Goal: Task Accomplishment & Management: Manage account settings

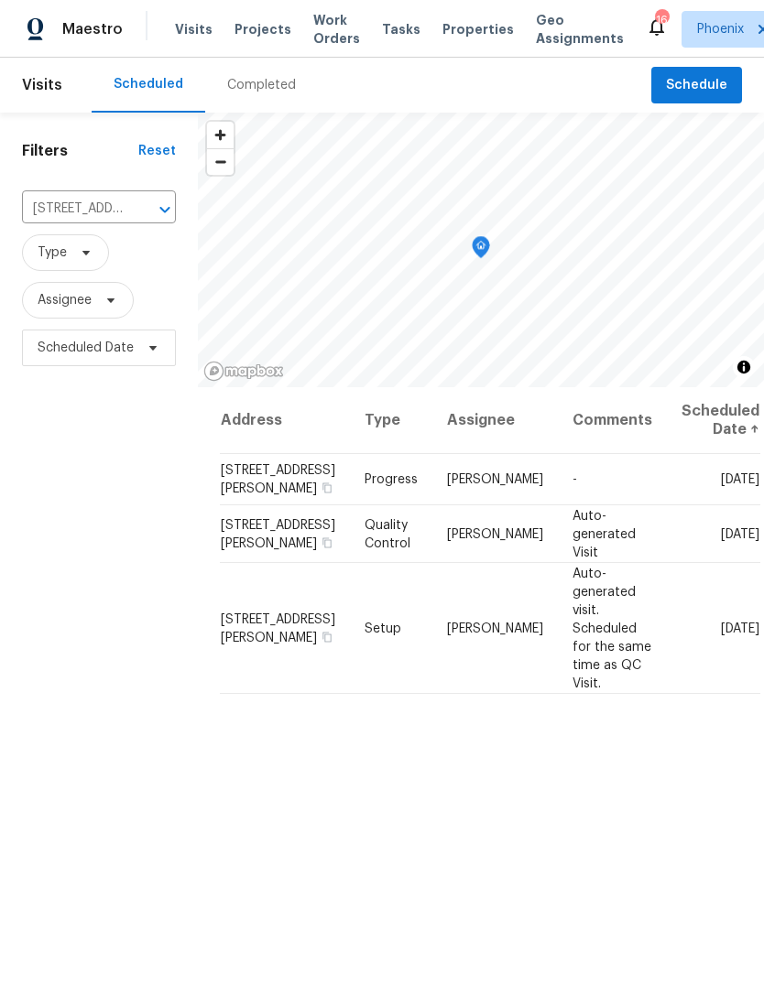
click at [142, 215] on icon "Clear" at bounding box center [141, 209] width 11 height 11
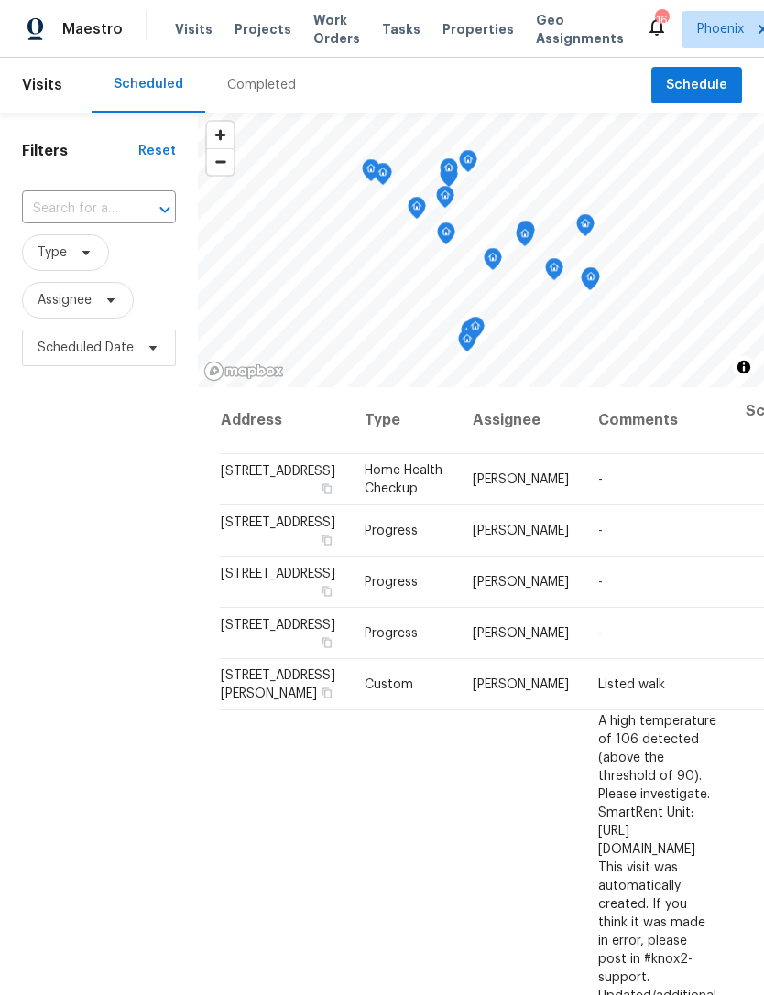
click at [79, 222] on input "text" at bounding box center [73, 209] width 103 height 28
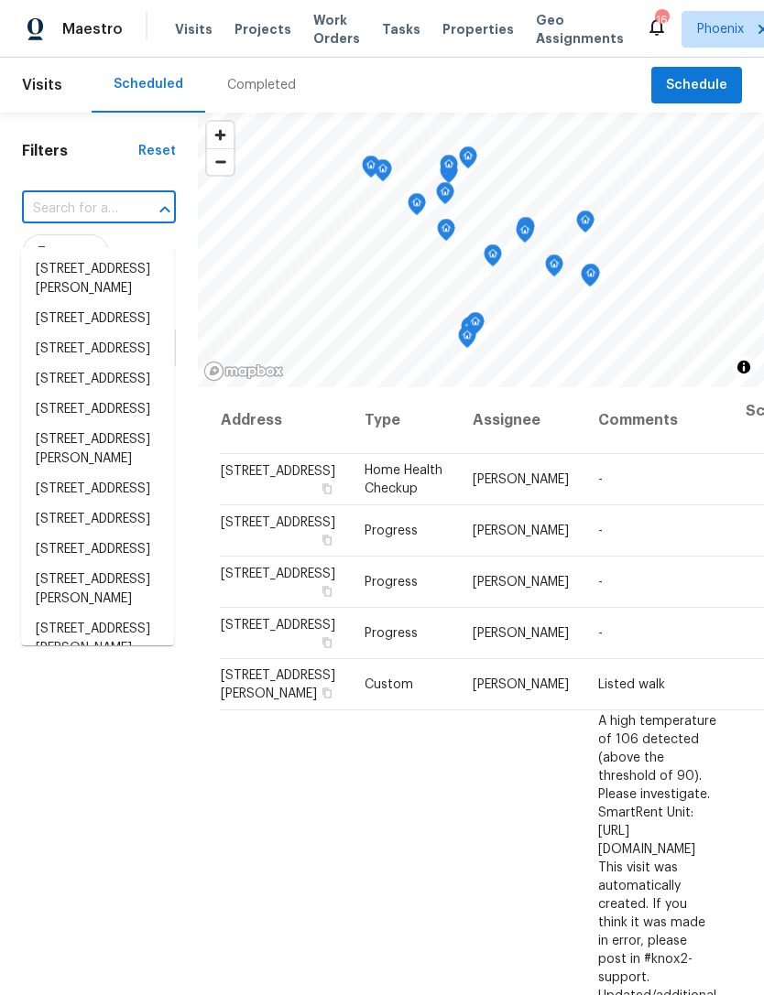
click at [66, 215] on input "text" at bounding box center [73, 209] width 103 height 28
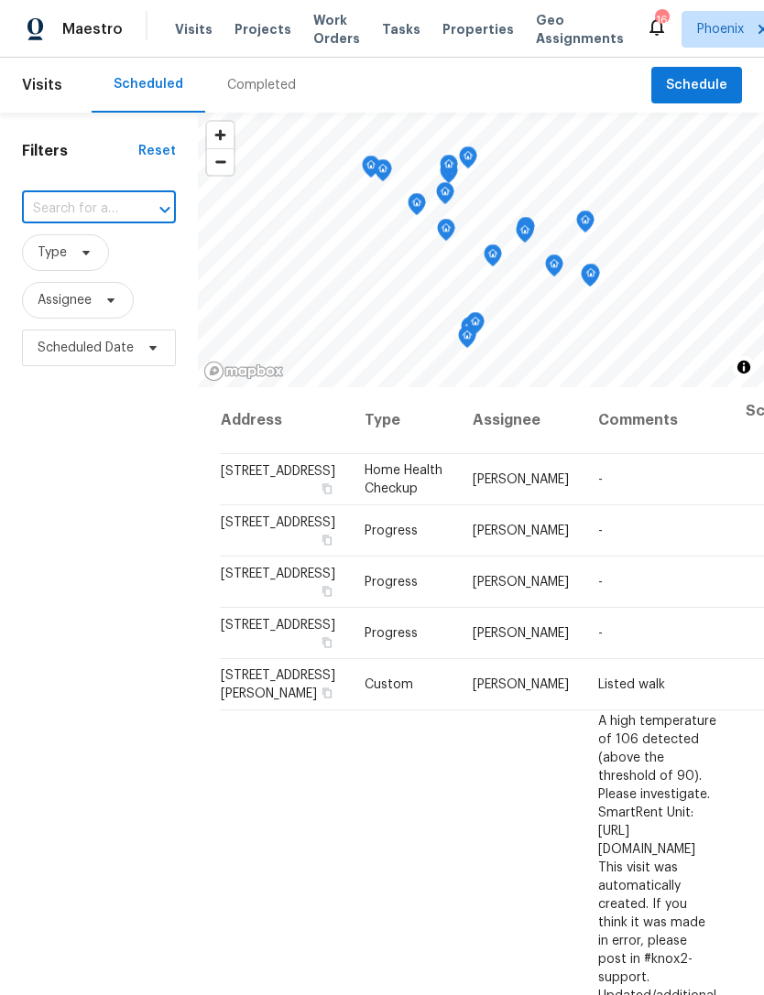
paste input "41341 W Parkhill Dr, Maricopa, AZ 85138"
type input "41341 W Parkhill Dr, Maricopa, AZ 85138"
click at [93, 274] on li "41341 W Parkhill Dr, Maricopa, AZ 85138" at bounding box center [97, 279] width 153 height 49
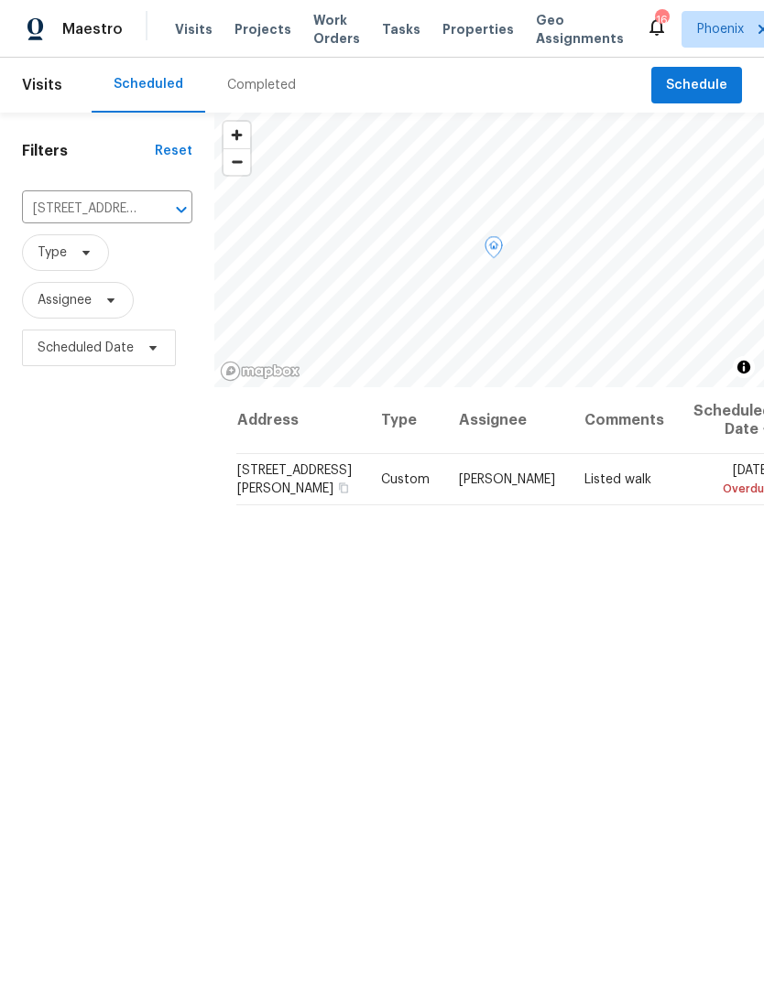
click at [0, 0] on icon at bounding box center [0, 0] width 0 height 0
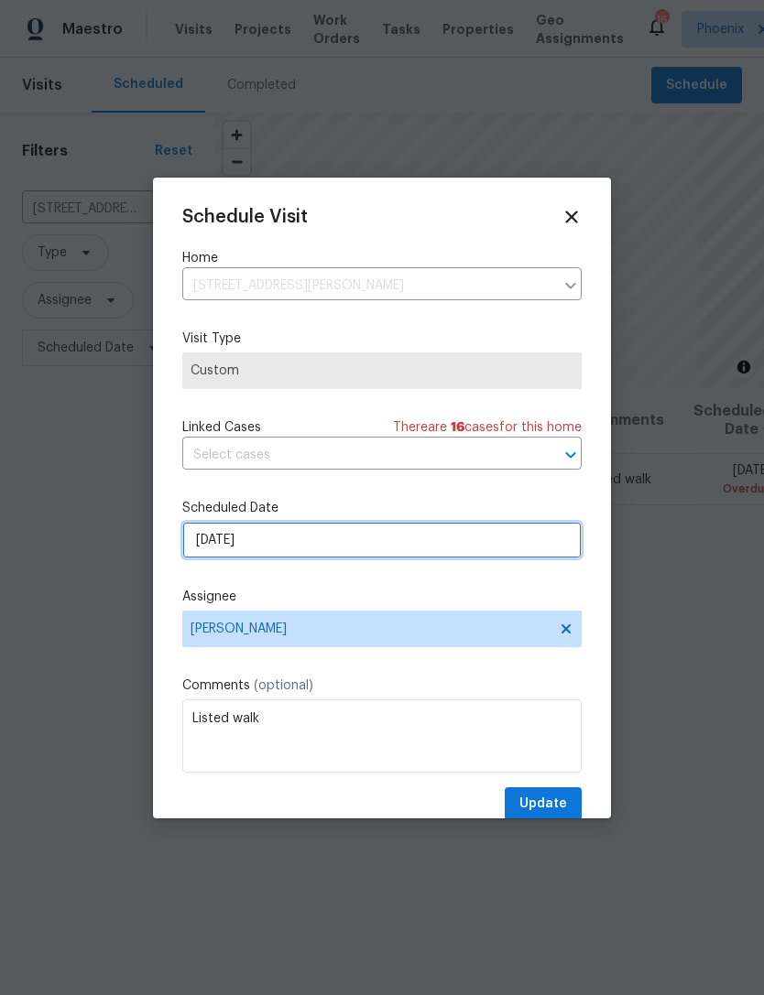
click at [414, 537] on input "8/22/2025" at bounding box center [381, 540] width 399 height 37
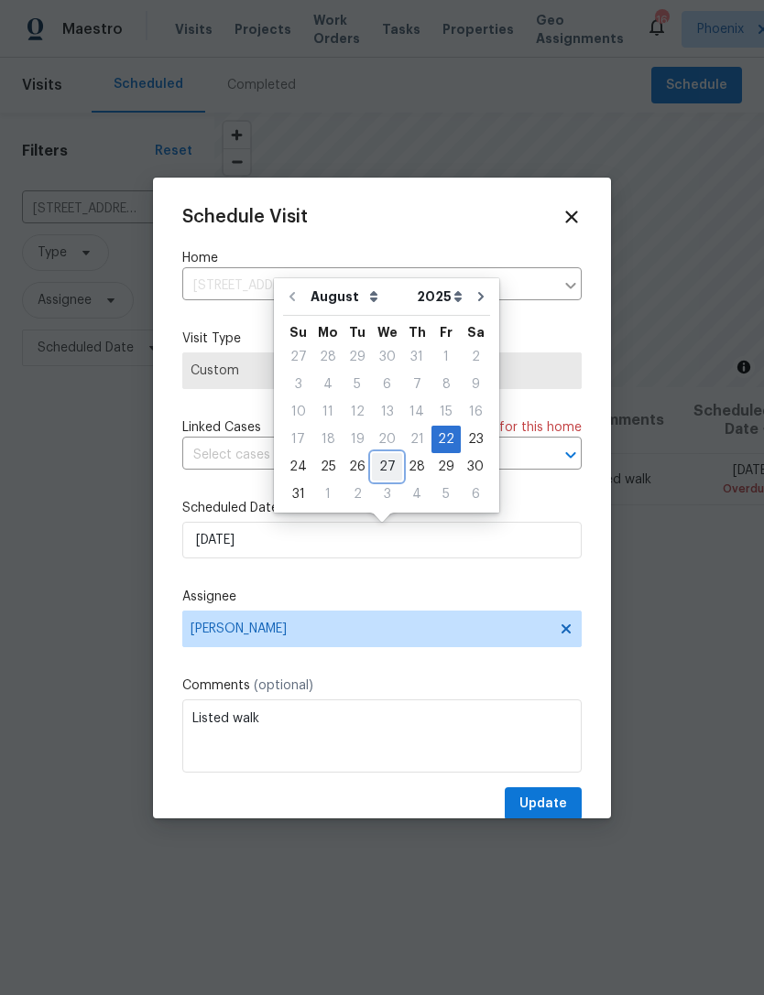
click at [382, 457] on div "27" at bounding box center [387, 467] width 30 height 26
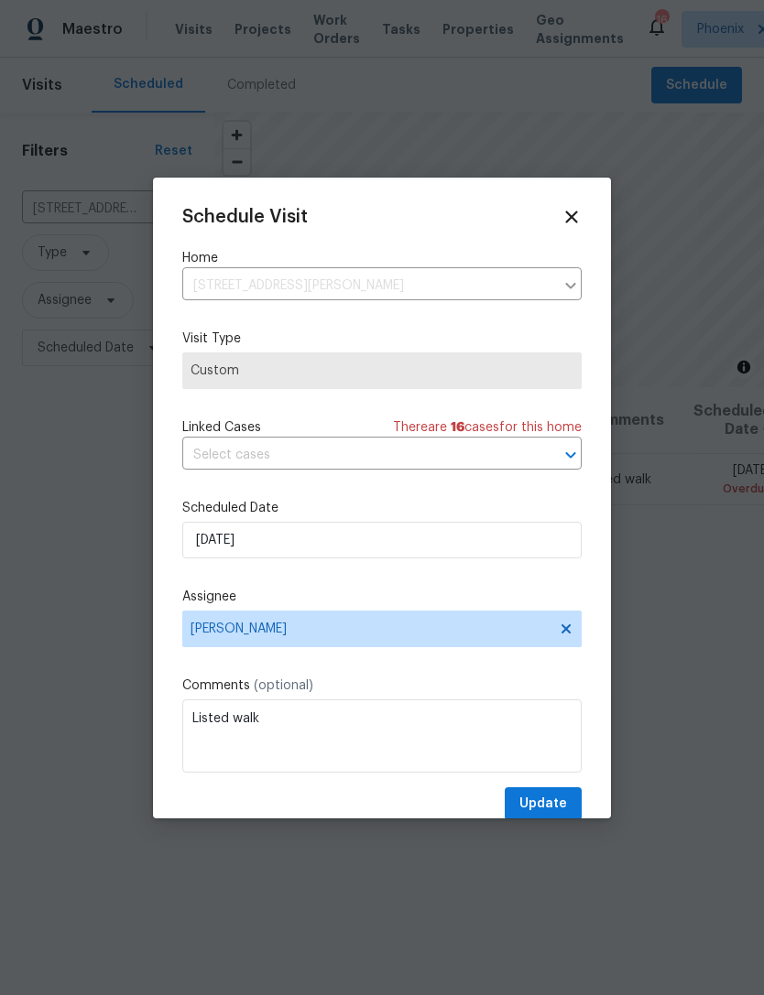
type input "8/27/2025"
click at [541, 798] on span "Update" at bounding box center [543, 804] width 48 height 23
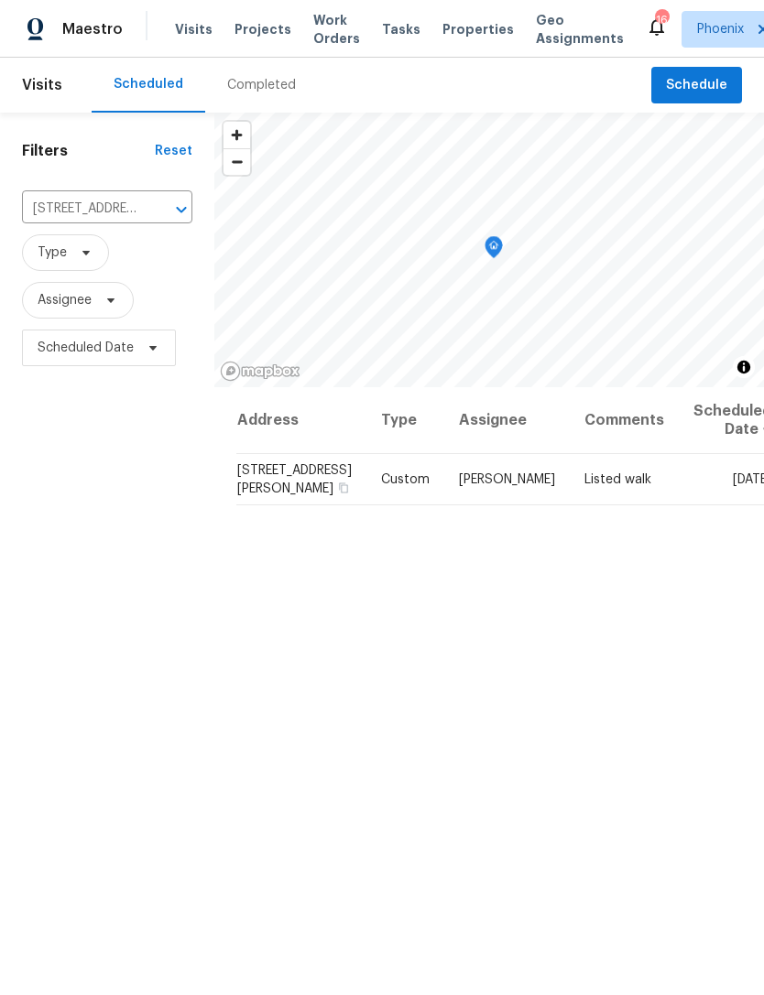
click at [153, 219] on icon "Clear" at bounding box center [157, 210] width 18 height 18
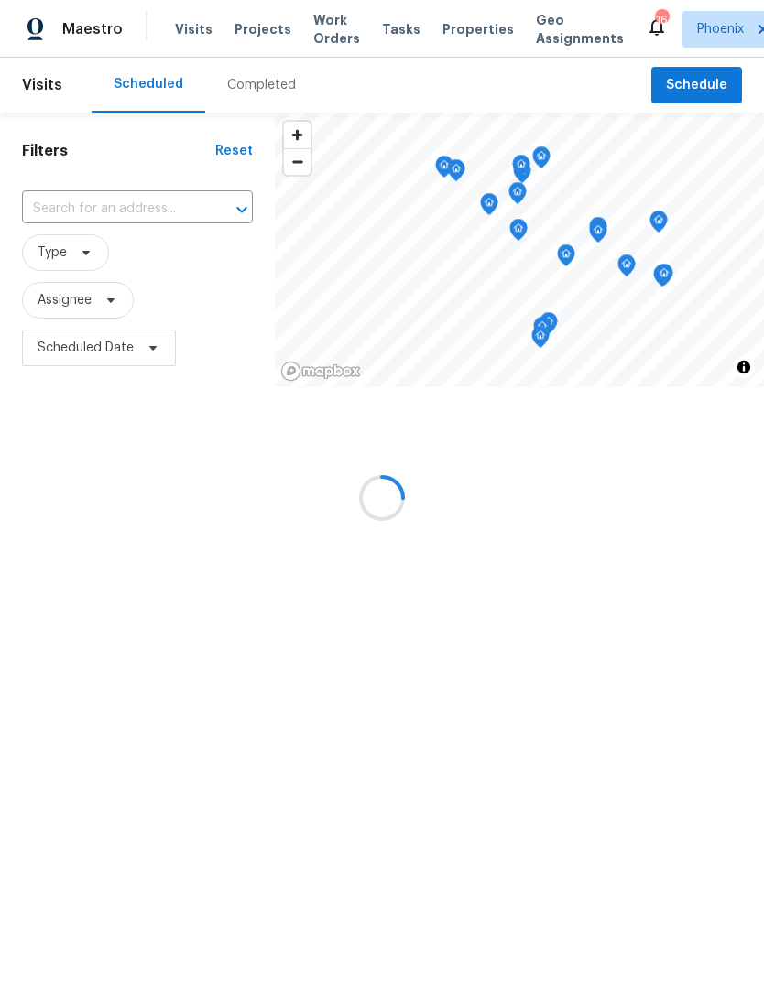
click at [76, 228] on div at bounding box center [382, 497] width 764 height 995
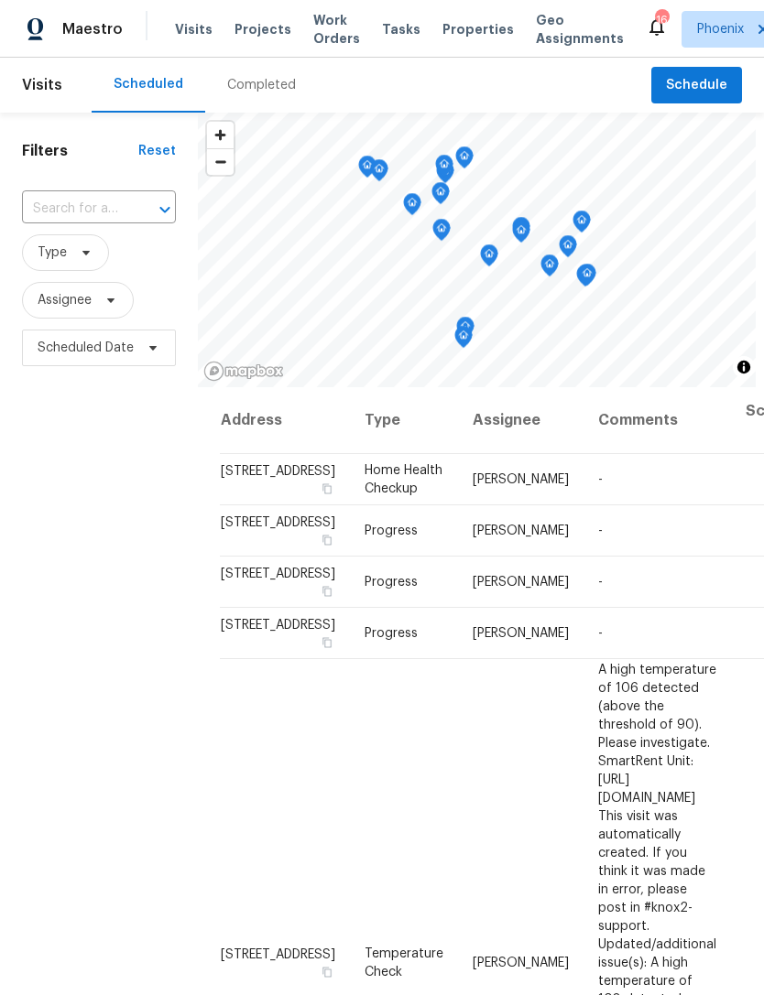
click at [72, 222] on input "text" at bounding box center [73, 209] width 103 height 28
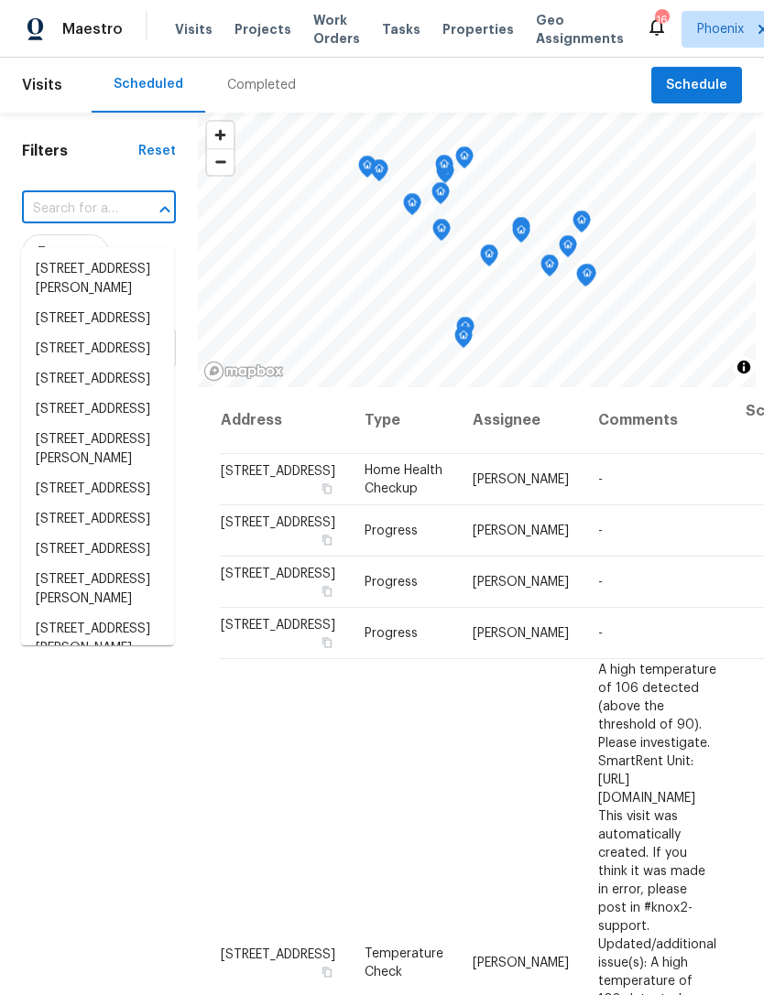
click at [60, 219] on input "text" at bounding box center [73, 209] width 103 height 28
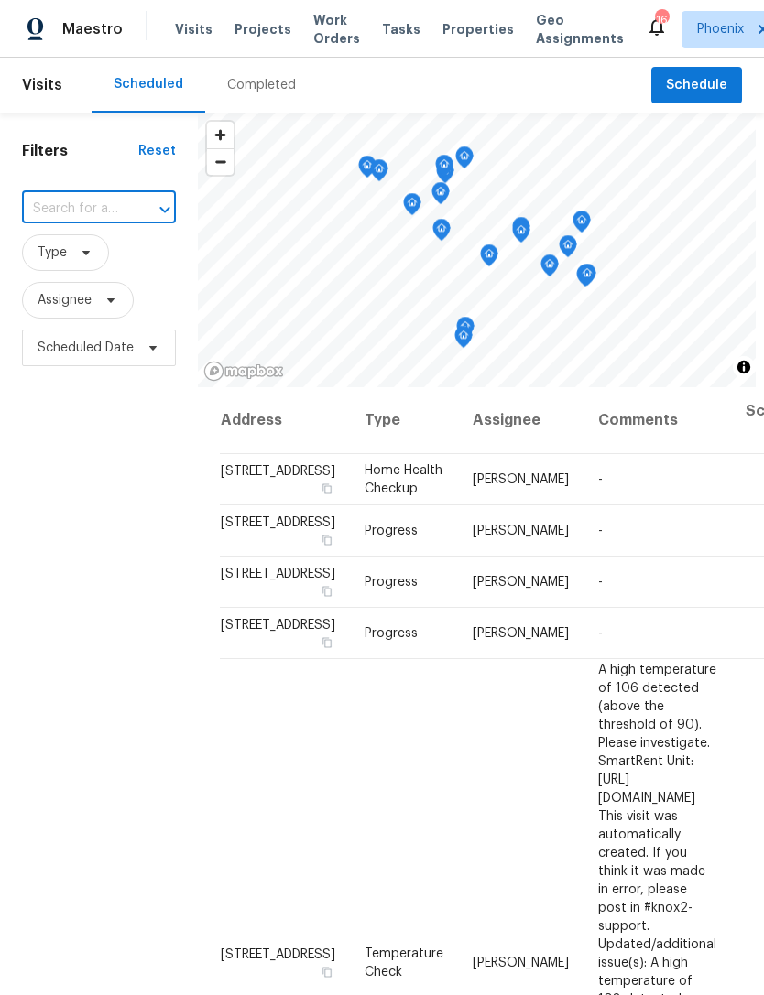
paste input "[STREET_ADDRESS][PERSON_NAME]"
type input "[STREET_ADDRESS][PERSON_NAME]"
click at [78, 278] on li "[STREET_ADDRESS][PERSON_NAME]" at bounding box center [97, 279] width 153 height 49
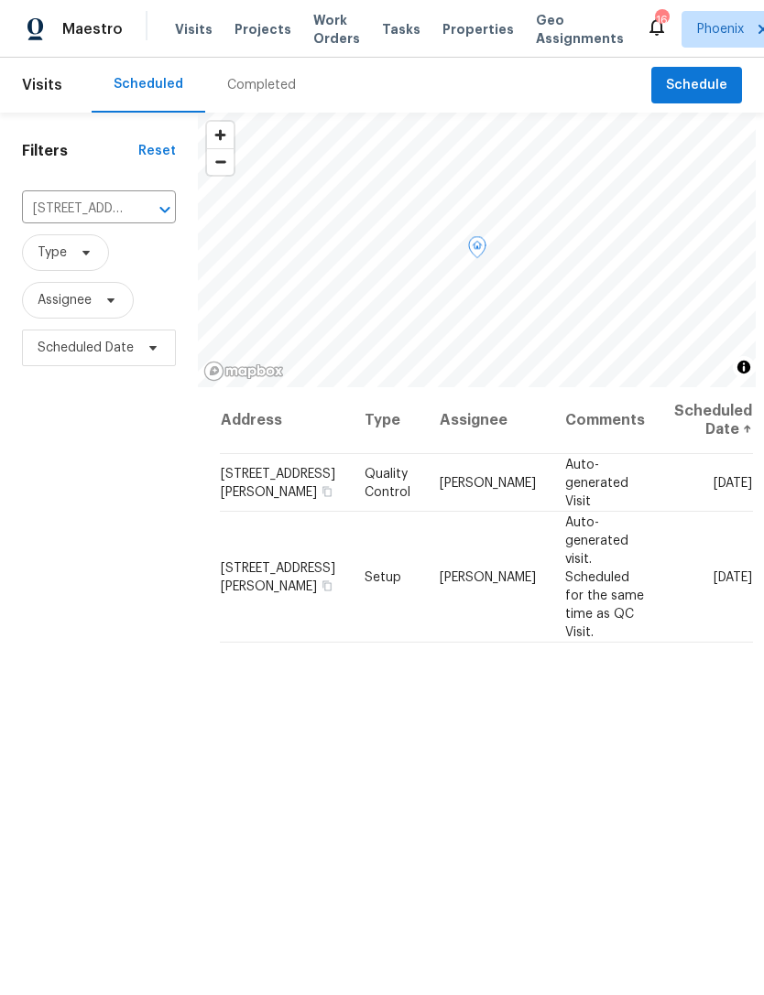
click at [0, 0] on icon at bounding box center [0, 0] width 0 height 0
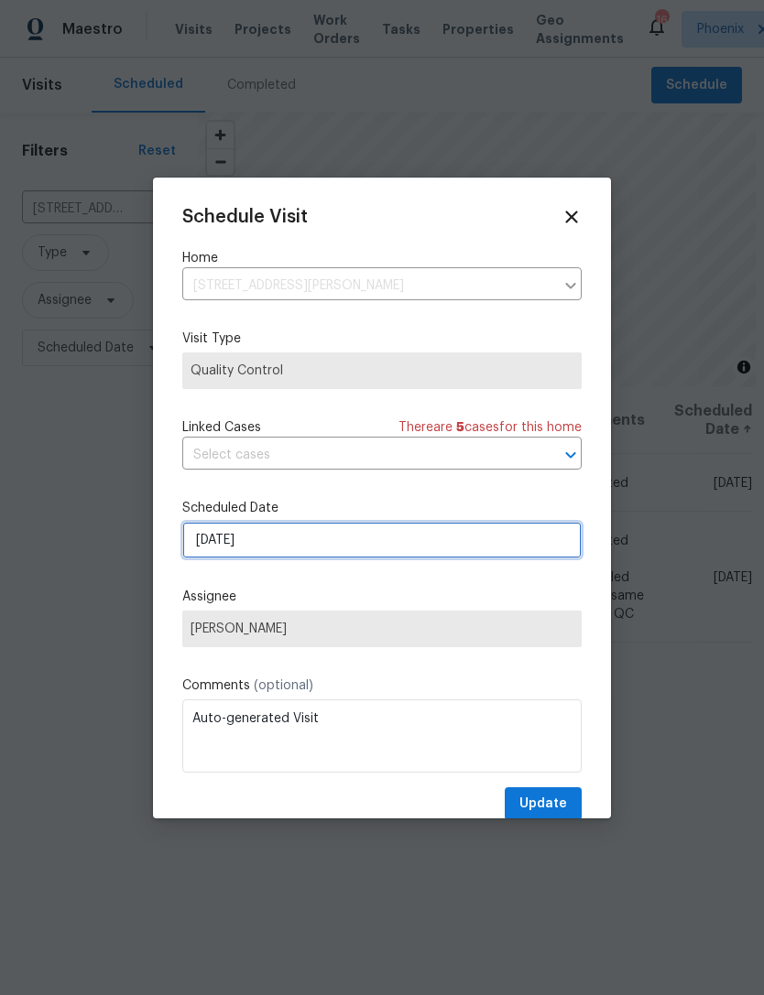
click at [331, 543] on input "[DATE]" at bounding box center [381, 540] width 399 height 37
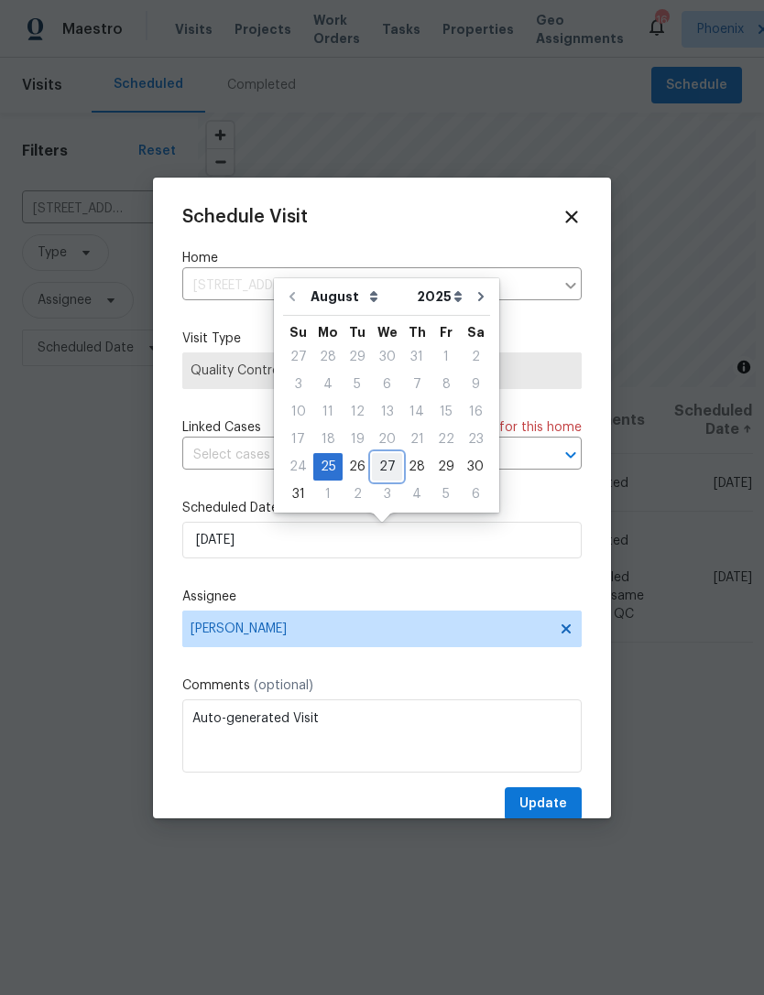
click at [376, 459] on div "27" at bounding box center [387, 467] width 30 height 26
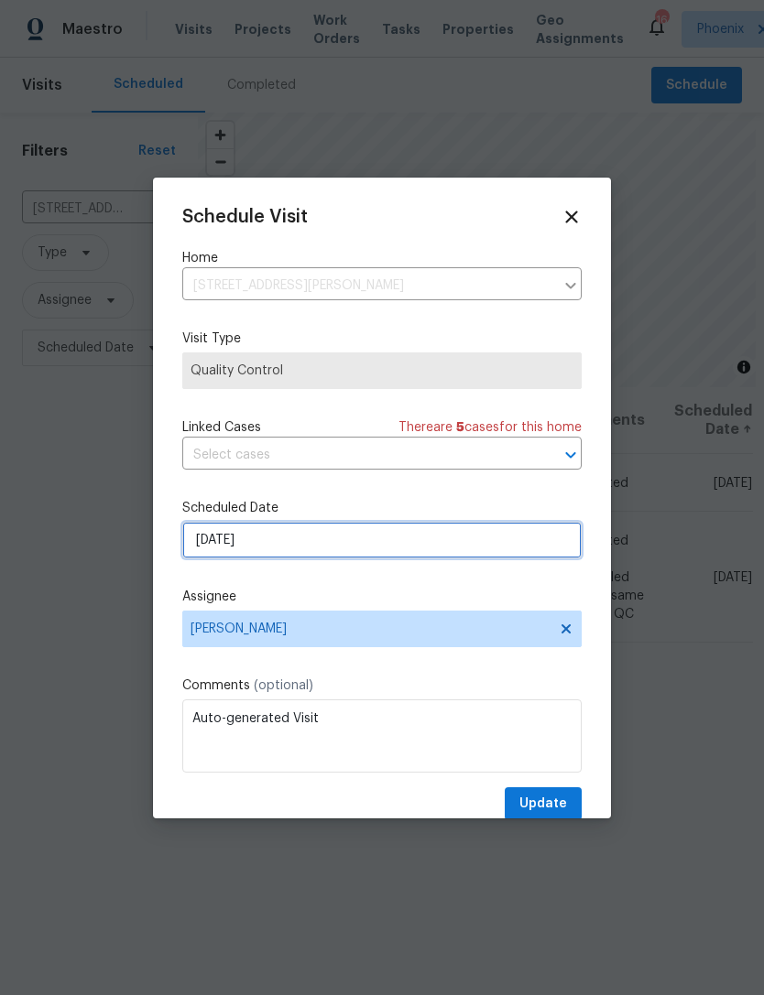
click at [346, 543] on input "8/27/2025" at bounding box center [381, 540] width 399 height 37
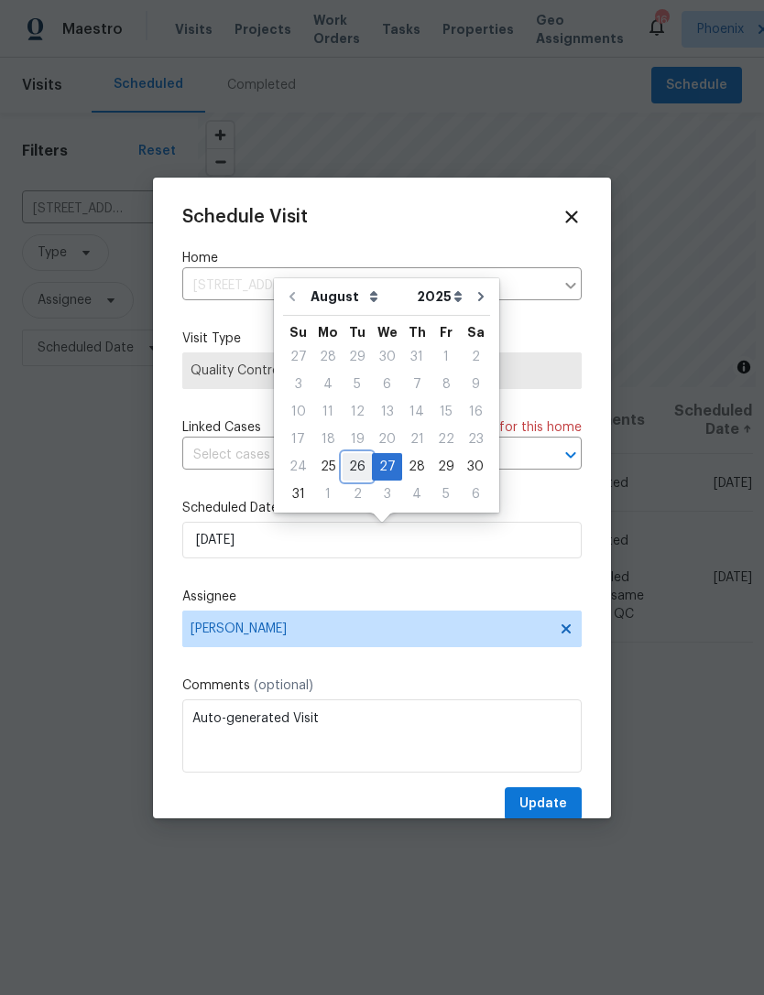
click at [346, 463] on div "26" at bounding box center [356, 467] width 29 height 26
type input "8/26/2025"
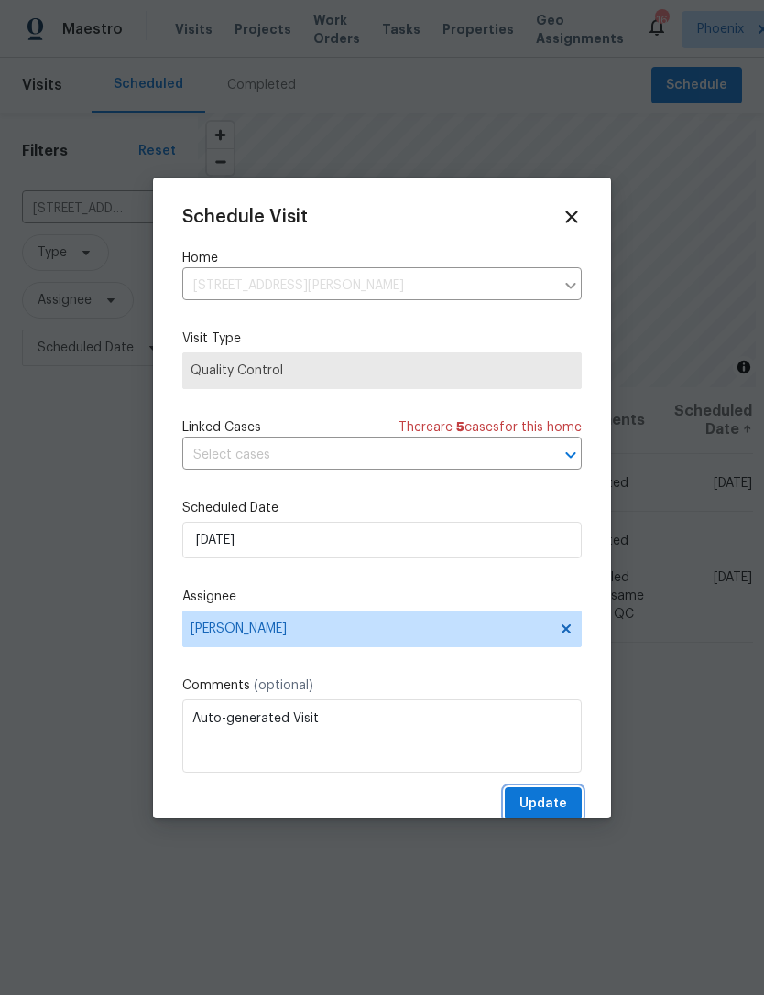
click at [556, 804] on span "Update" at bounding box center [543, 804] width 48 height 23
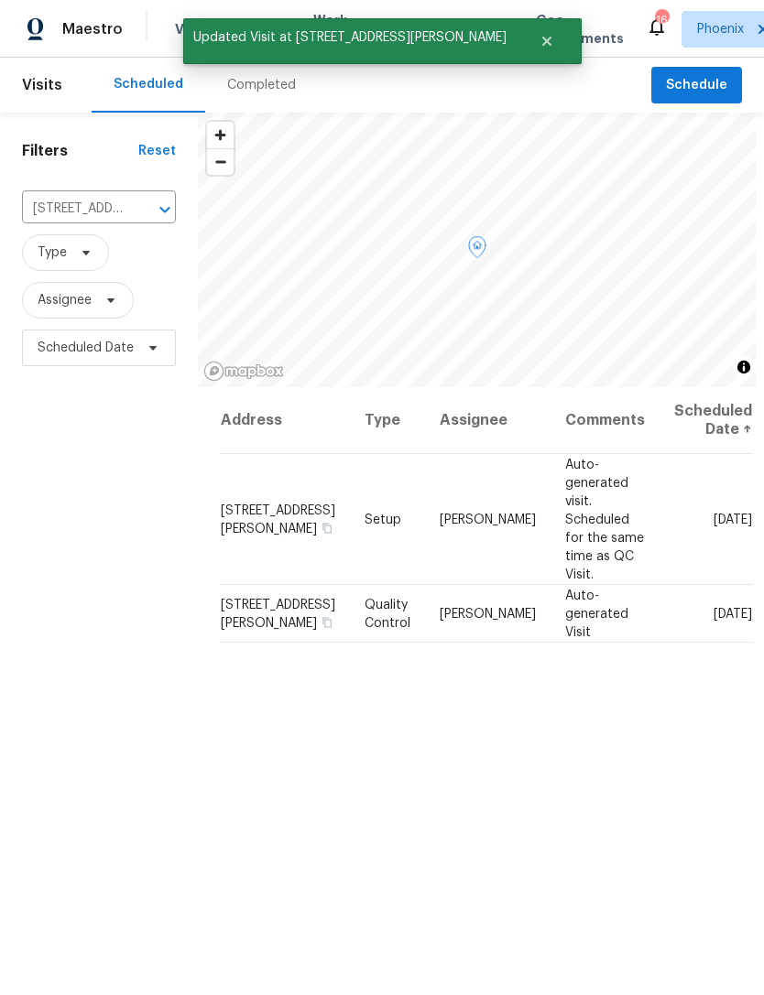
click at [0, 0] on icon at bounding box center [0, 0] width 0 height 0
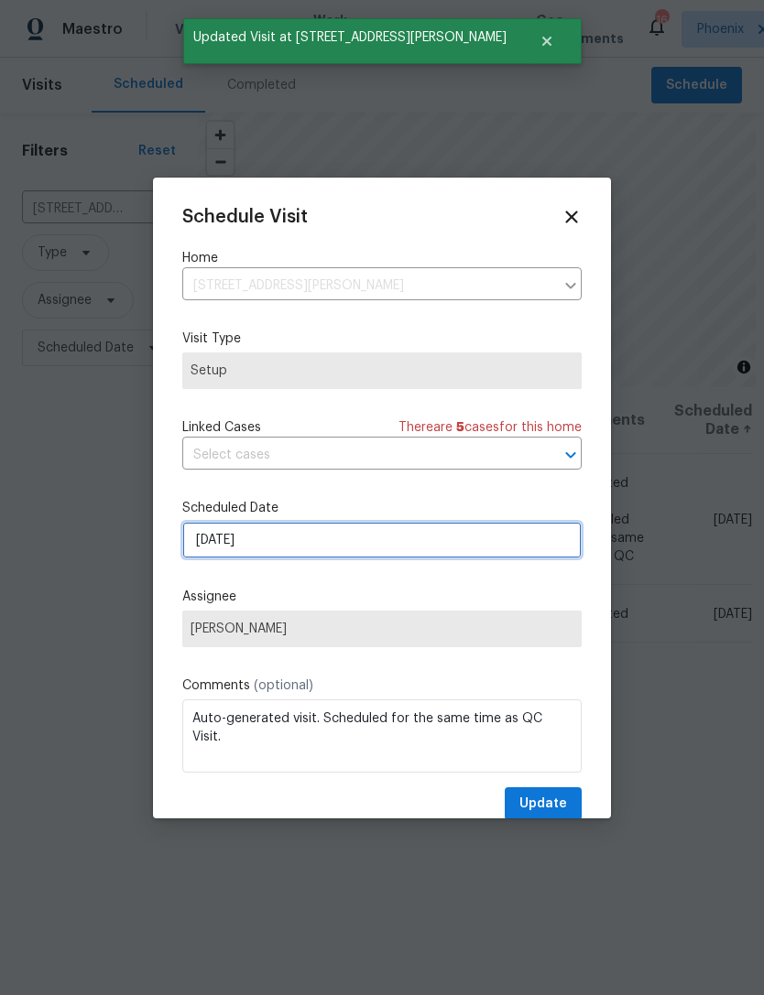
click at [372, 542] on input "[DATE]" at bounding box center [381, 540] width 399 height 37
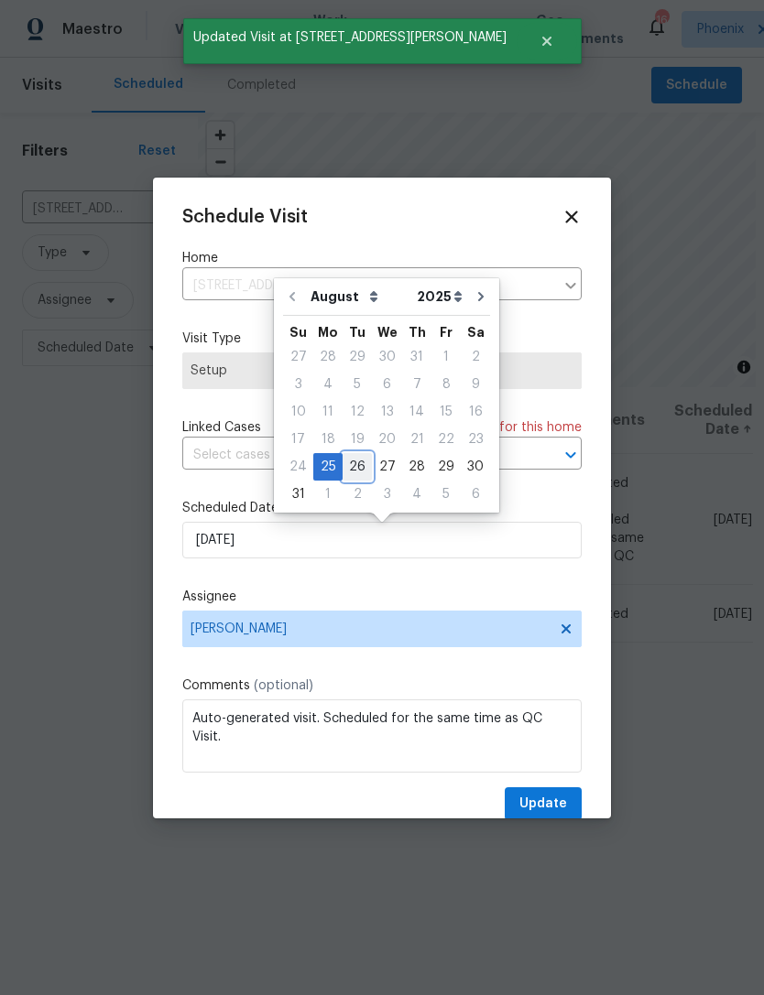
click at [346, 457] on div "26" at bounding box center [356, 467] width 29 height 26
type input "8/26/2025"
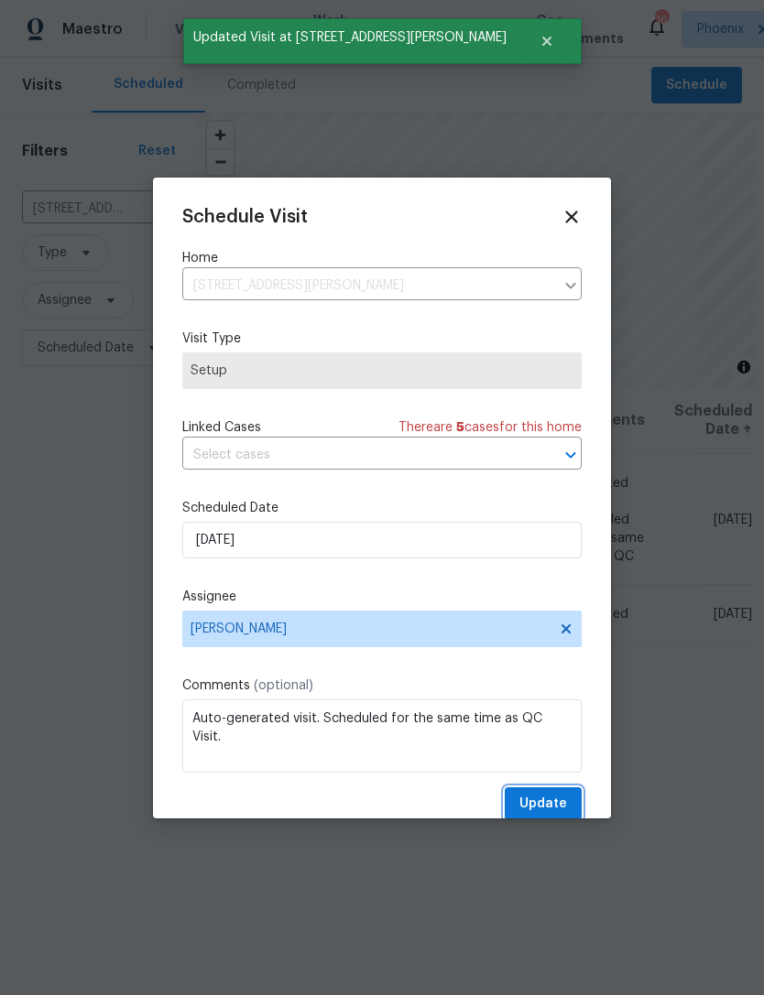
click at [559, 803] on span "Update" at bounding box center [543, 804] width 48 height 23
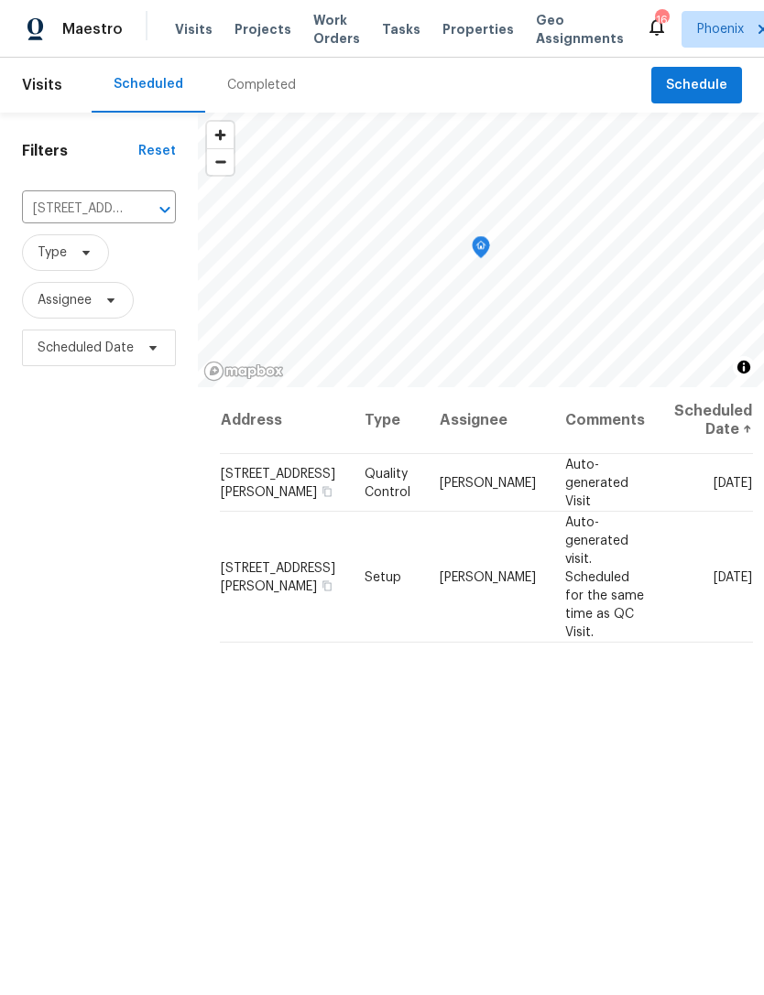
click at [140, 219] on icon "Clear" at bounding box center [141, 210] width 18 height 18
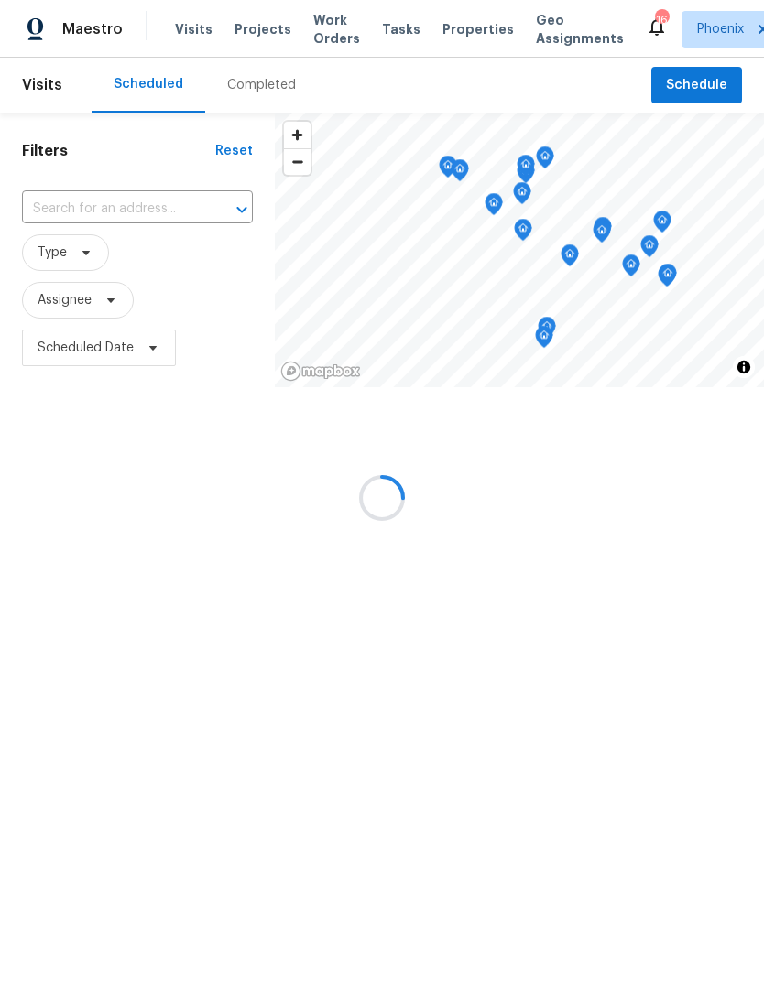
click at [67, 220] on div at bounding box center [382, 497] width 764 height 995
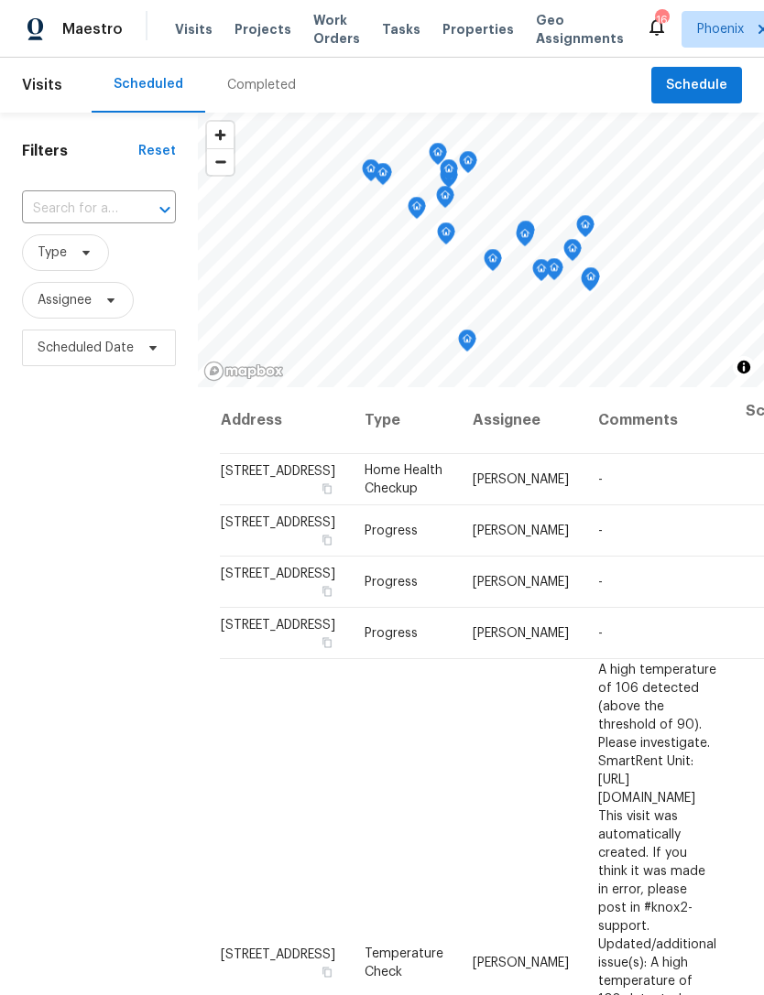
click at [60, 222] on input "text" at bounding box center [73, 209] width 103 height 28
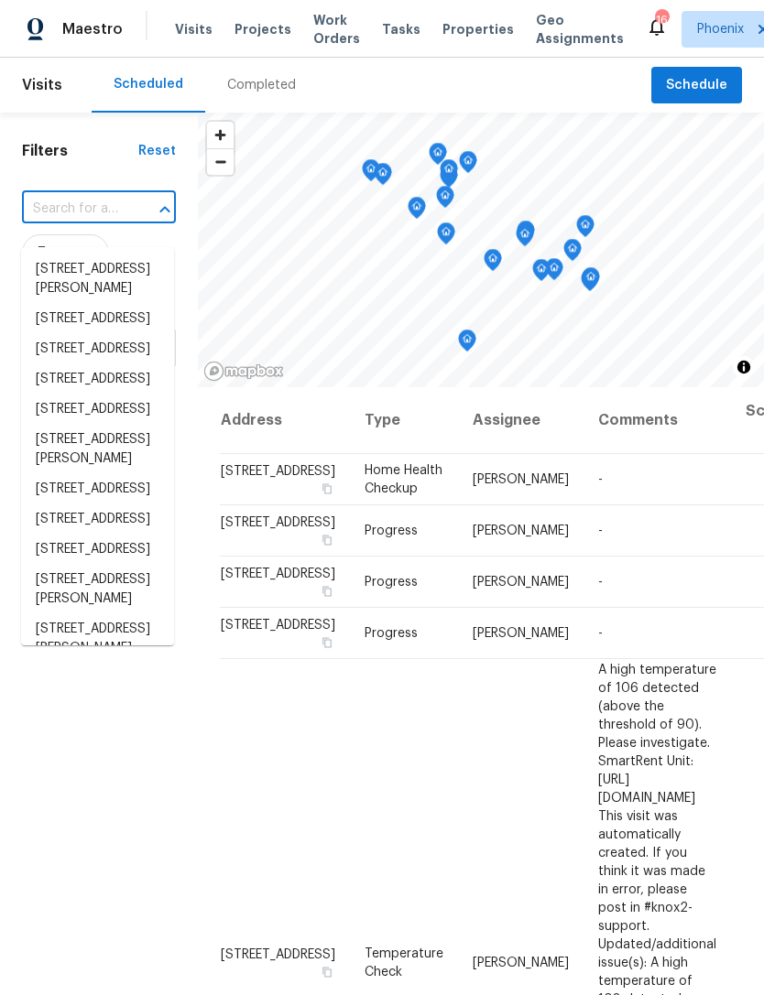
click at [61, 217] on input "text" at bounding box center [73, 209] width 103 height 28
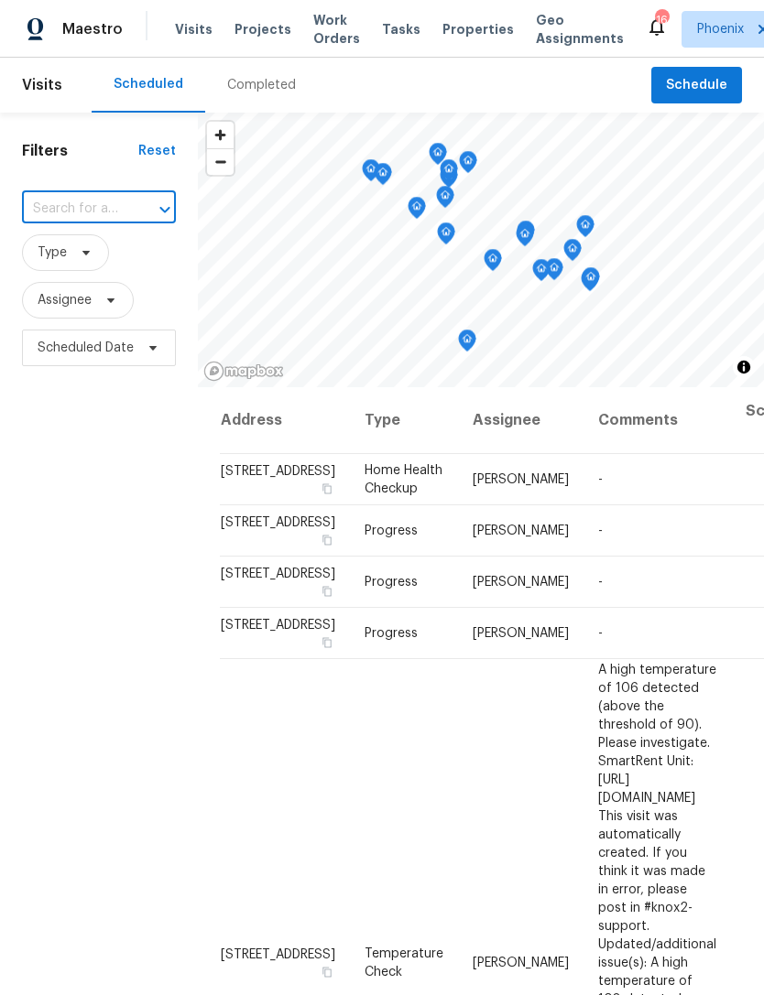
paste input "45997 W Windmill Dr, Maricopa, AZ 85139"
type input "45997 W Windmill Dr, Maricopa, AZ 85139"
click at [65, 285] on li "45997 W Windmill Dr, Maricopa, AZ 85139" at bounding box center [97, 270] width 153 height 30
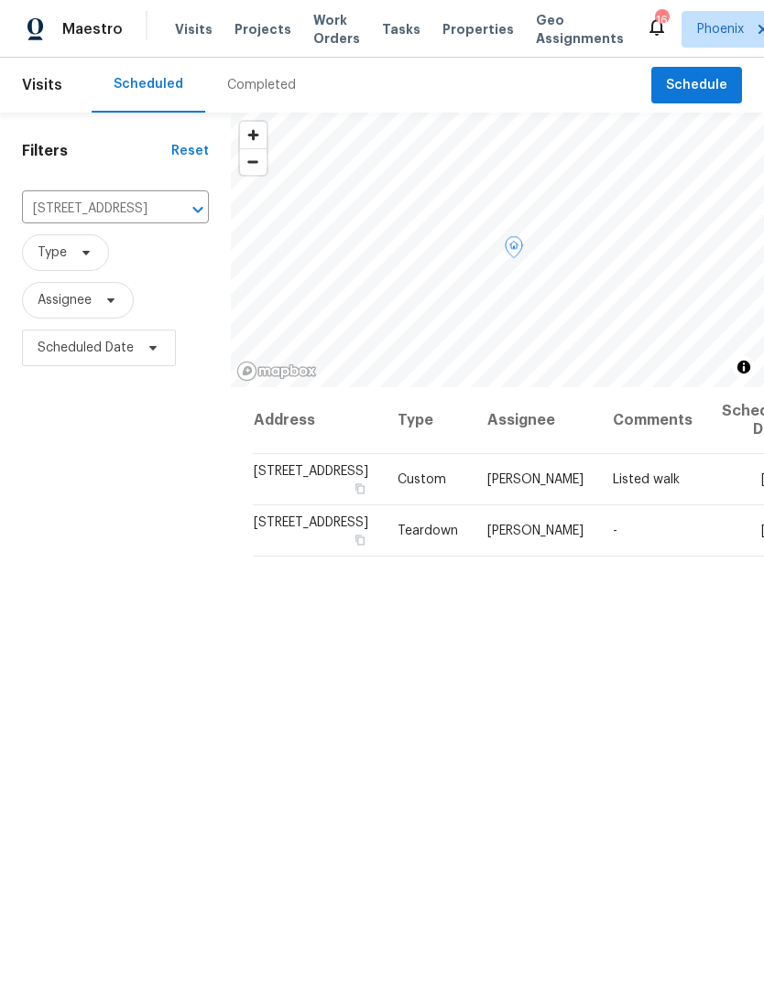
click at [0, 0] on span at bounding box center [0, 0] width 0 height 0
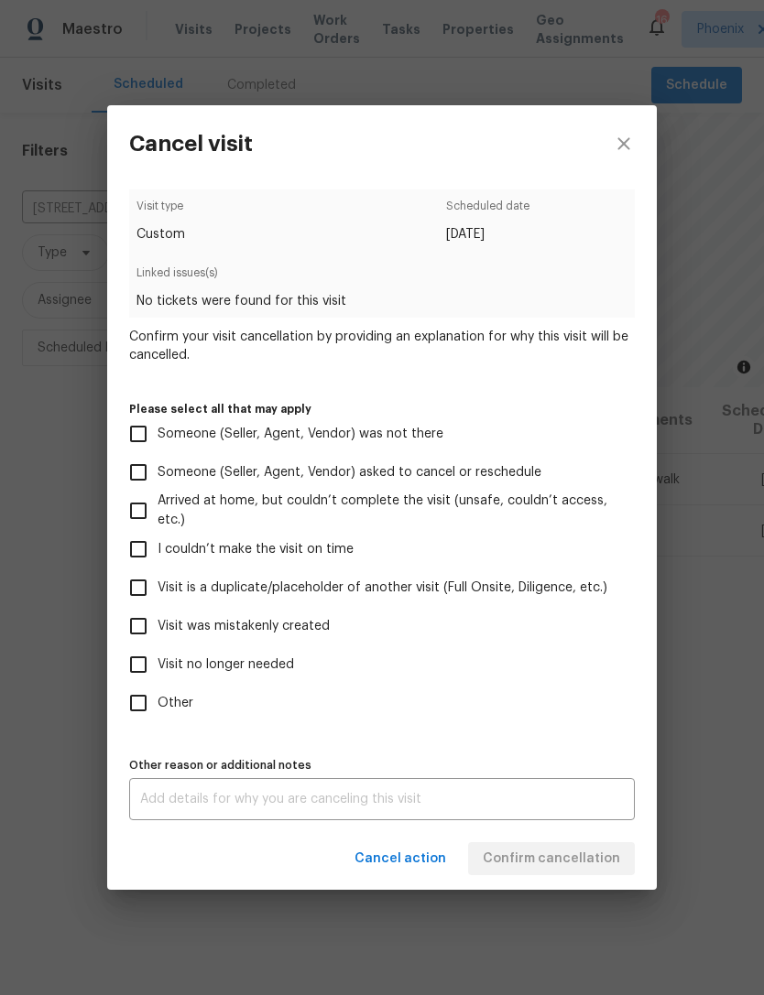
click at [136, 700] on input "Other" at bounding box center [138, 703] width 38 height 38
checkbox input "true"
click at [137, 669] on input "Visit no longer needed" at bounding box center [138, 664] width 38 height 38
checkbox input "true"
click at [223, 802] on textarea at bounding box center [381, 799] width 483 height 13
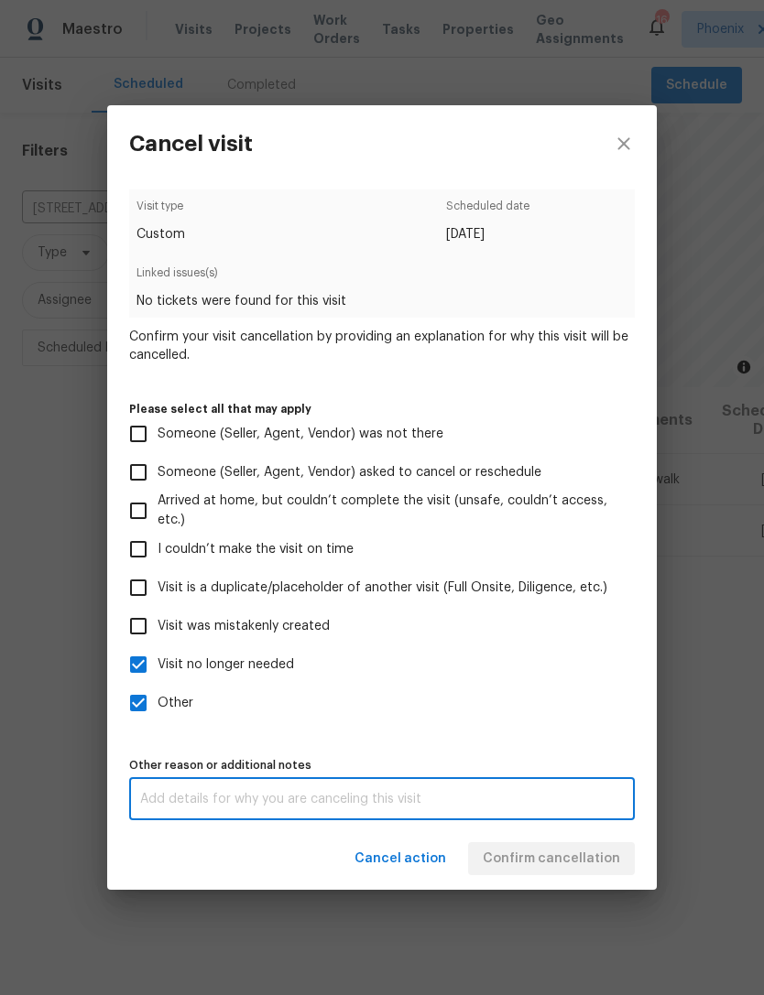
scroll to position [59, 0]
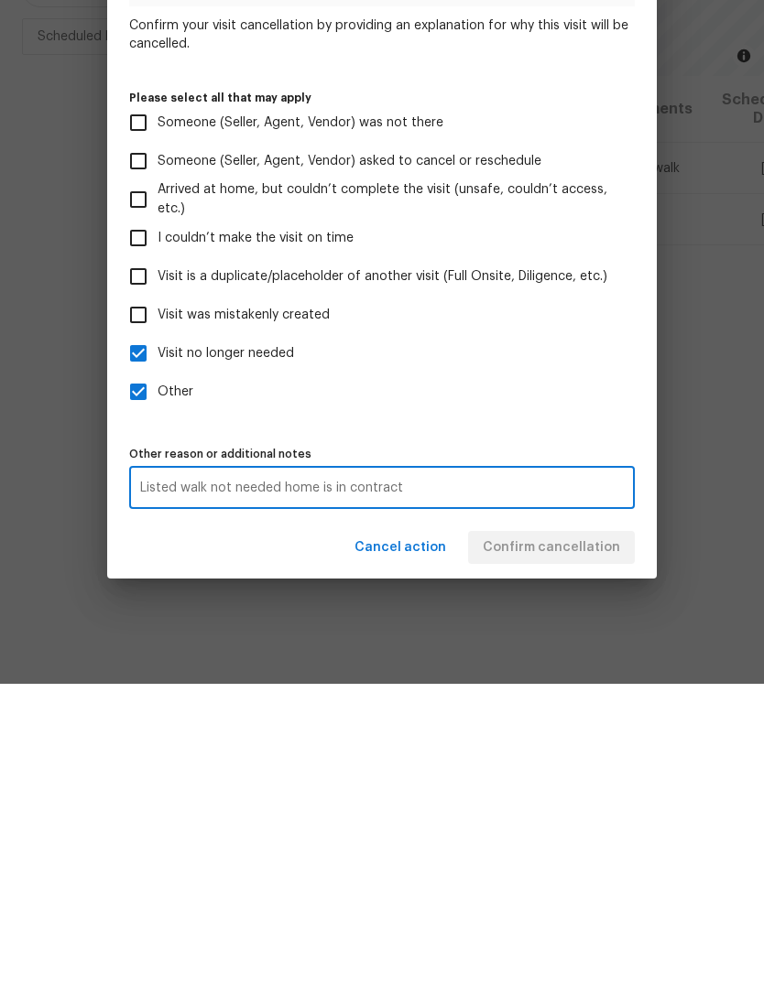
type textarea "Listed walk not needed home is in contract"
click at [573, 684] on label "Other" at bounding box center [369, 703] width 501 height 38
click at [157, 684] on input "Other" at bounding box center [138, 703] width 38 height 38
checkbox input "false"
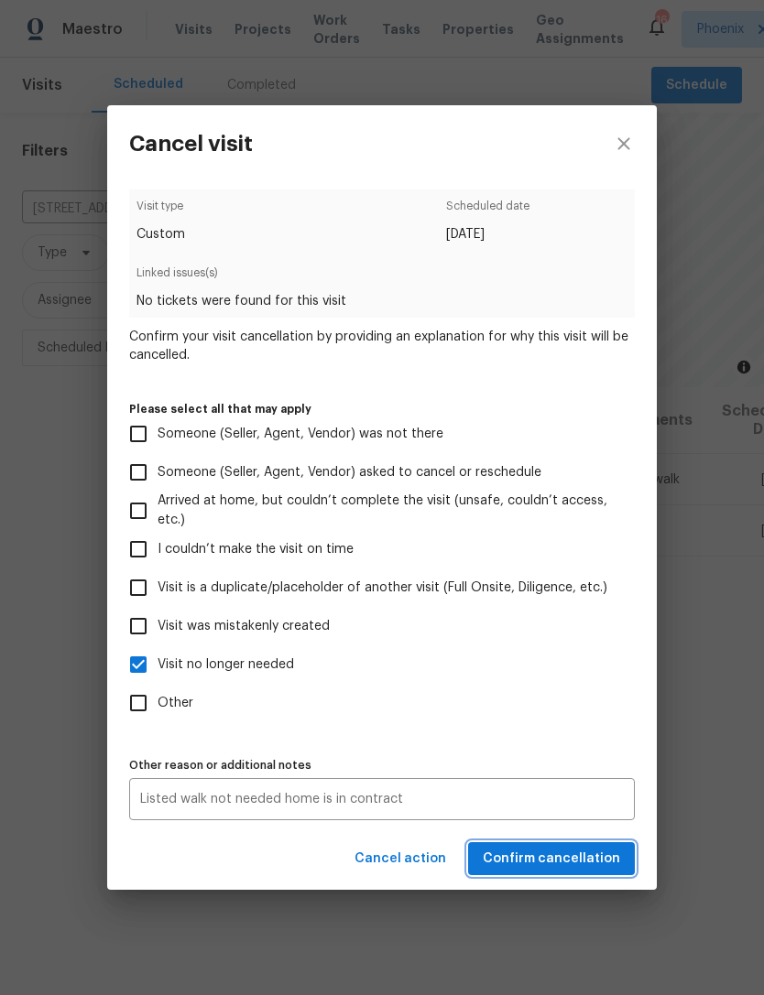
click at [571, 861] on span "Confirm cancellation" at bounding box center [551, 859] width 137 height 23
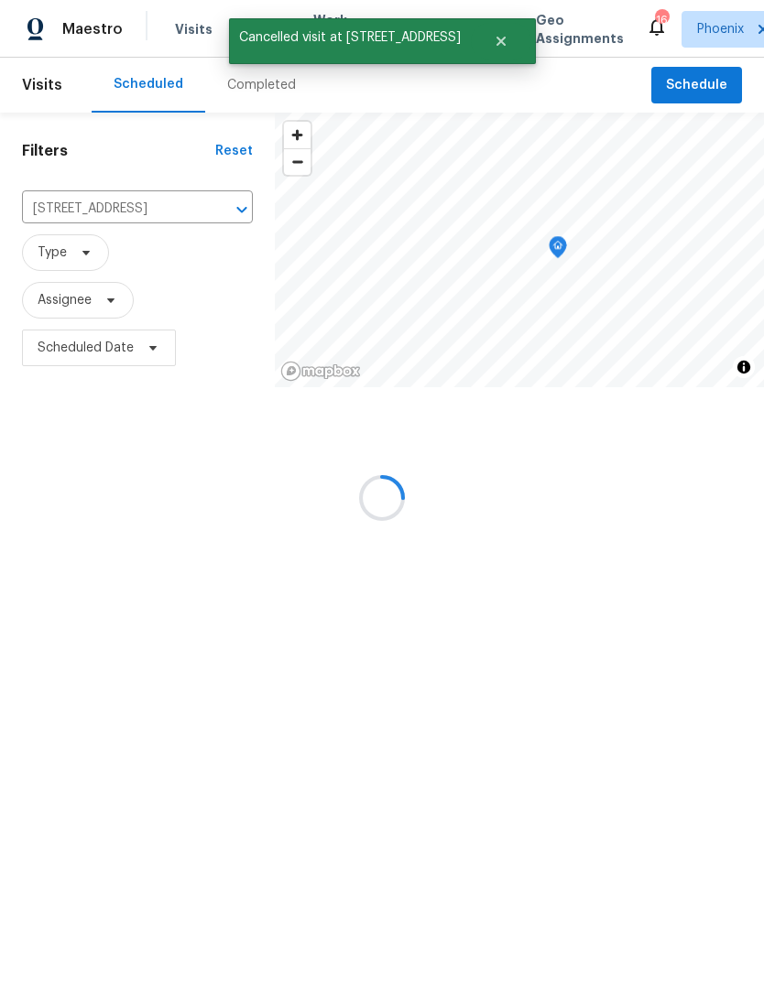
scroll to position [0, 0]
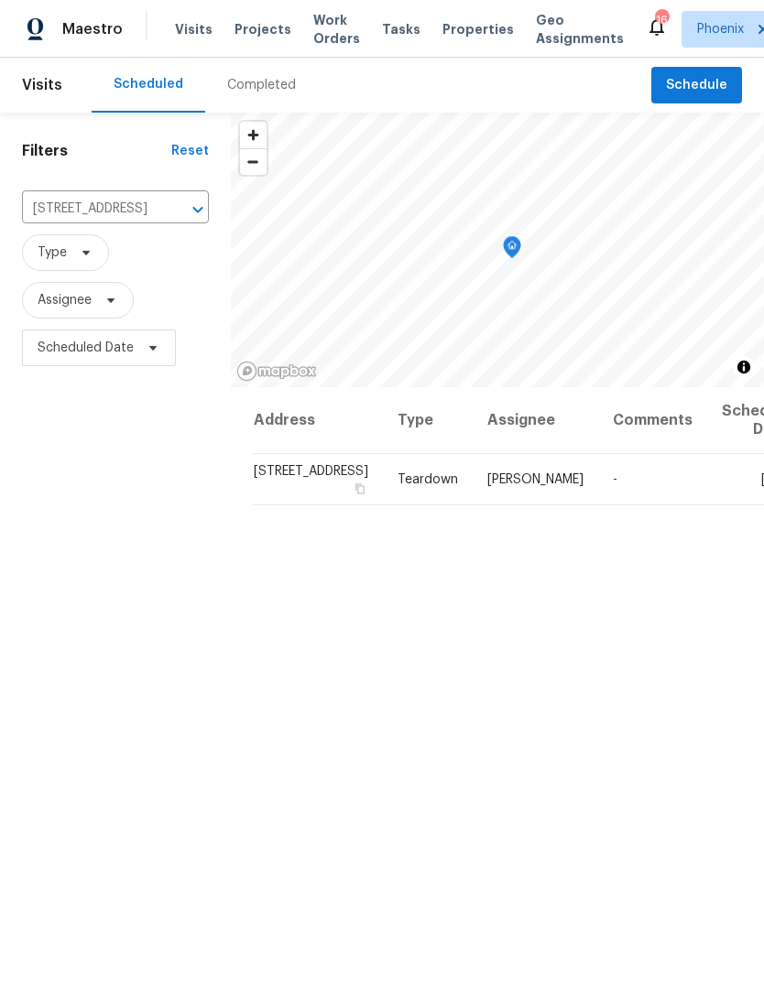
click at [165, 219] on icon "Clear" at bounding box center [174, 210] width 18 height 18
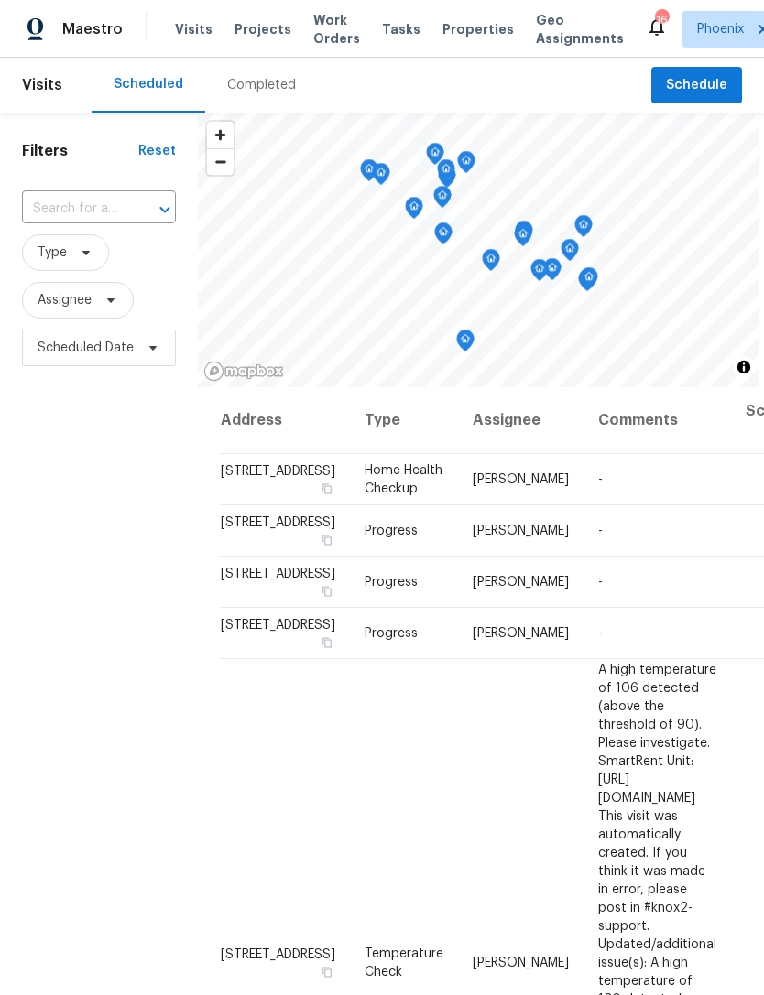
click at [58, 221] on input "text" at bounding box center [73, 209] width 103 height 28
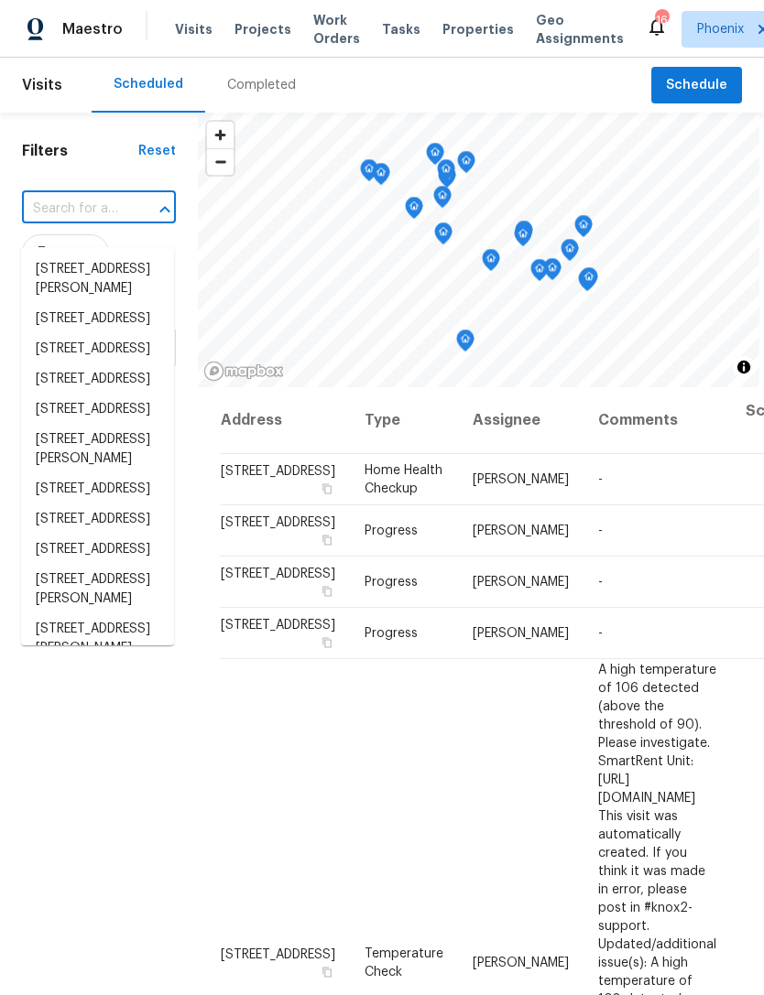
click at [60, 214] on input "text" at bounding box center [73, 209] width 103 height 28
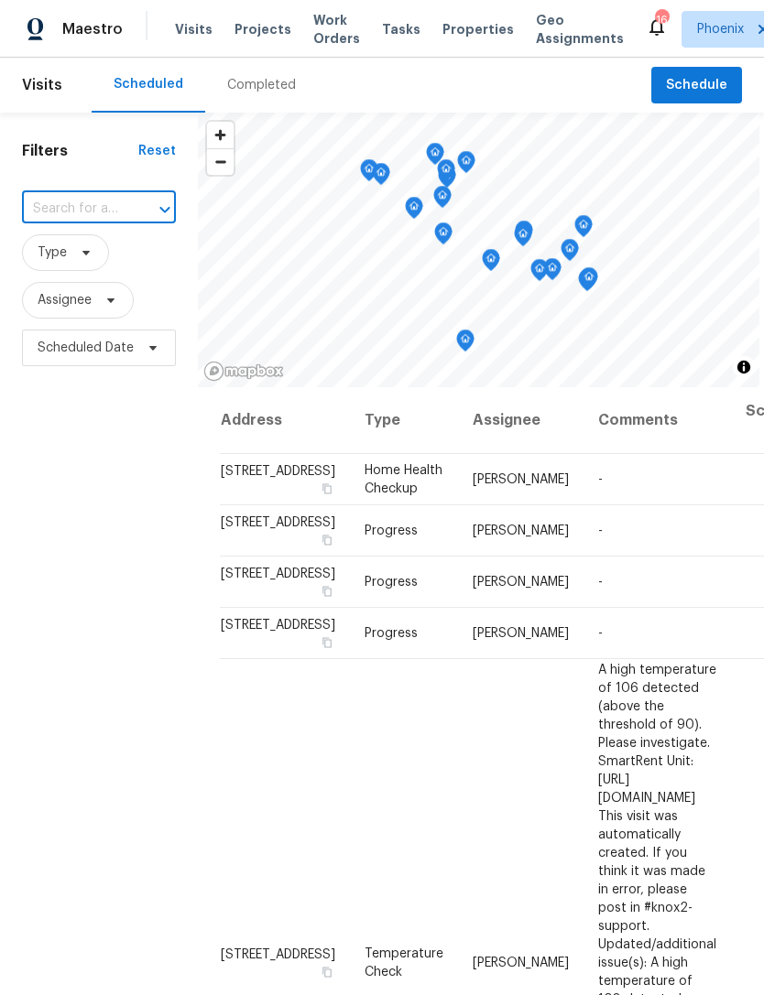
paste input "40995 W Portis Dr, Maricopa, AZ 85138"
type input "40995 W Portis Dr, Maricopa, AZ 85138"
click at [77, 279] on li "40995 W Portis Dr, Maricopa, AZ 85138" at bounding box center [97, 270] width 153 height 30
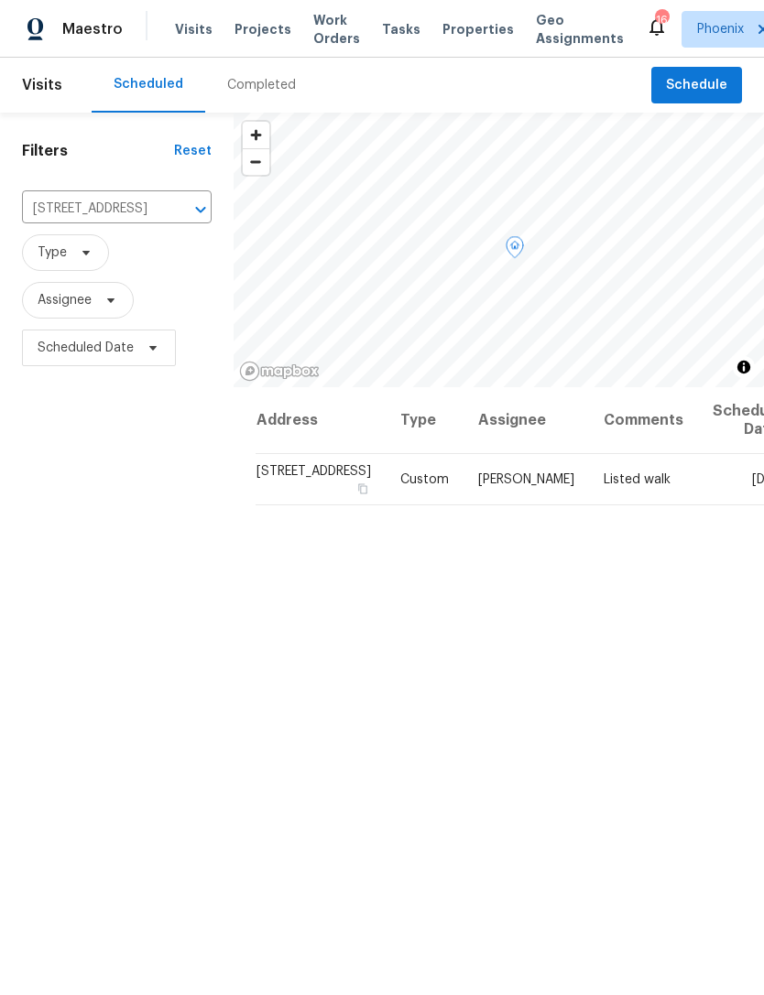
click at [0, 0] on icon at bounding box center [0, 0] width 0 height 0
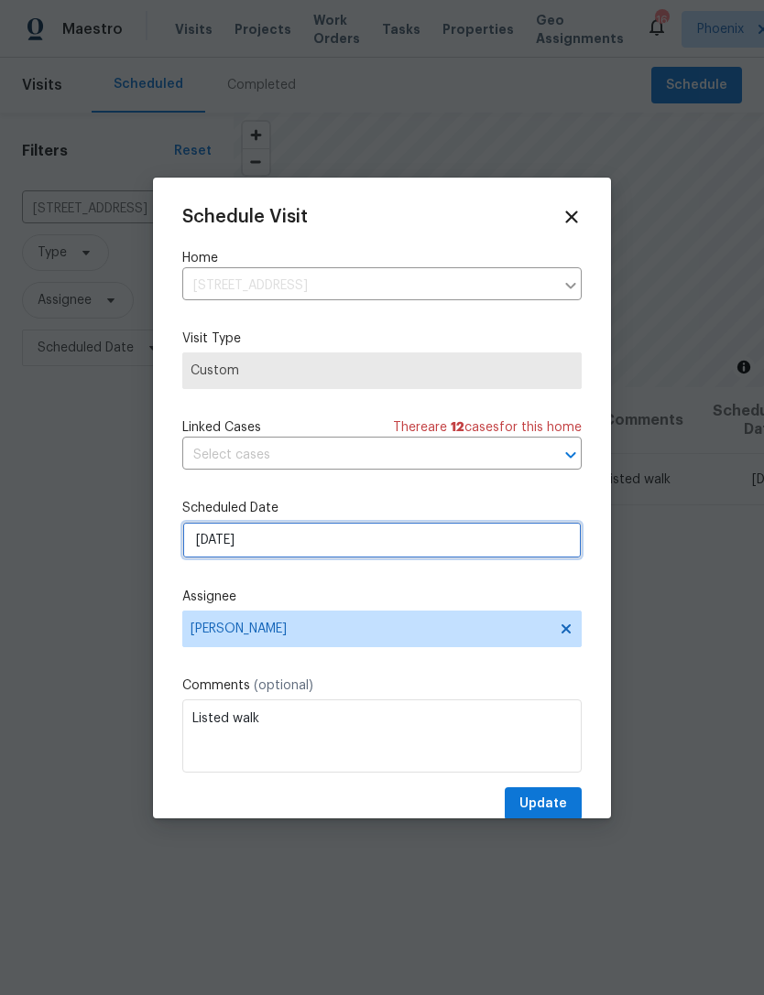
click at [362, 535] on input "8/26/2025" at bounding box center [381, 540] width 399 height 37
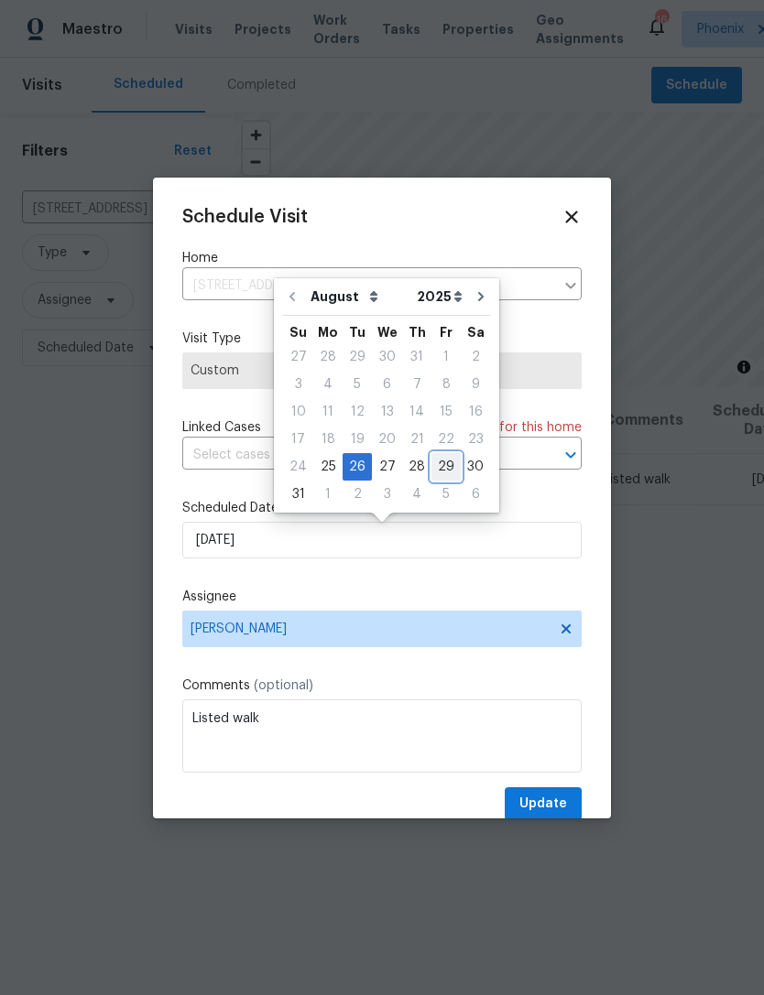
click at [439, 455] on div "29" at bounding box center [445, 467] width 29 height 26
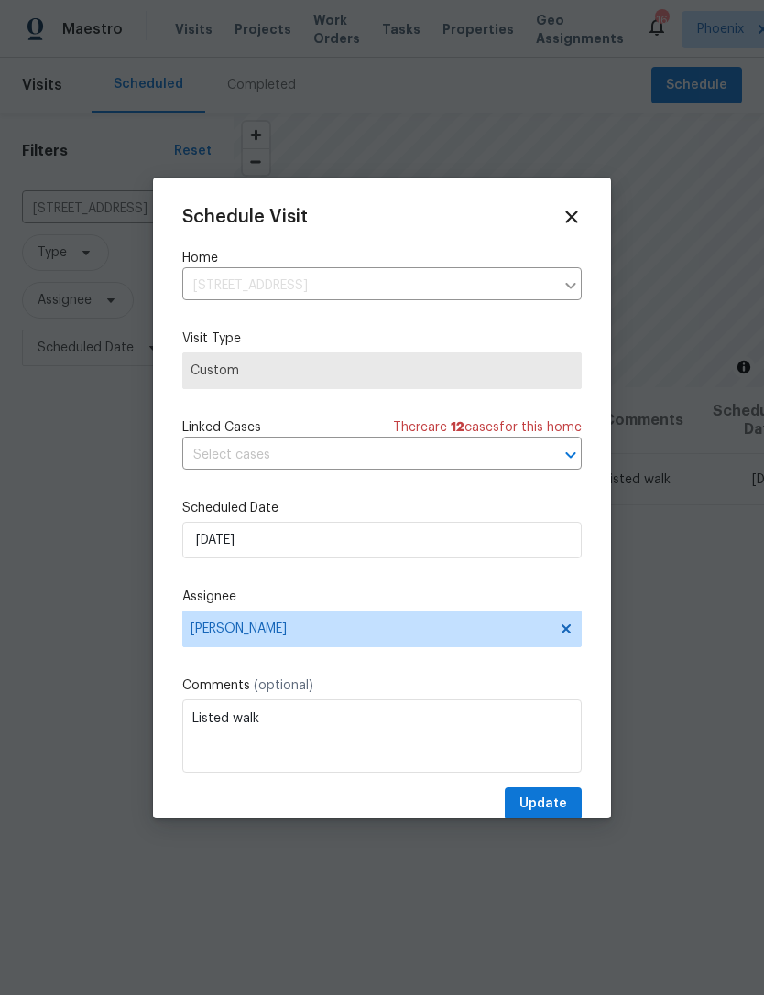
type input "8/29/2025"
click at [548, 793] on button "Update" at bounding box center [542, 804] width 77 height 34
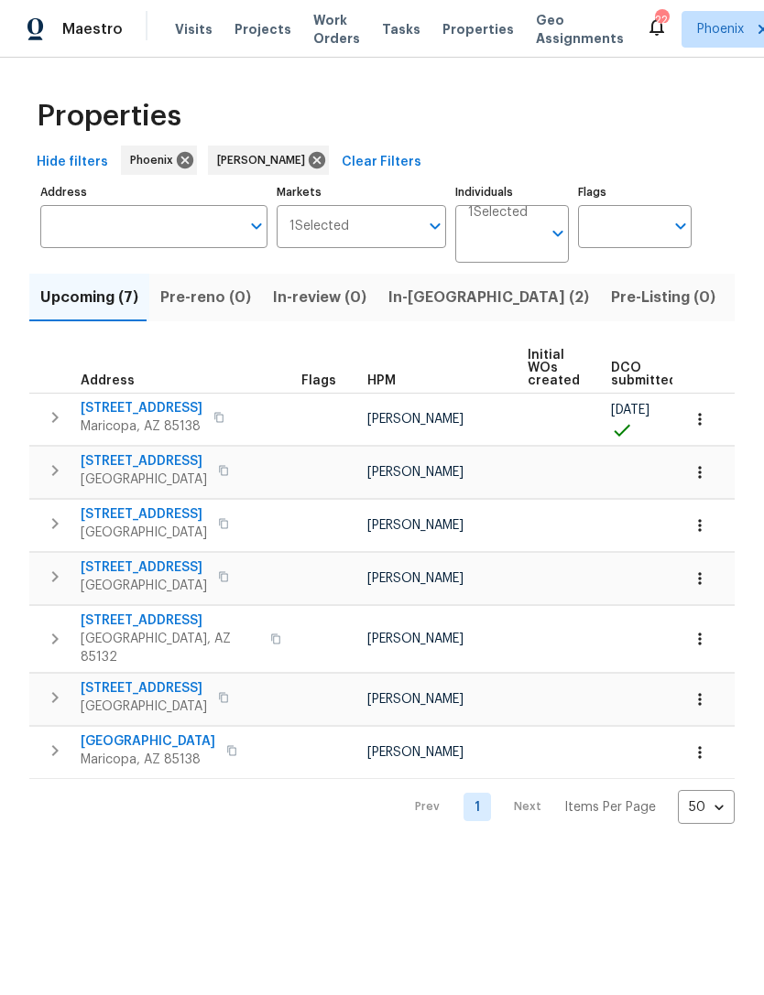
click at [737, 310] on span "Listed (16)" at bounding box center [775, 298] width 76 height 26
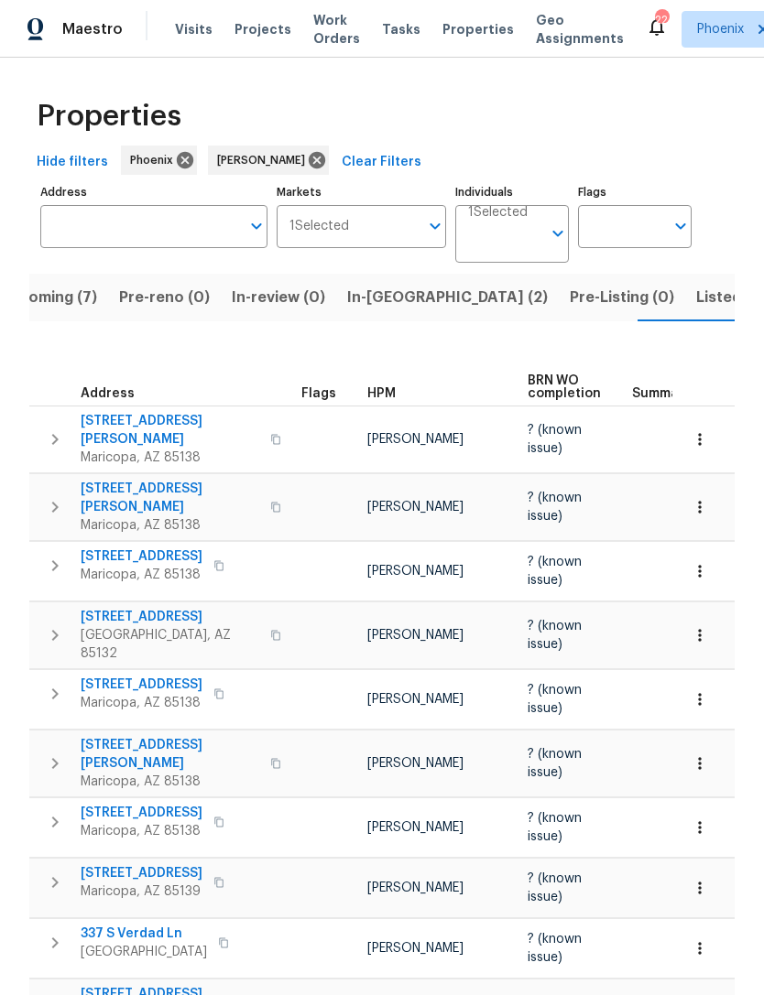
scroll to position [0, 41]
click at [388, 309] on span "In-reno (2)" at bounding box center [447, 298] width 201 height 26
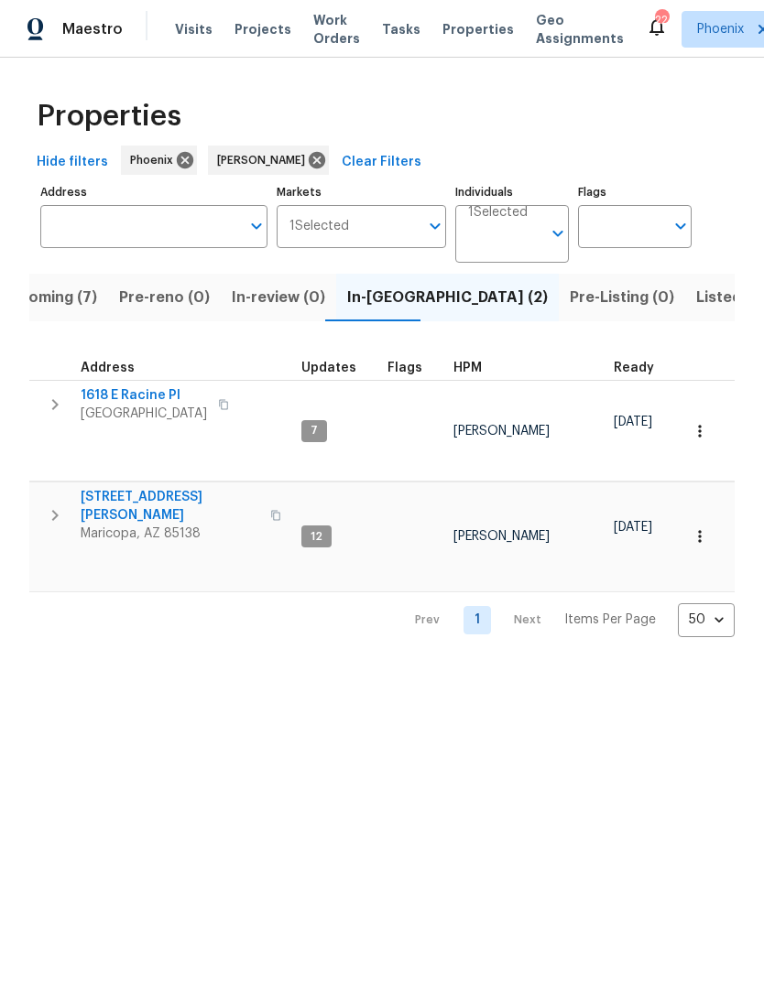
click at [54, 514] on icon "button" at bounding box center [55, 515] width 6 height 11
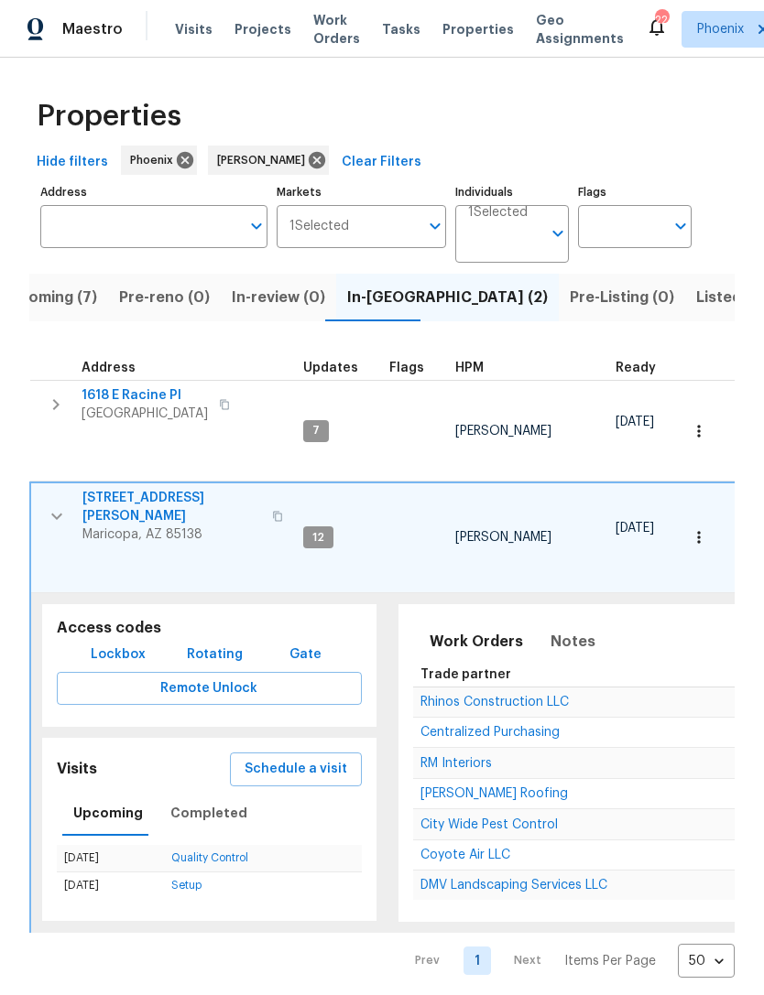
click at [148, 499] on span "[STREET_ADDRESS][PERSON_NAME]" at bounding box center [171, 507] width 179 height 37
click at [133, 405] on span "1618 E Racine Pl" at bounding box center [144, 395] width 126 height 18
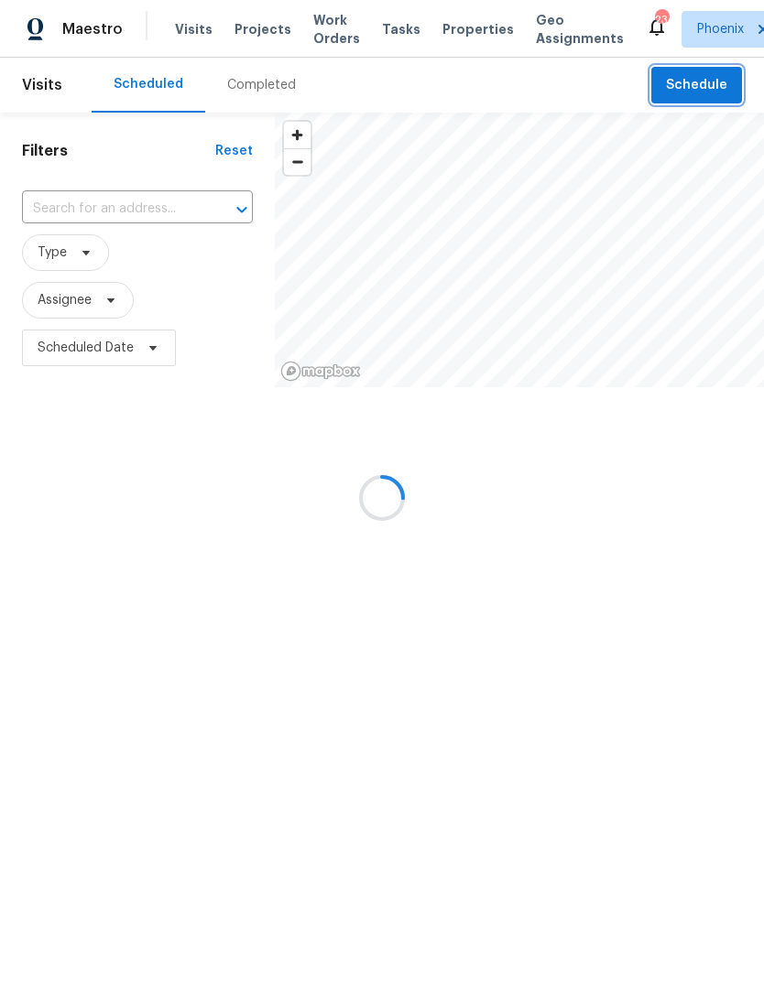
click at [722, 97] on span "Schedule" at bounding box center [696, 85] width 61 height 23
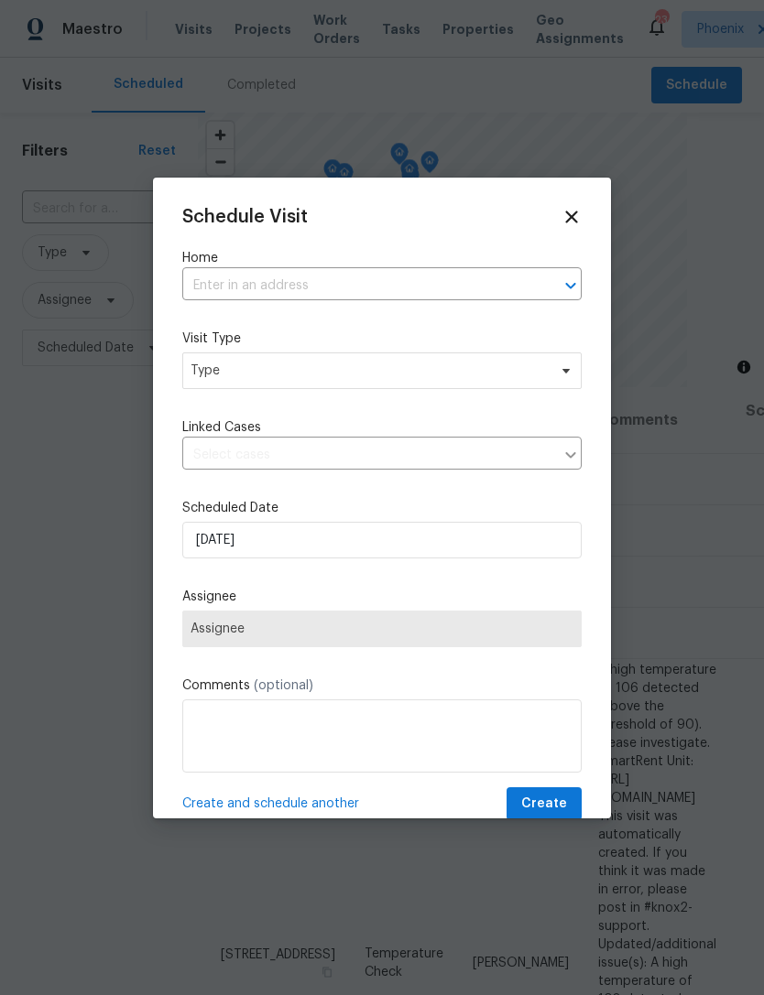
click at [436, 273] on input "text" at bounding box center [356, 286] width 348 height 28
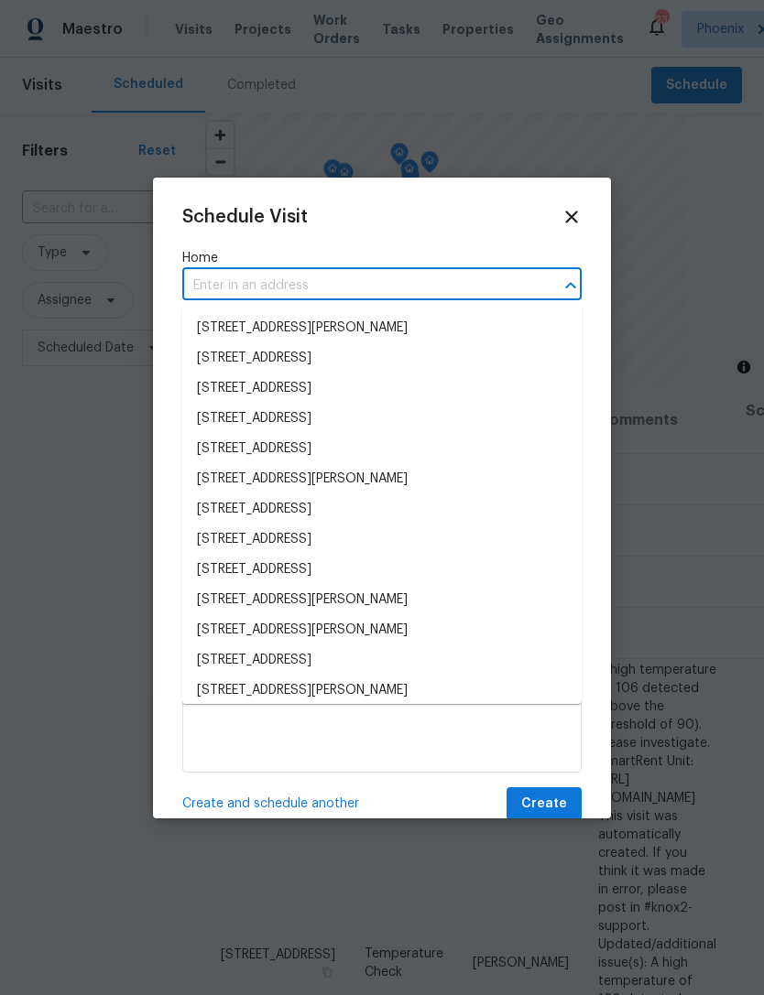
click at [227, 287] on input "text" at bounding box center [356, 286] width 348 height 28
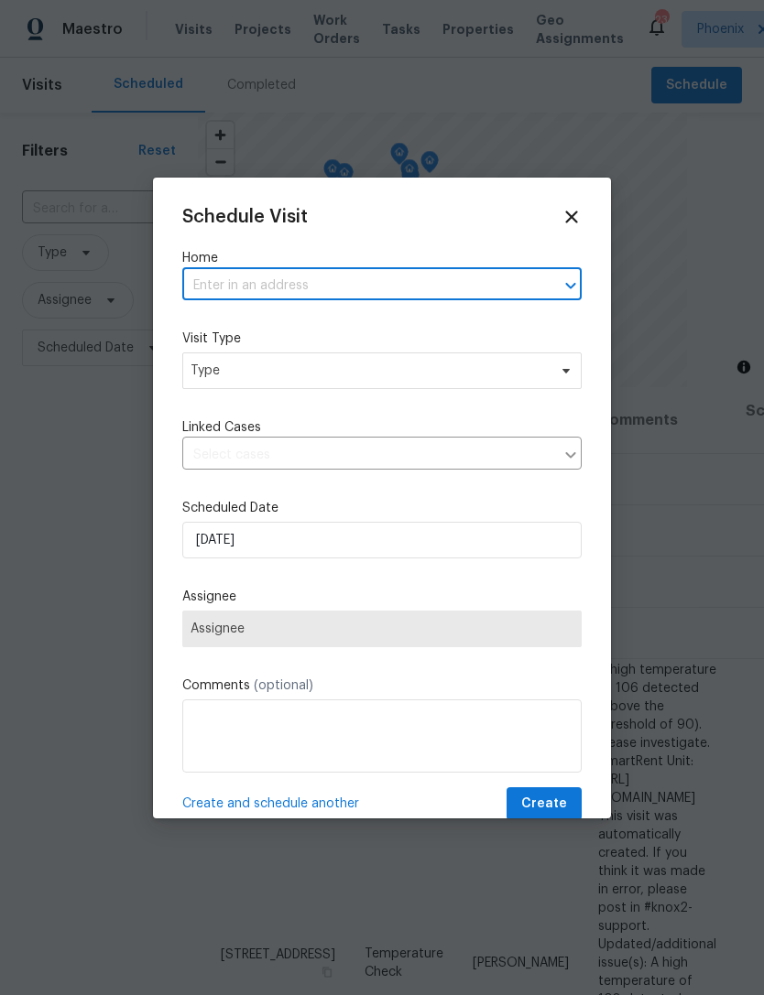
type input "[STREET_ADDRESS]"
click at [324, 326] on li "[STREET_ADDRESS]" at bounding box center [381, 328] width 399 height 30
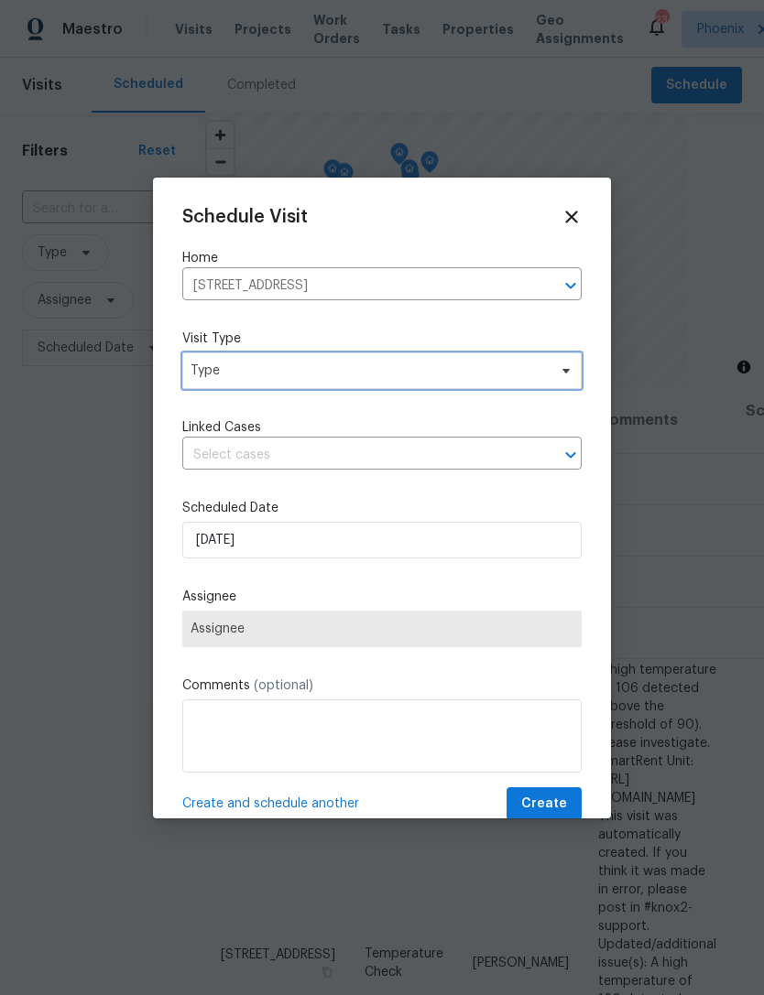
click at [320, 388] on span "Type" at bounding box center [381, 370] width 399 height 37
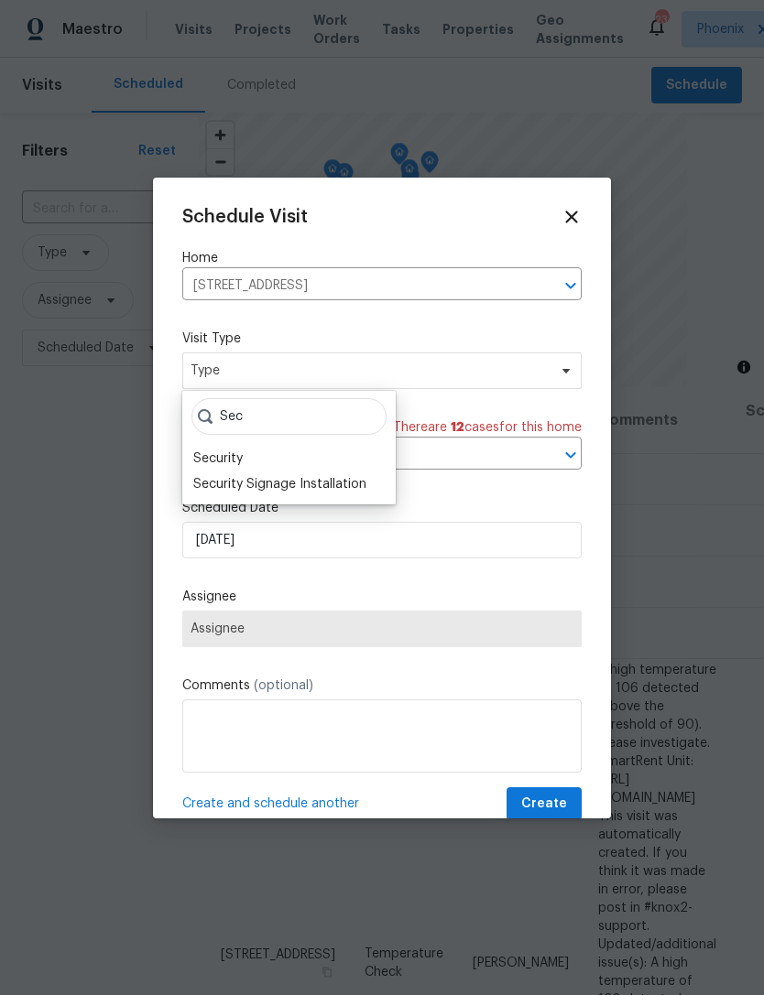
type input "Sec"
click at [230, 452] on div "Security" at bounding box center [217, 459] width 49 height 18
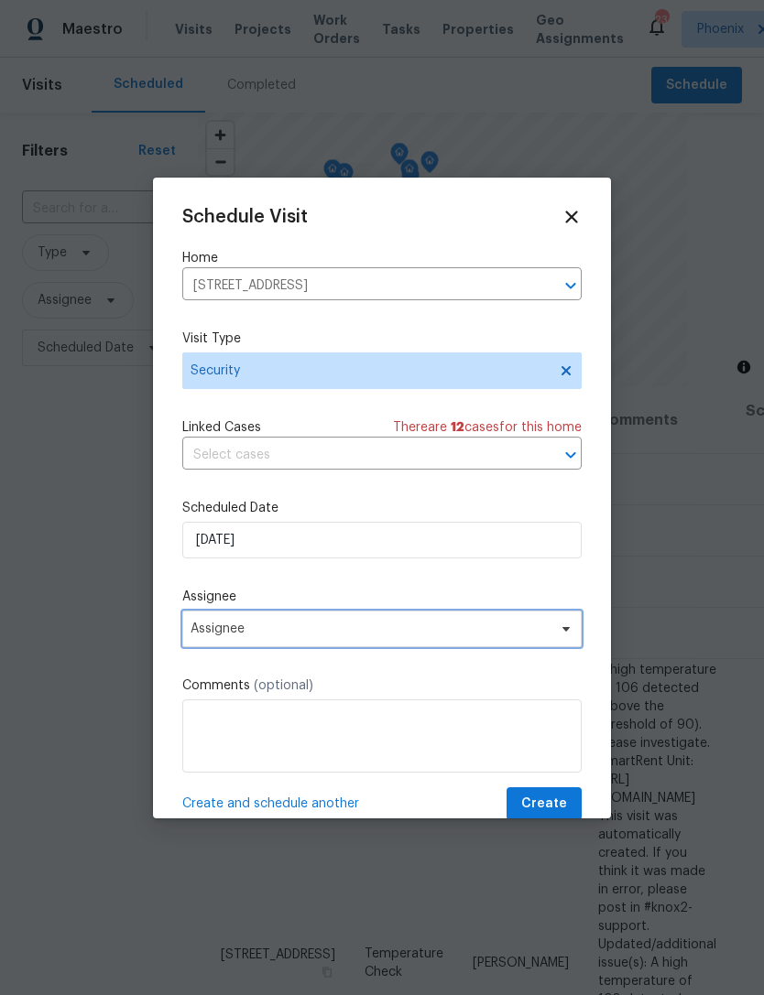
click at [482, 625] on span "Assignee" at bounding box center [369, 629] width 359 height 15
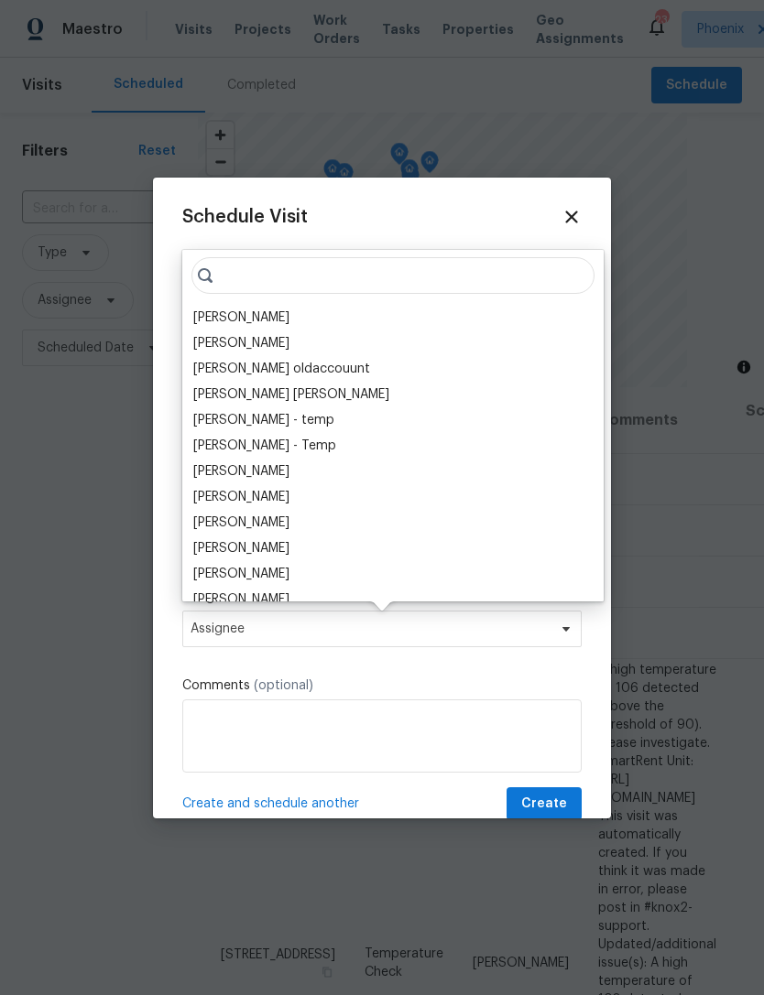
click at [309, 304] on div "[PERSON_NAME] [PERSON_NAME] [PERSON_NAME] [PERSON_NAME] [PERSON_NAME] [PERSON_N…" at bounding box center [392, 426] width 421 height 352
click at [289, 317] on div "[PERSON_NAME]" at bounding box center [241, 318] width 96 height 18
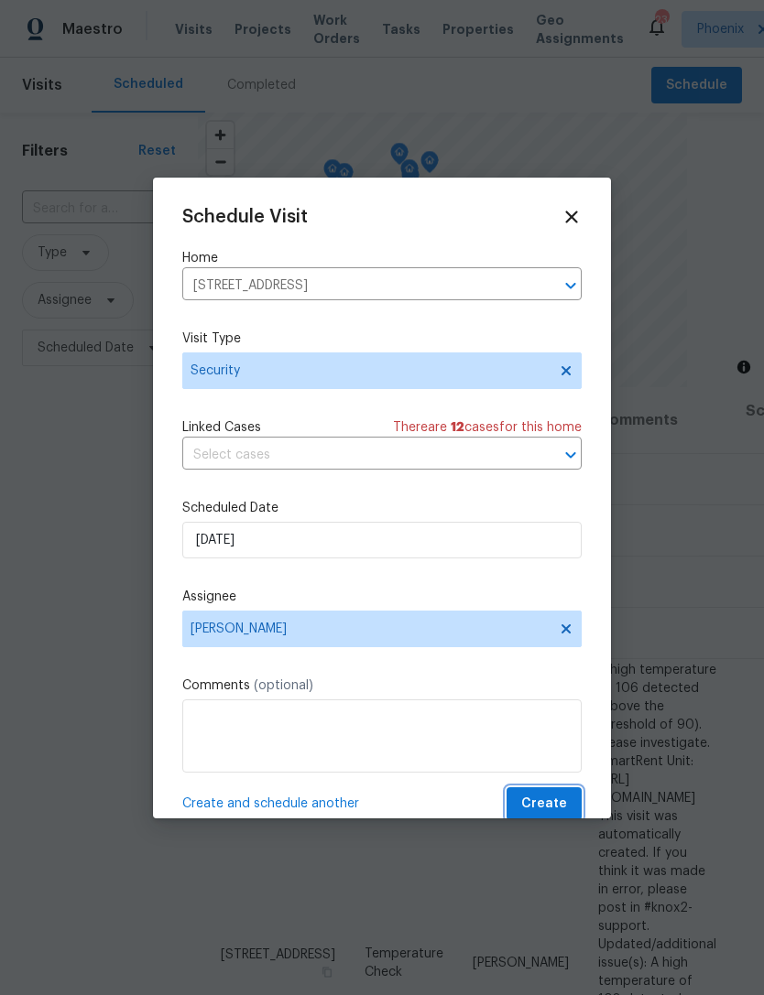
click at [546, 803] on span "Create" at bounding box center [544, 804] width 46 height 23
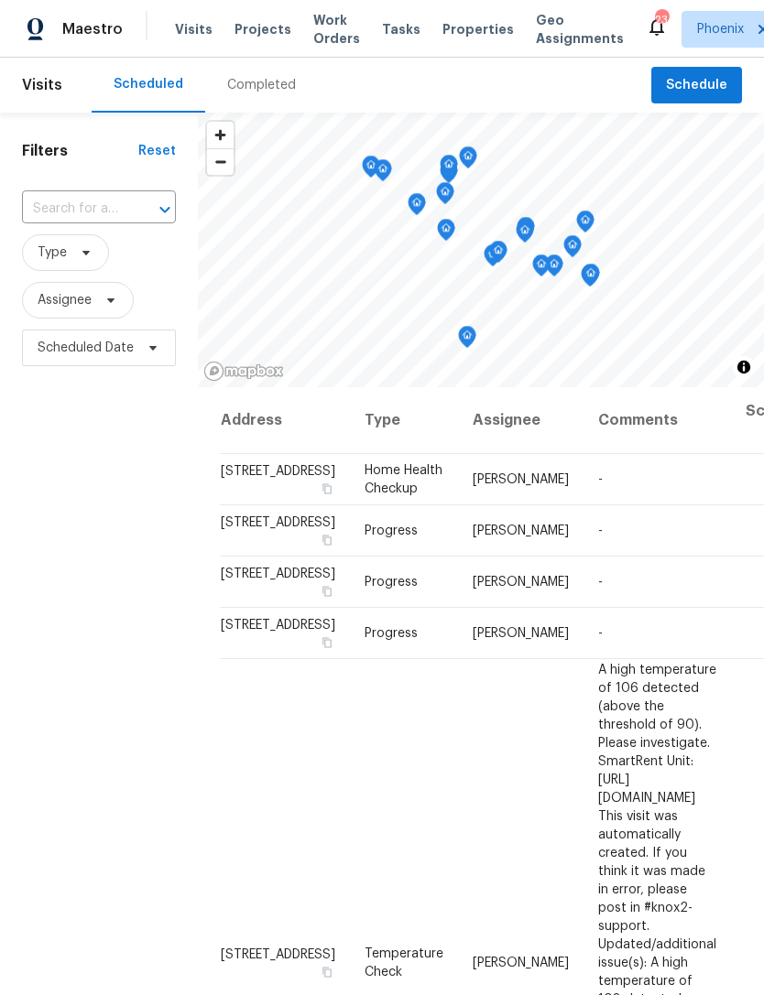
click at [51, 223] on input "text" at bounding box center [73, 209] width 103 height 28
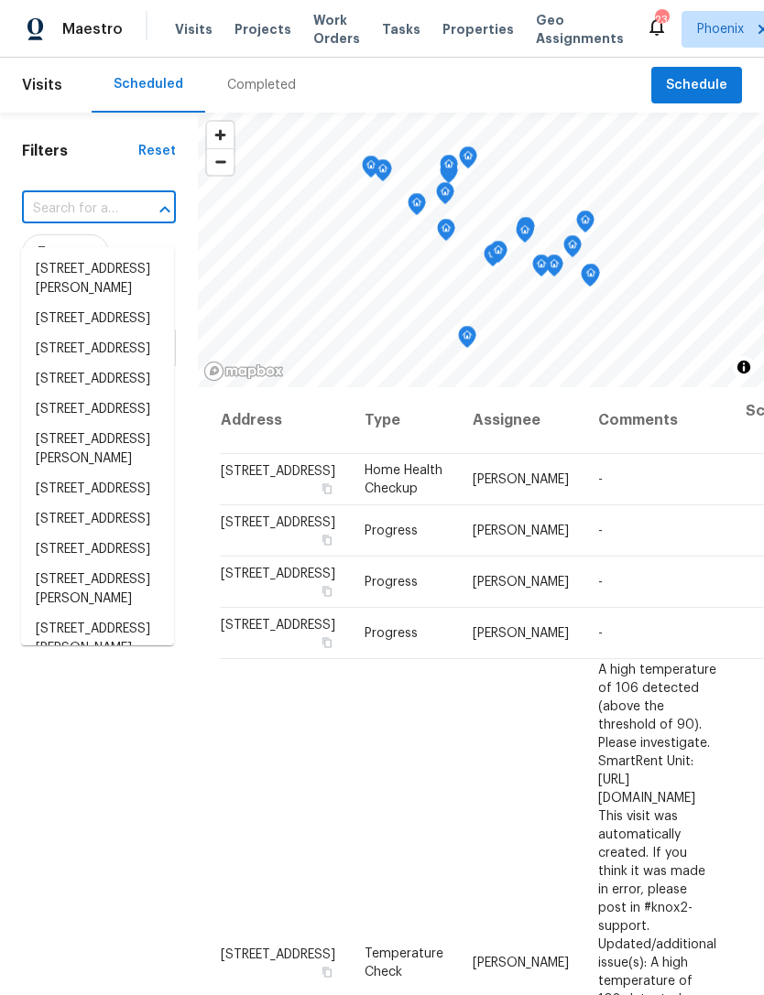
click at [61, 215] on input "text" at bounding box center [73, 209] width 103 height 28
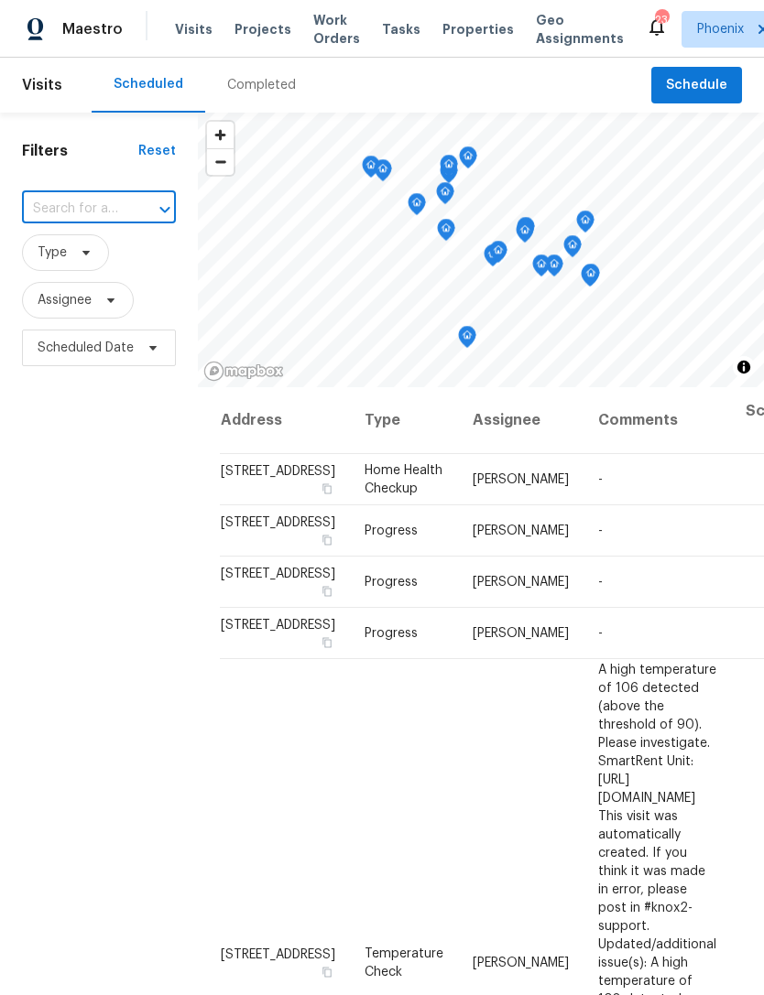
paste input "43530 W Eddie Way, Maricopa, AZ 85138"
type input "43530 W Eddie Way, Maricopa, AZ 85138"
click at [79, 283] on li "43530 W Eddie Way, Maricopa, AZ 85138" at bounding box center [97, 279] width 153 height 49
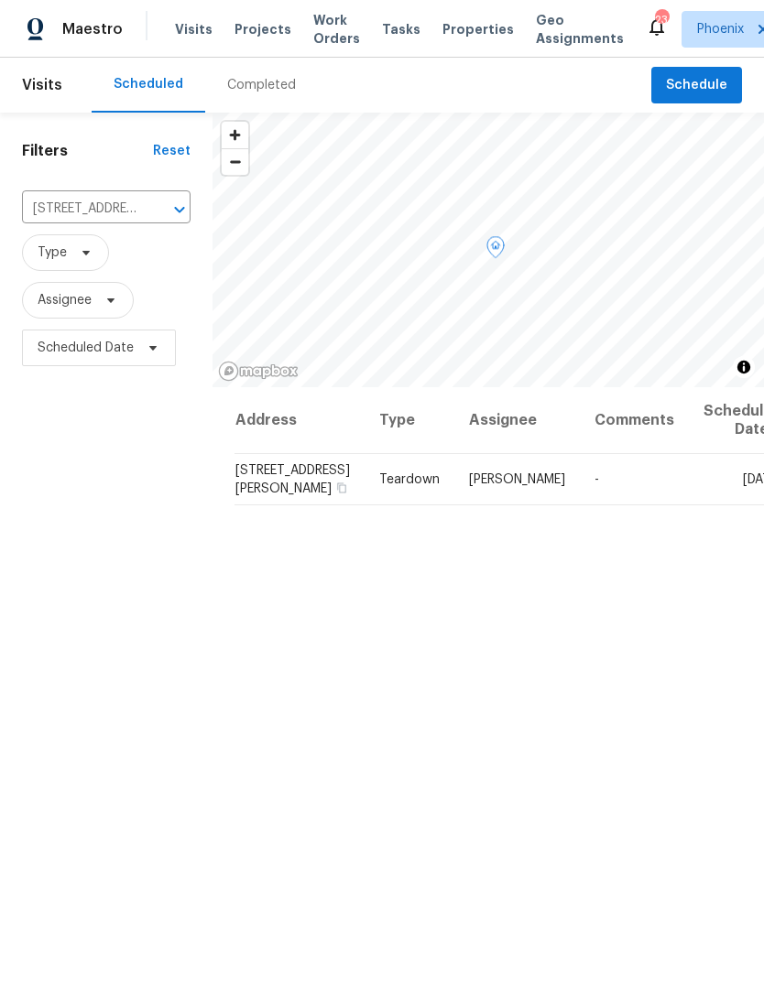
click at [0, 0] on span at bounding box center [0, 0] width 0 height 0
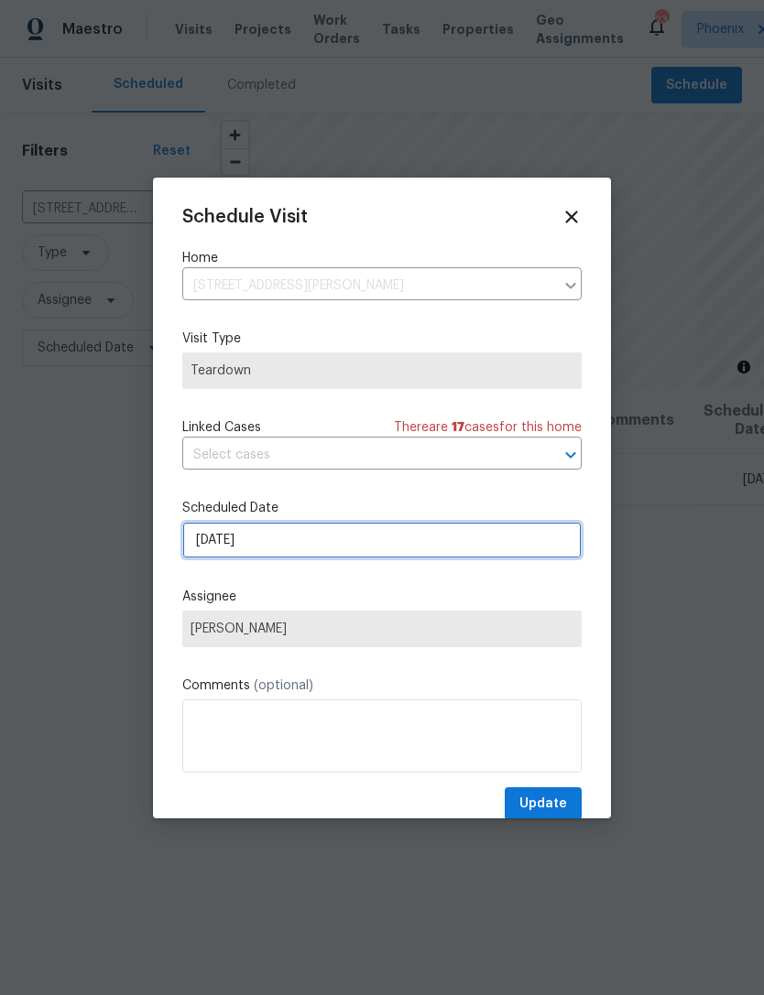
click at [348, 537] on input "[DATE]" at bounding box center [381, 540] width 399 height 37
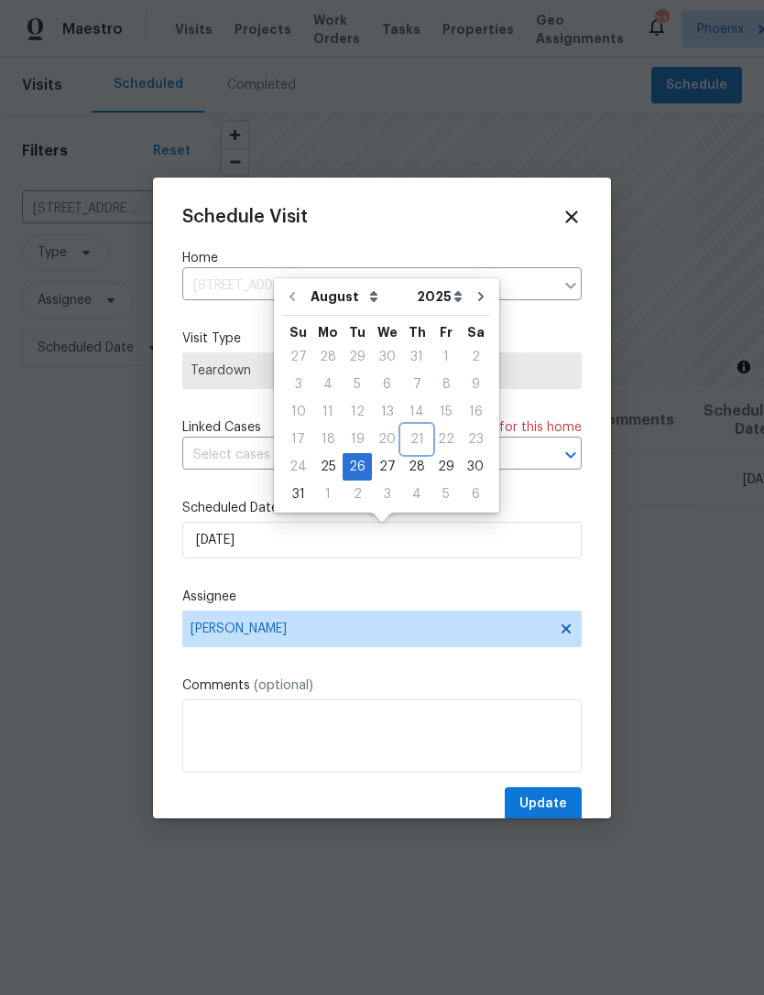
click at [409, 452] on div "21" at bounding box center [416, 439] width 29 height 27
click at [411, 470] on div "28" at bounding box center [416, 467] width 29 height 26
type input "[DATE]"
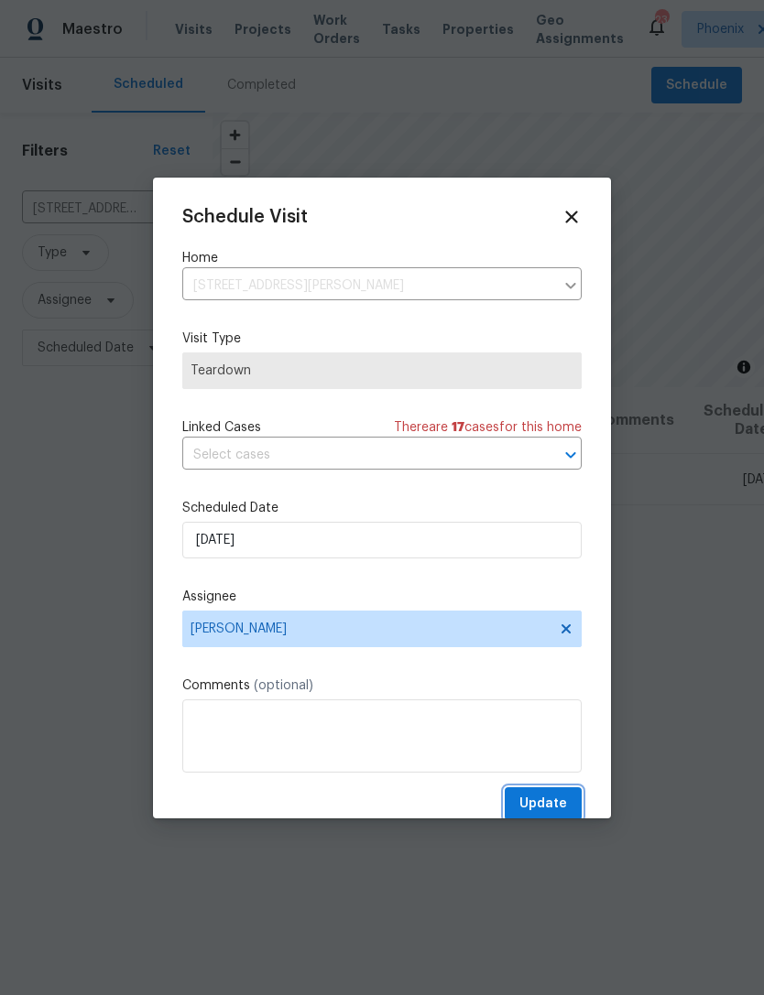
click at [549, 798] on span "Update" at bounding box center [543, 804] width 48 height 23
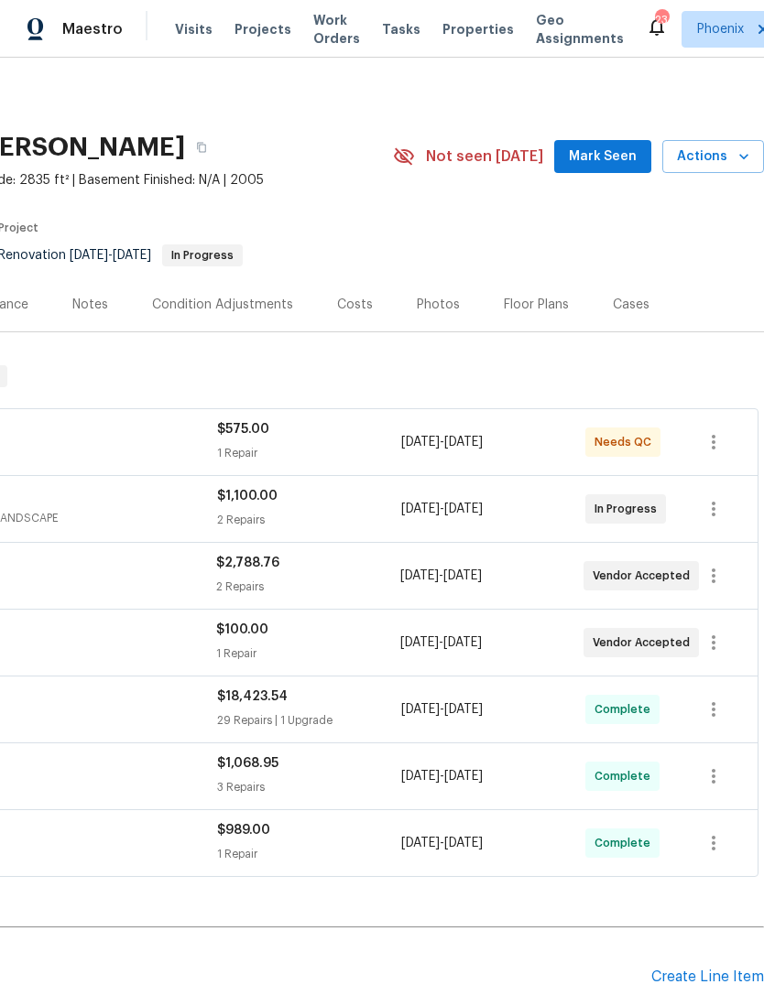
scroll to position [0, 271]
click at [609, 168] on span "Mark Seen" at bounding box center [603, 157] width 68 height 23
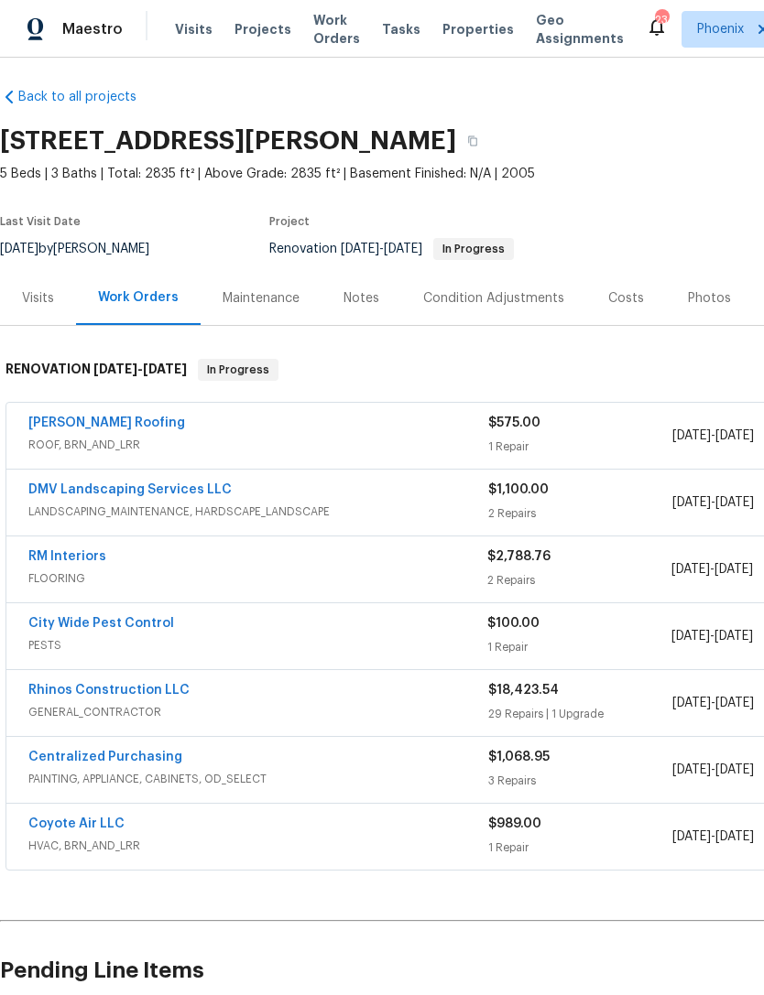
scroll to position [6, 0]
click at [363, 308] on div "Notes" at bounding box center [361, 298] width 36 height 18
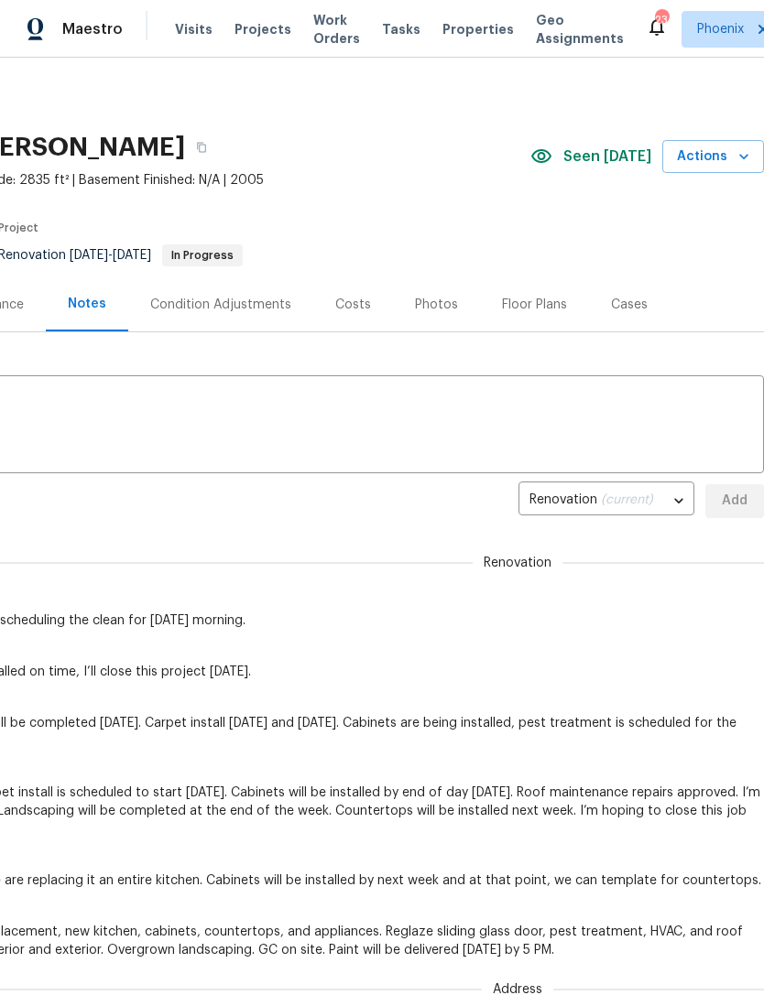
scroll to position [0, 271]
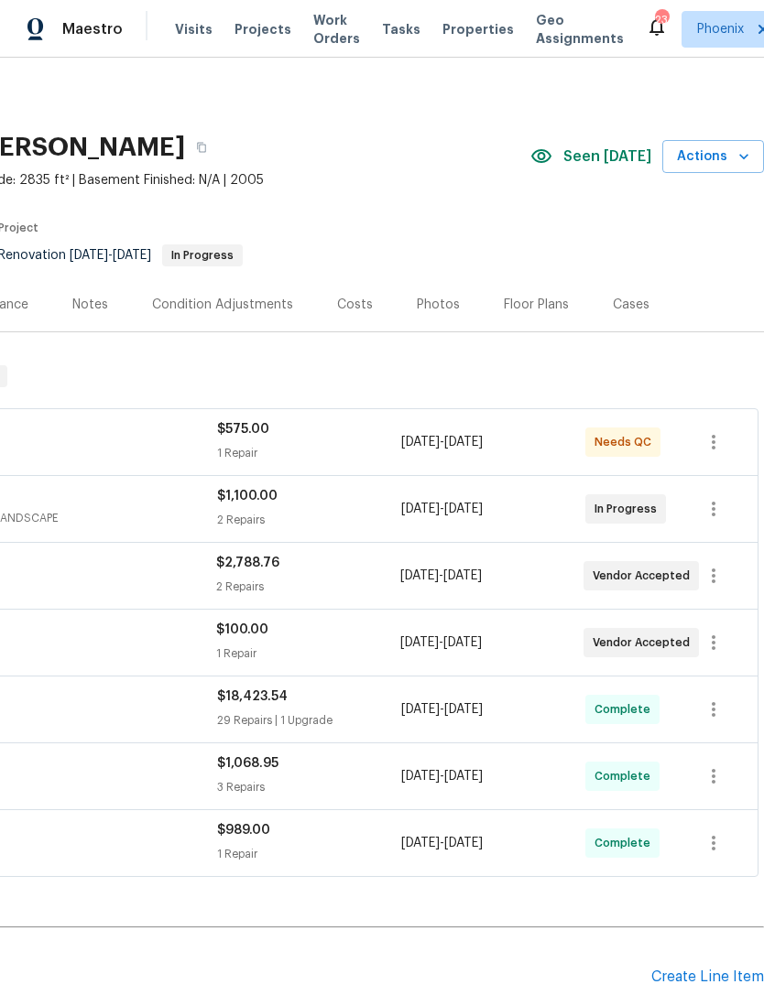
scroll to position [0, 271]
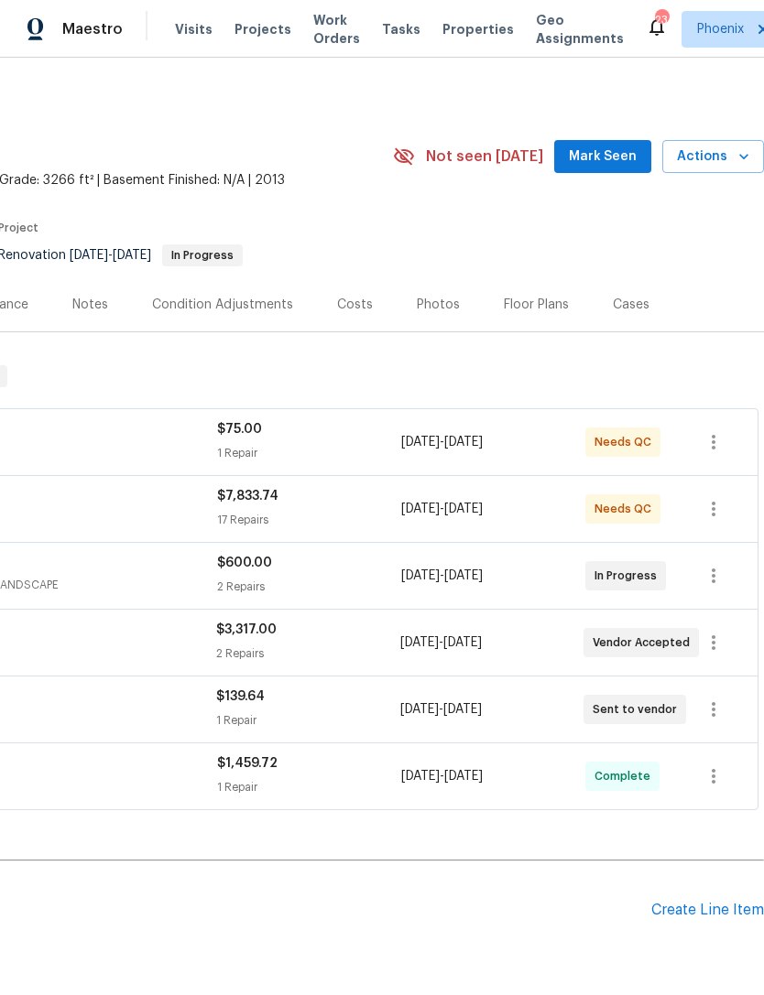
scroll to position [0, 271]
click at [602, 168] on span "Mark Seen" at bounding box center [603, 157] width 68 height 23
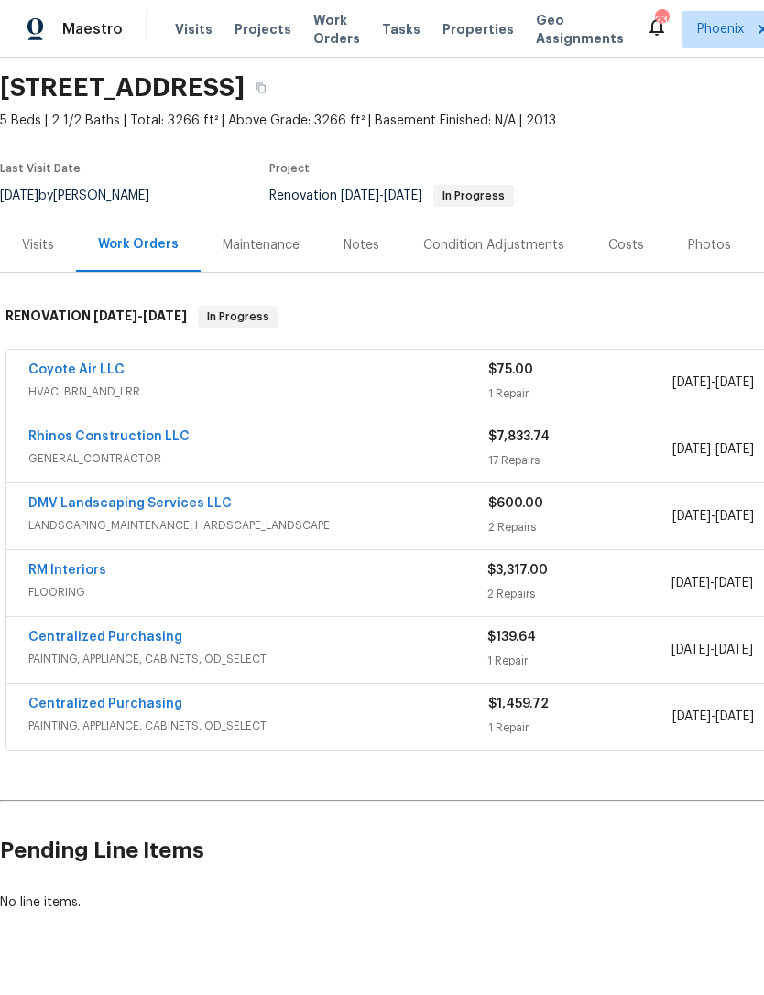
scroll to position [60, 0]
click at [79, 577] on link "RM Interiors" at bounding box center [67, 570] width 78 height 13
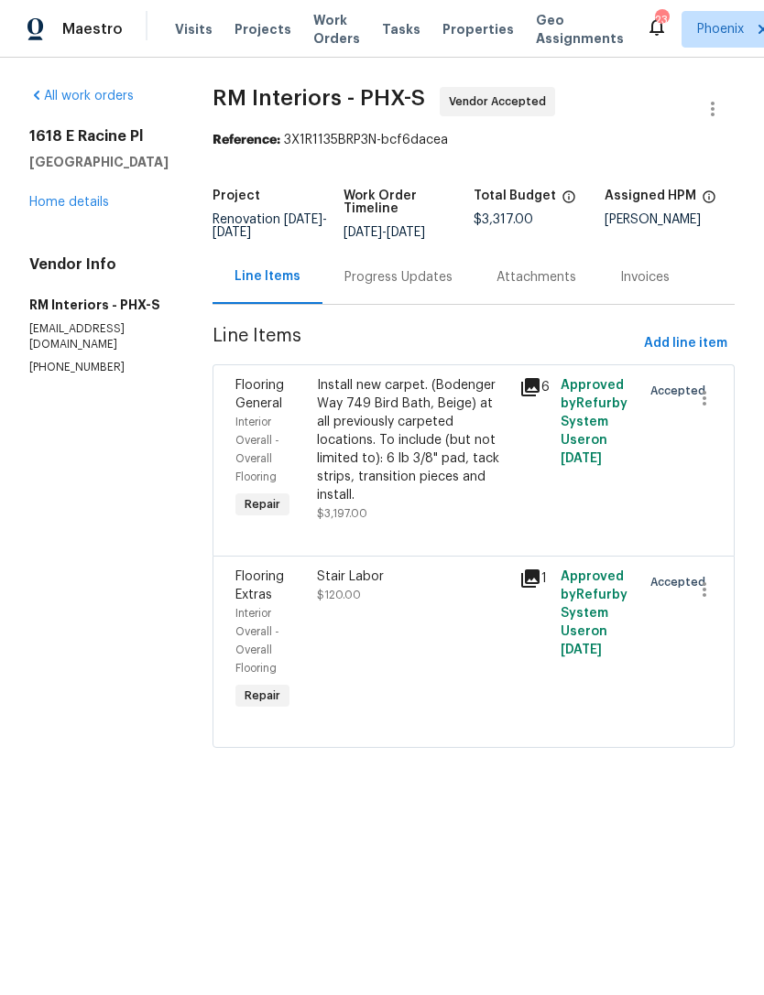
click at [407, 284] on div "Progress Updates" at bounding box center [398, 277] width 152 height 54
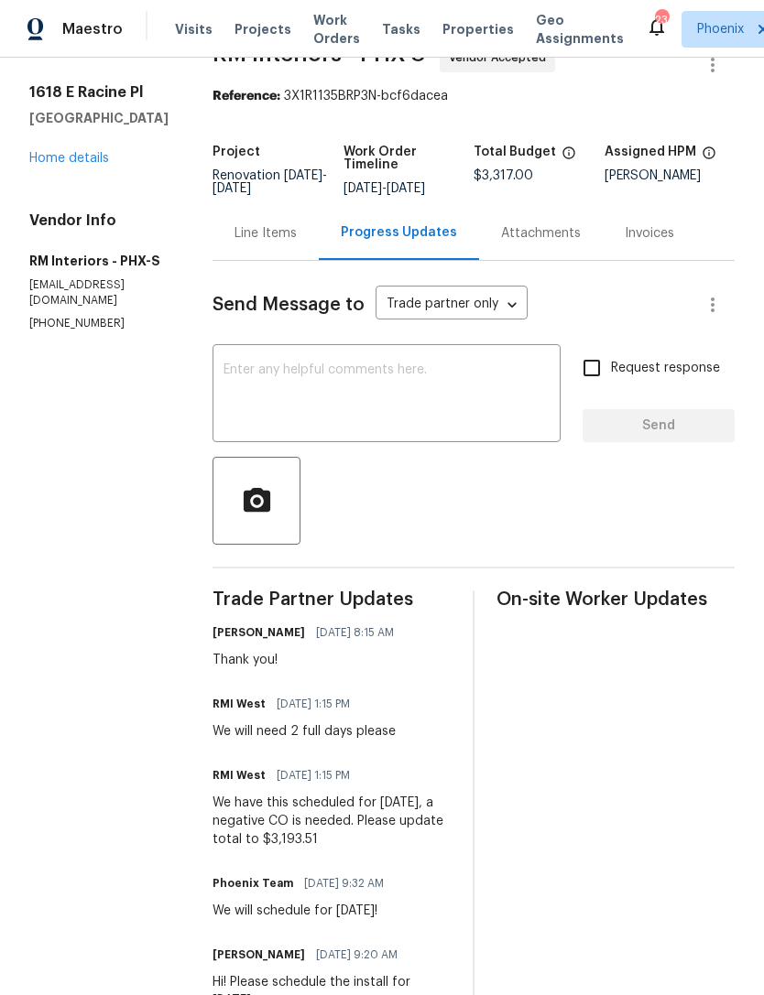
scroll to position [39, 0]
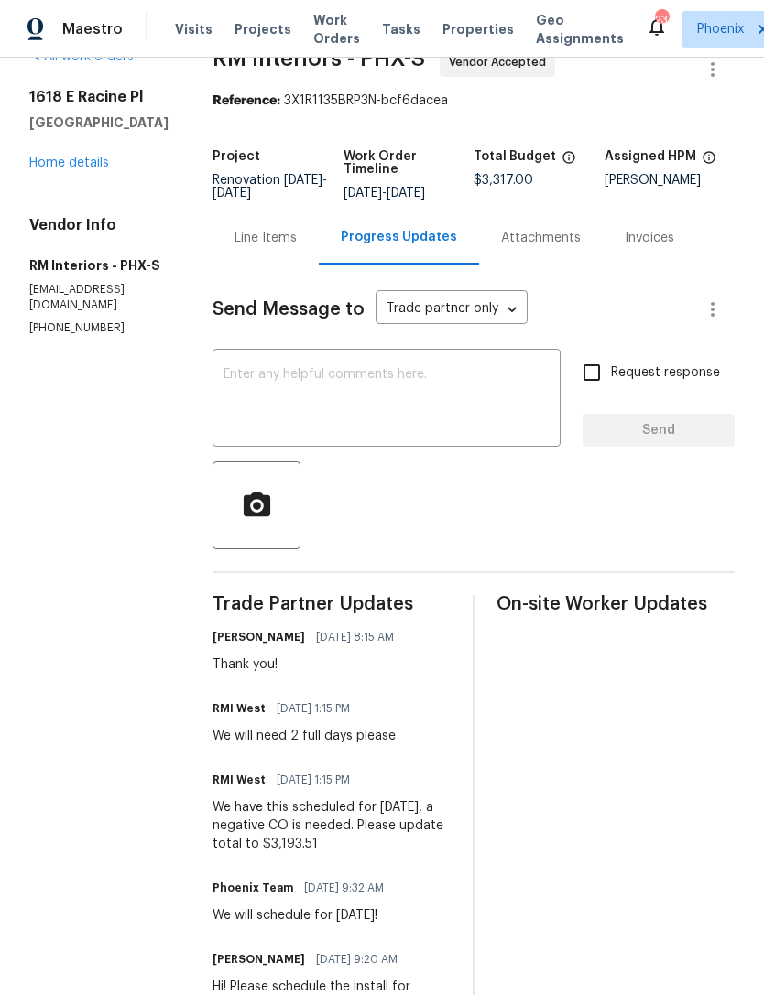
click at [266, 247] on div "Line Items" at bounding box center [265, 238] width 62 height 18
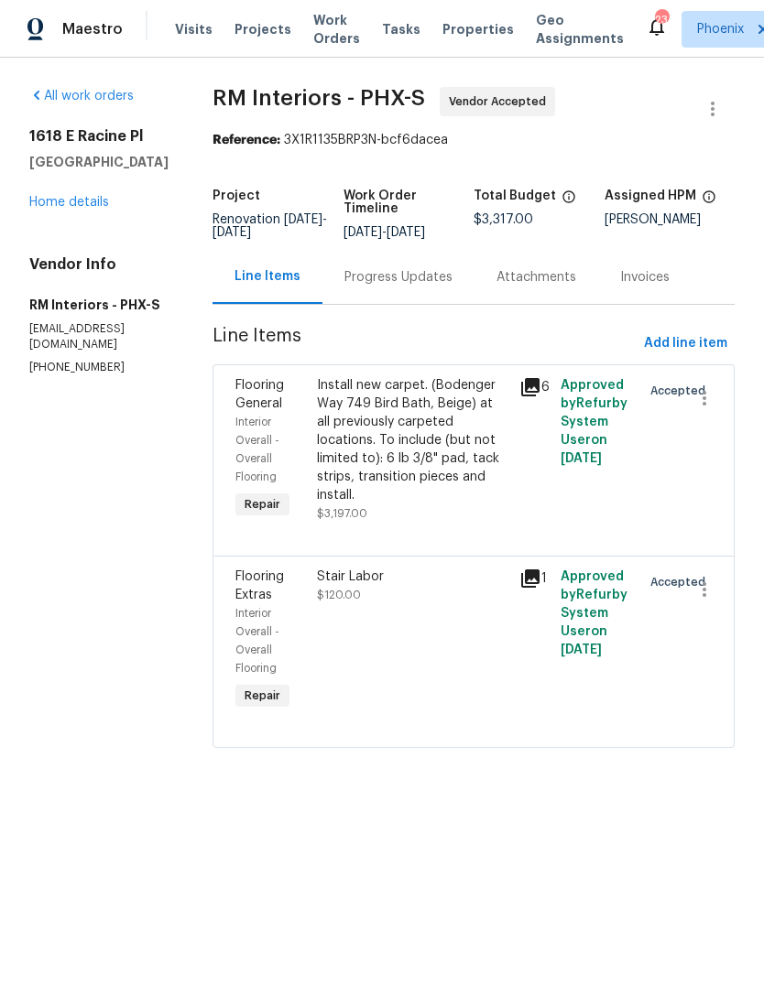
click at [293, 413] on div "Flooring General" at bounding box center [270, 394] width 70 height 37
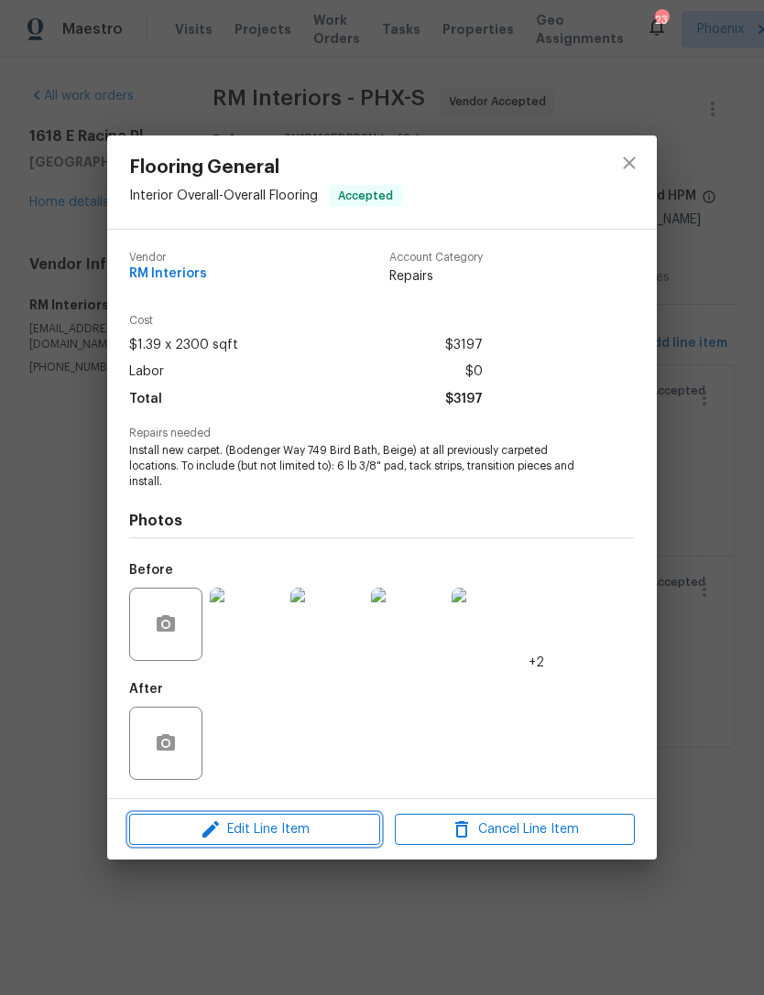
click at [255, 825] on span "Edit Line Item" at bounding box center [255, 830] width 240 height 23
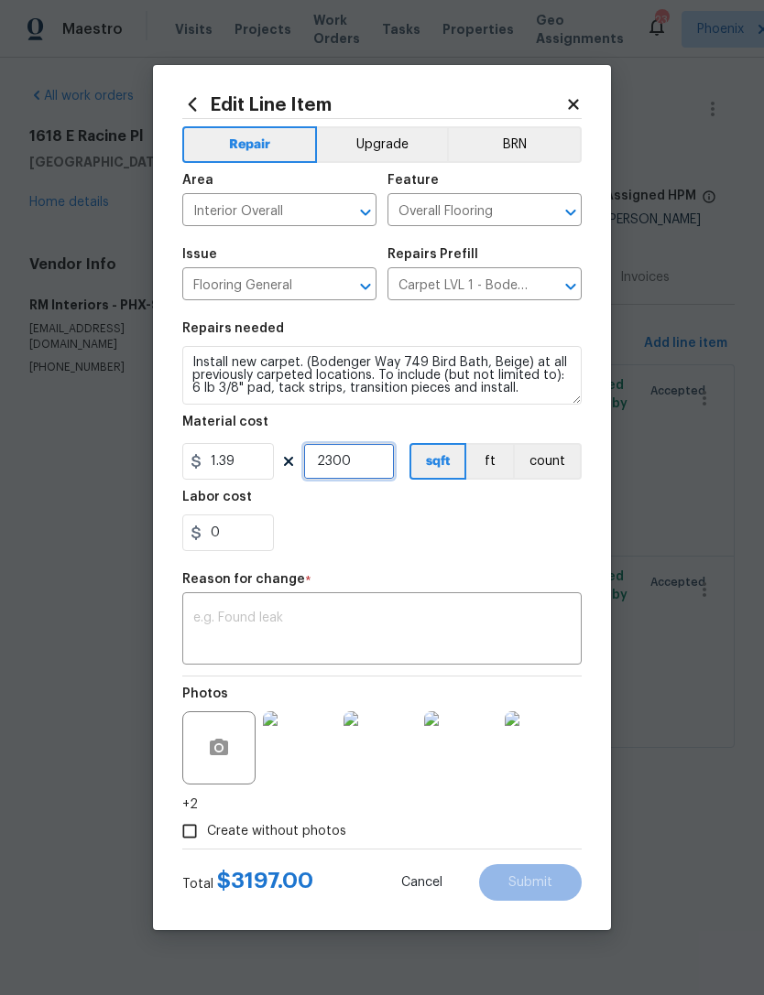
click at [374, 459] on input "2300" at bounding box center [349, 461] width 92 height 37
type input "1"
click at [263, 461] on input "1.39" at bounding box center [228, 461] width 92 height 37
type input "3043"
click at [368, 608] on div "x ​" at bounding box center [381, 631] width 399 height 68
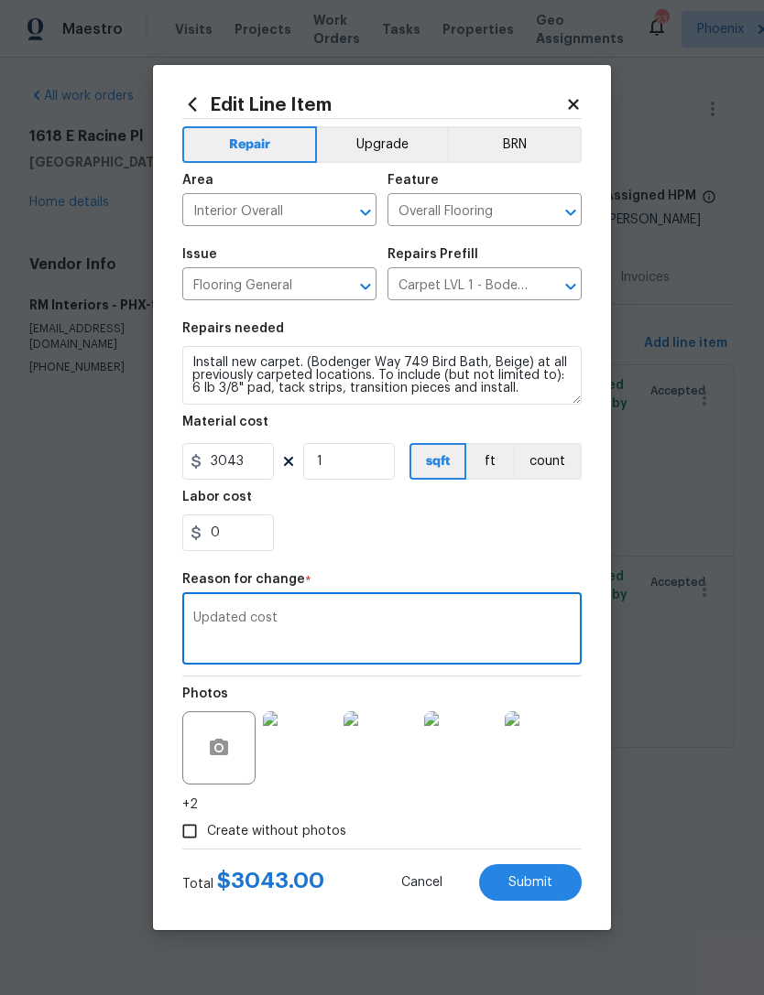
type textarea "Updated cost"
click at [557, 538] on div "0" at bounding box center [381, 533] width 399 height 37
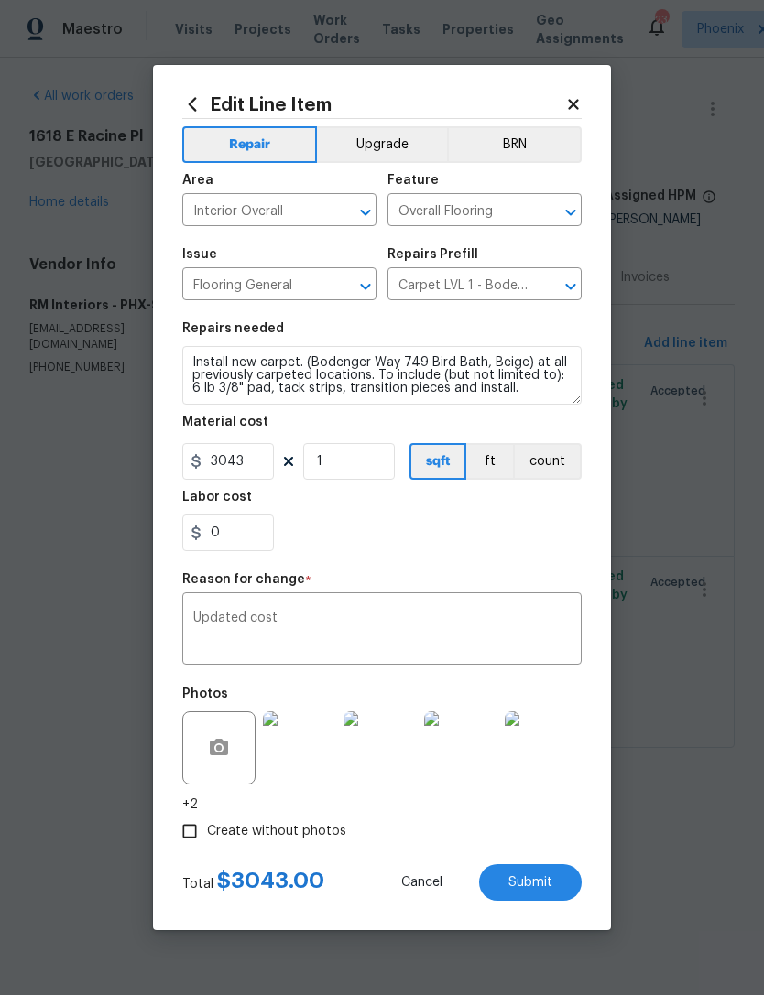
click at [537, 879] on span "Submit" at bounding box center [530, 883] width 44 height 14
type input "2300"
type input "1.39"
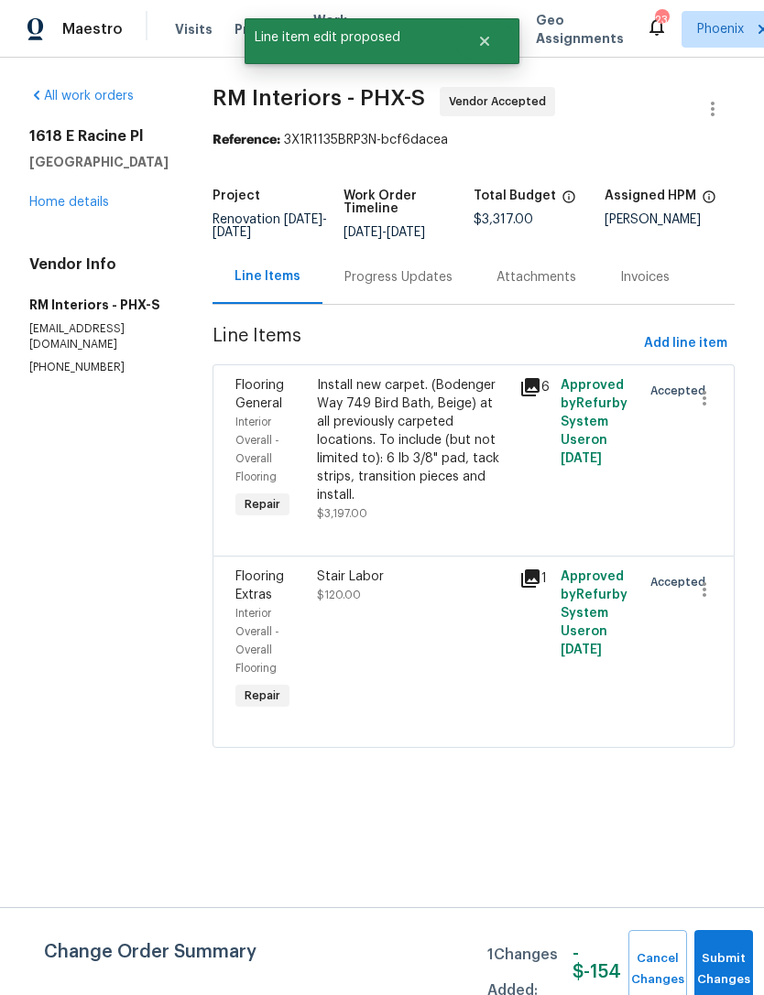
click at [464, 586] on div "Stair Labor" at bounding box center [413, 577] width 192 height 18
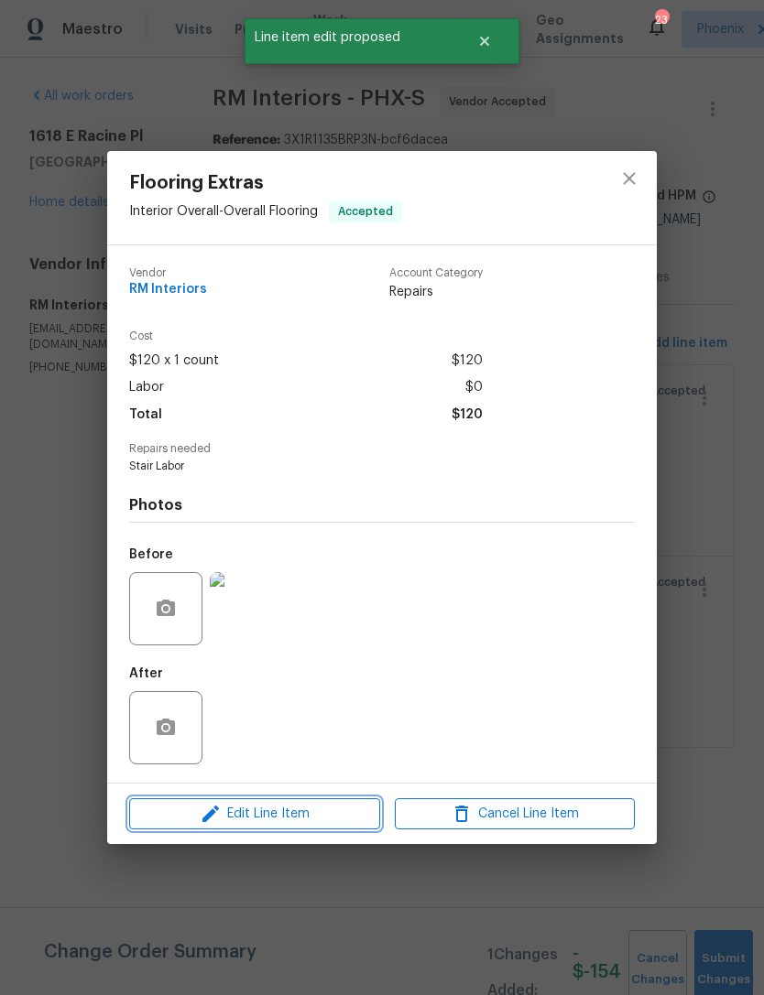
click at [309, 821] on span "Edit Line Item" at bounding box center [255, 814] width 240 height 23
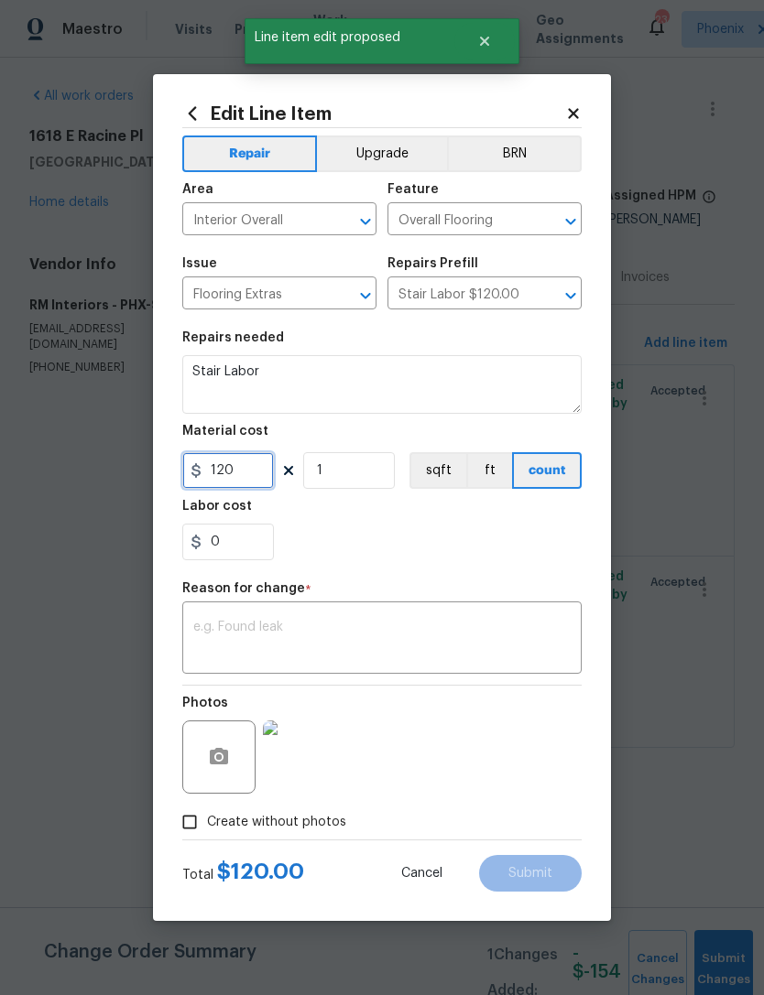
click at [254, 469] on input "120" at bounding box center [228, 470] width 92 height 37
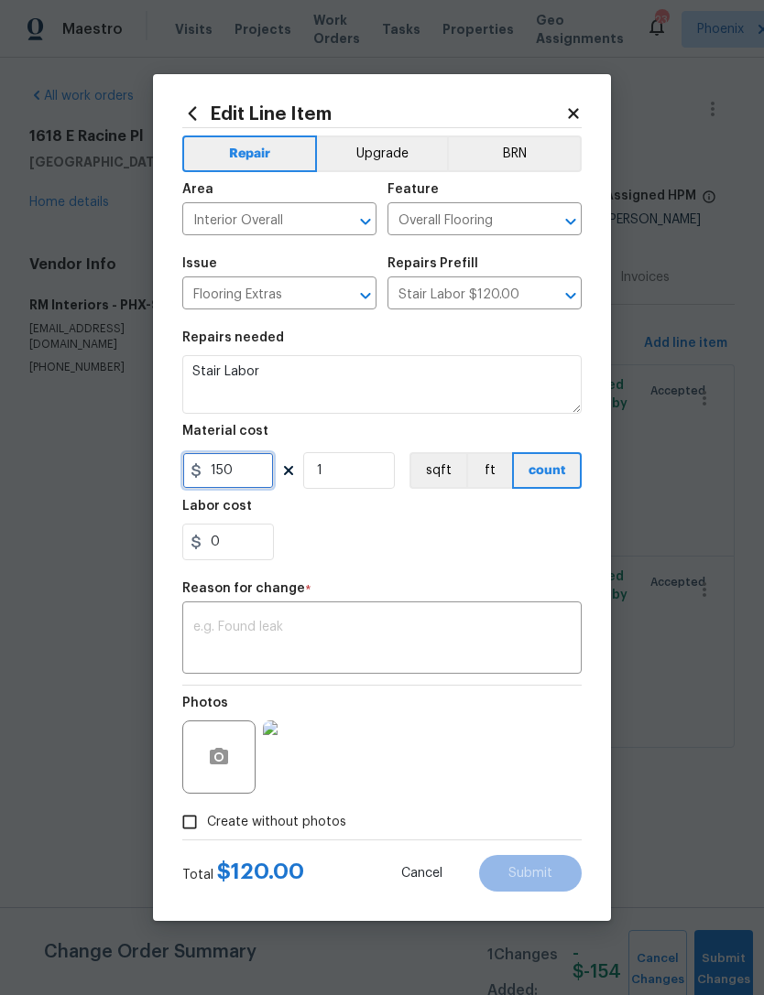
type input "150"
click at [400, 628] on textarea at bounding box center [381, 640] width 377 height 38
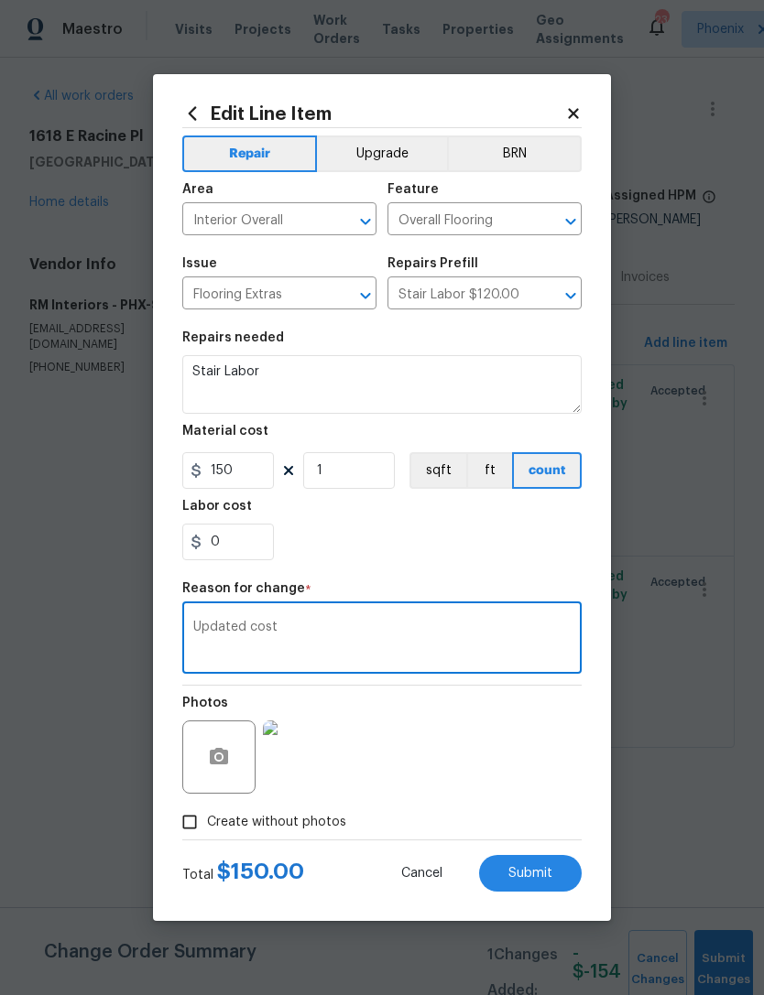
type textarea "Updated cost"
click at [517, 540] on div "0" at bounding box center [381, 542] width 399 height 37
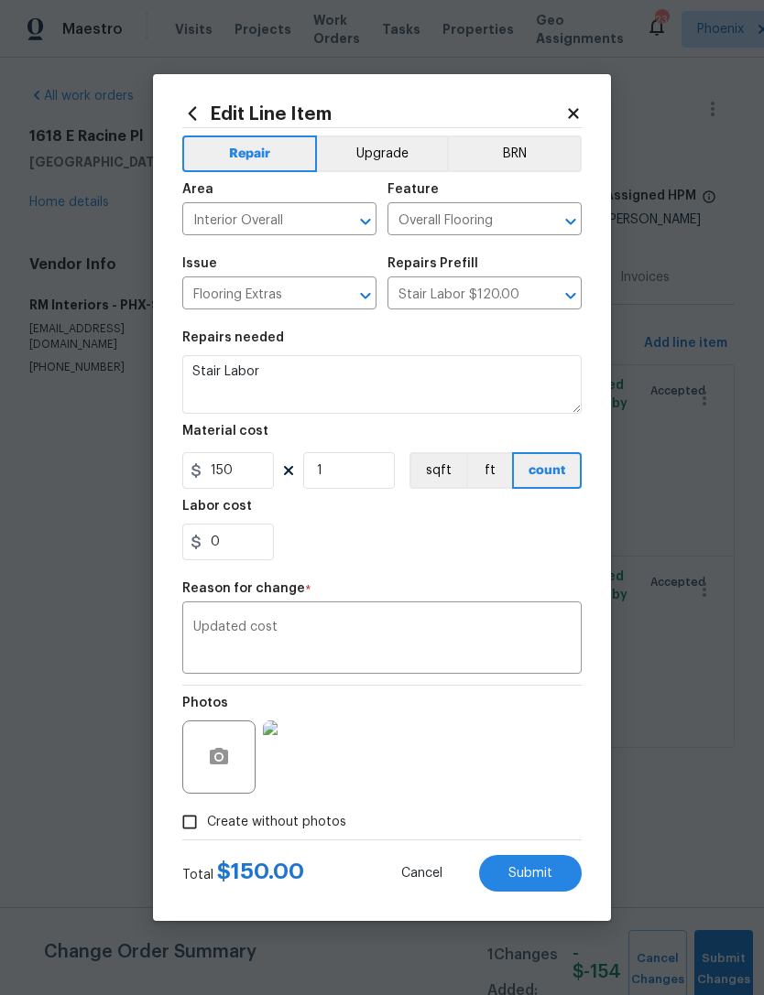
click at [541, 880] on span "Submit" at bounding box center [530, 874] width 44 height 14
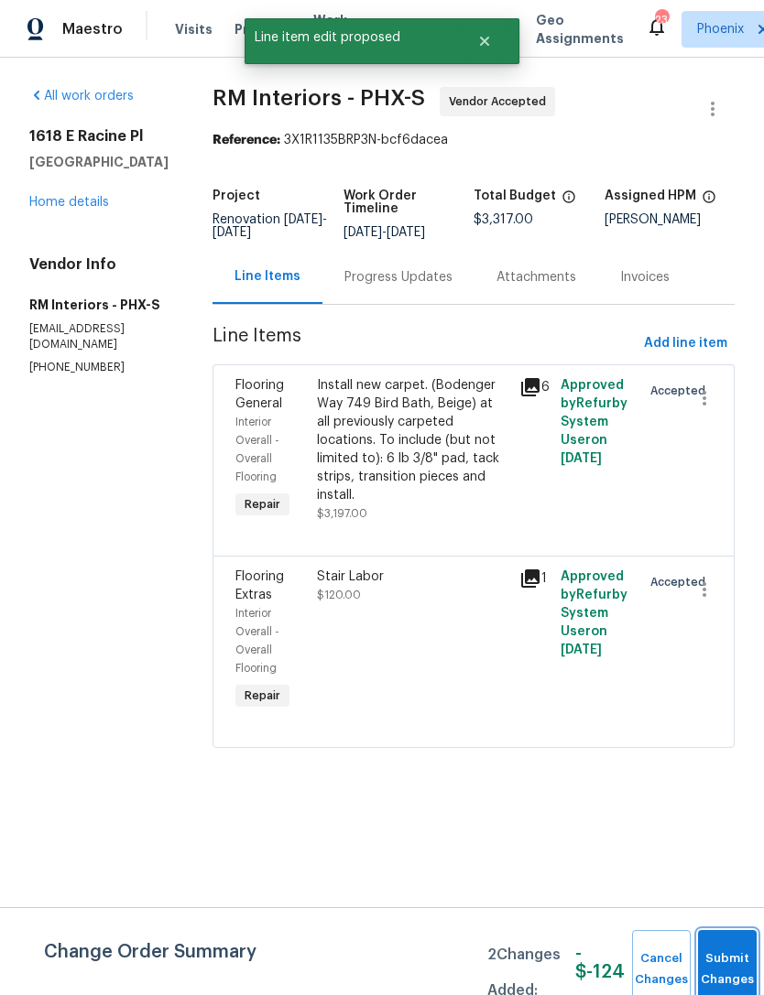
click at [731, 952] on button "Submit Changes" at bounding box center [727, 969] width 59 height 79
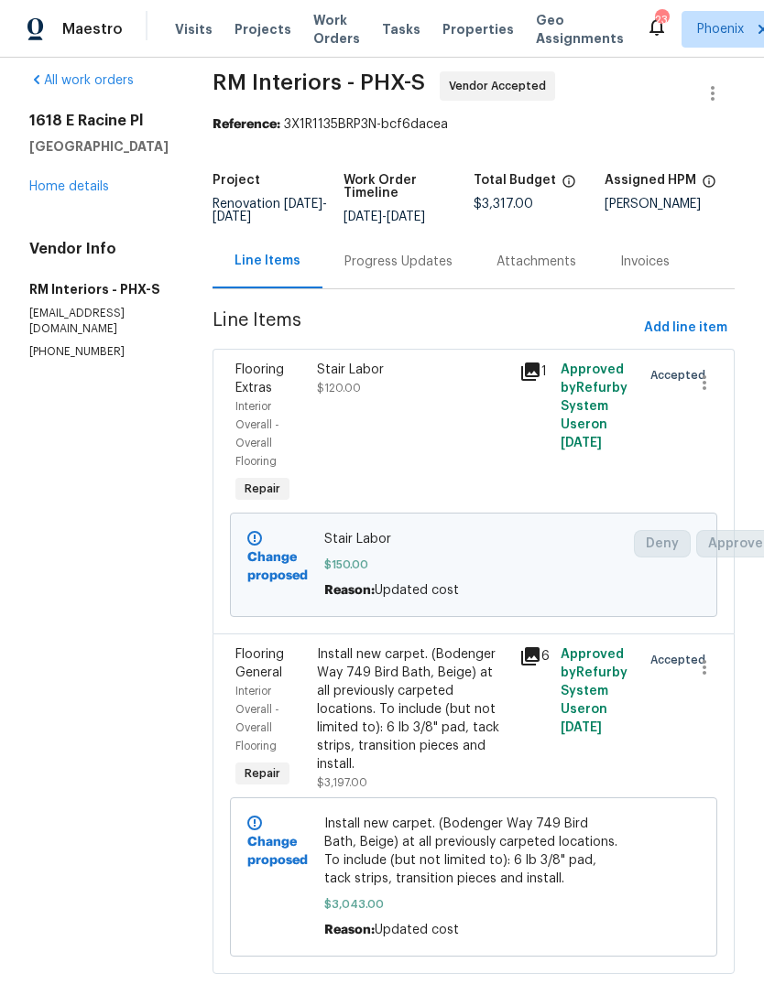
scroll to position [15, 0]
click at [412, 272] on div "Progress Updates" at bounding box center [398, 263] width 108 height 18
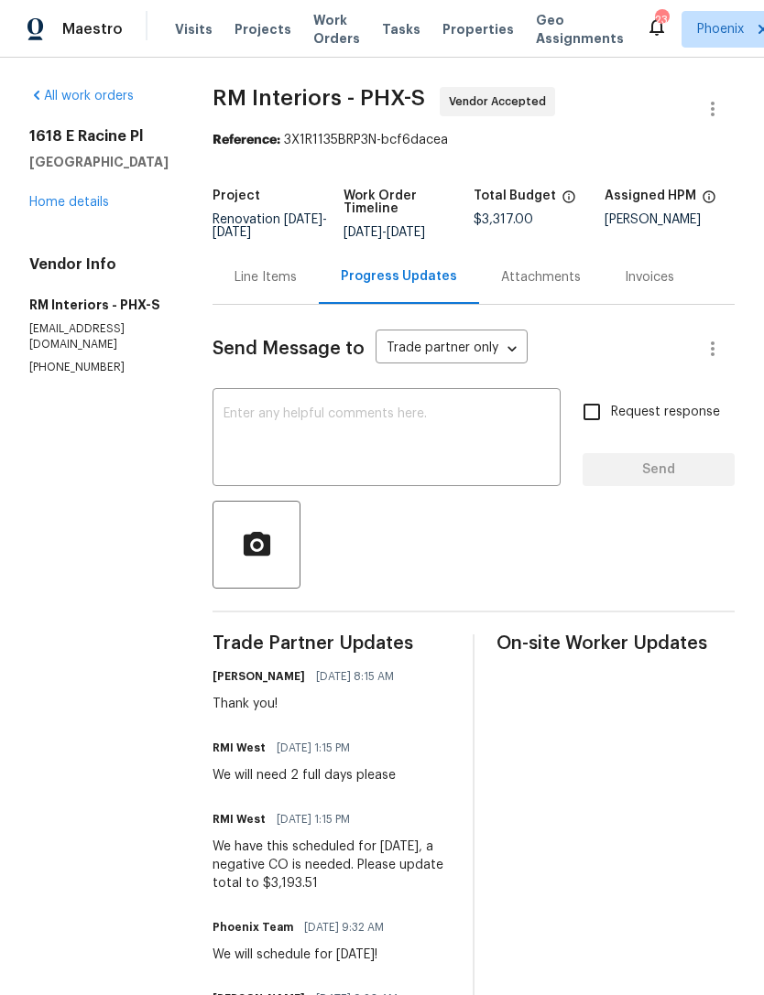
click at [378, 442] on textarea at bounding box center [386, 439] width 326 height 64
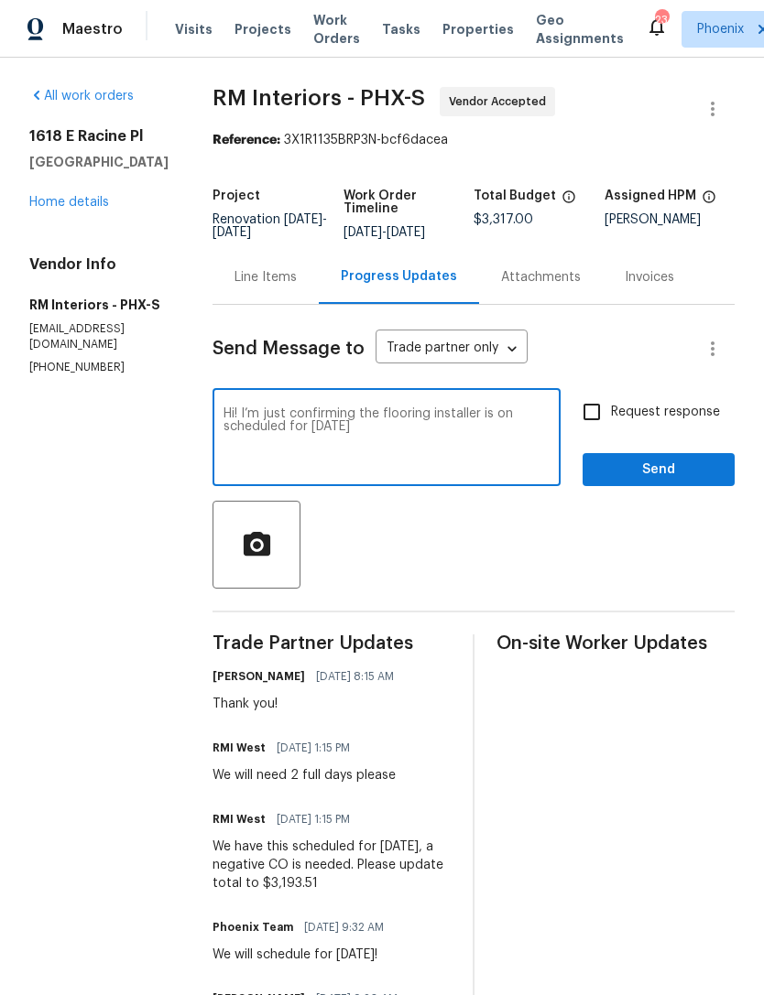
click at [283, 444] on textarea "Hi! I’m just confirming the flooring installer is on scheduled for [DATE]" at bounding box center [386, 439] width 326 height 64
click at [369, 439] on textarea "Hi! I’m just confirming the flooring installer is on schedule for [DATE]" at bounding box center [386, 439] width 326 height 64
type textarea "Hi! I’m just confirming the flooring installer is on schedule for today and wil…"
click at [678, 481] on span "Send" at bounding box center [658, 470] width 123 height 23
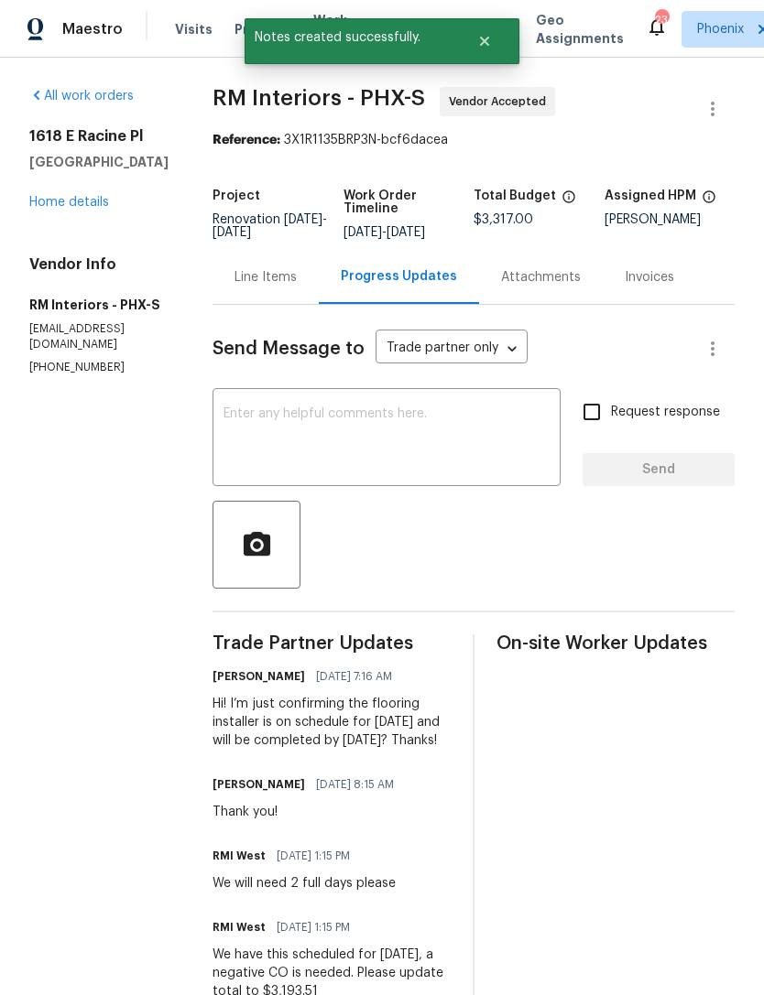
click at [98, 209] on link "Home details" at bounding box center [69, 202] width 80 height 13
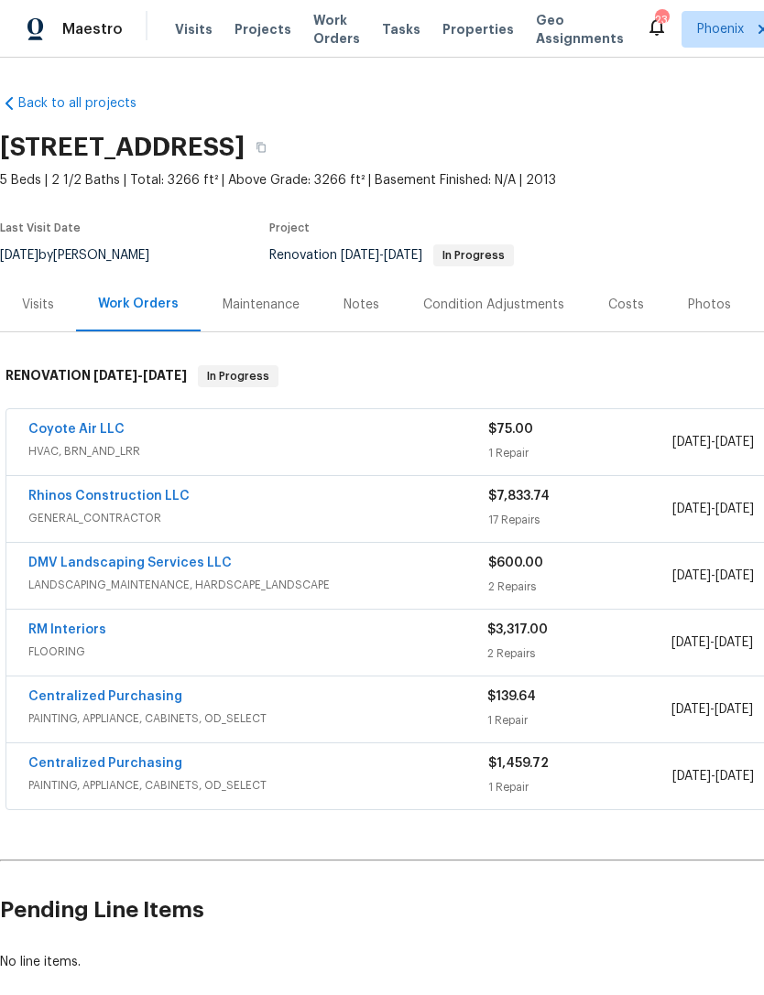
click at [125, 569] on link "DMV Landscaping Services LLC" at bounding box center [129, 563] width 203 height 13
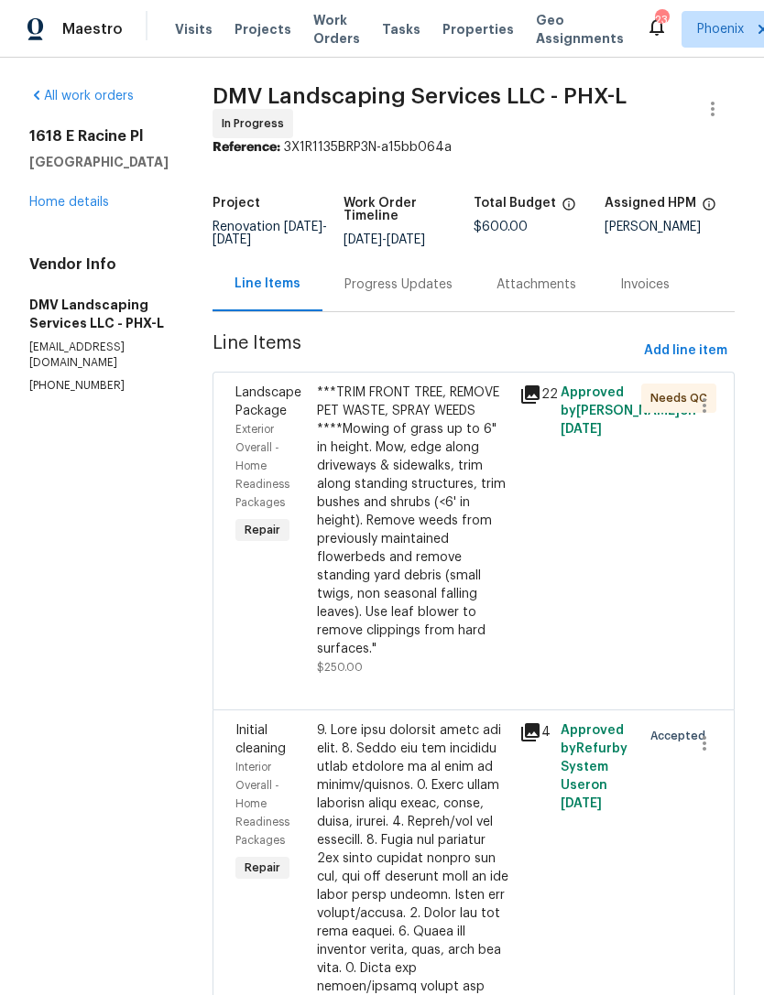
click at [409, 294] on div "Progress Updates" at bounding box center [398, 285] width 108 height 18
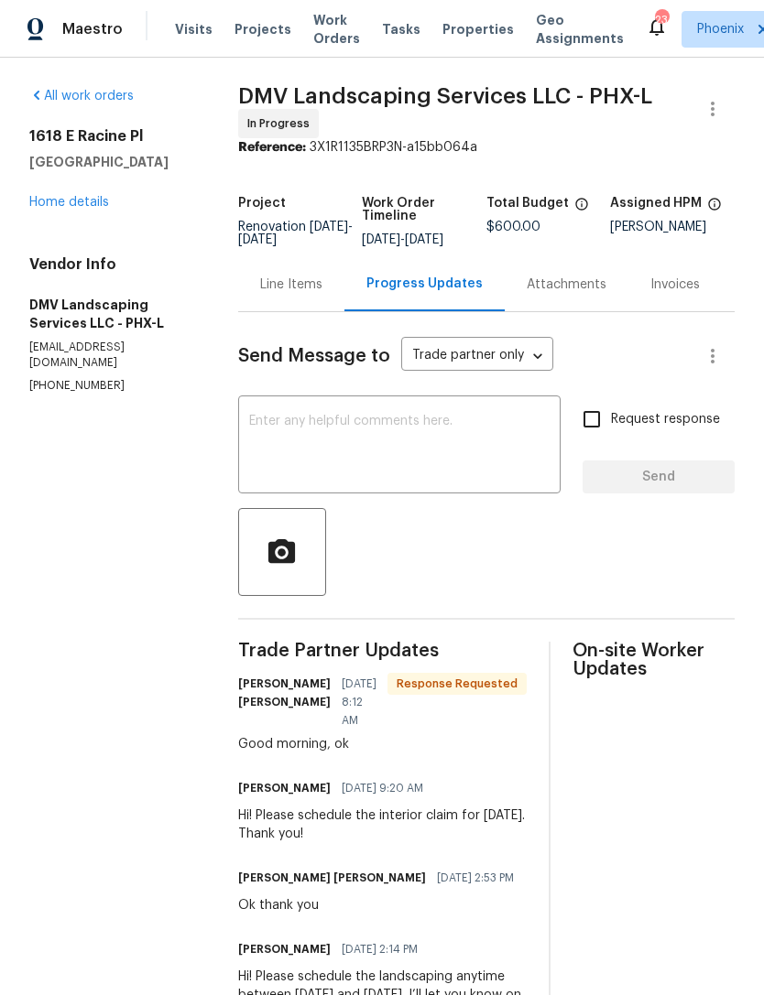
click at [66, 209] on link "Home details" at bounding box center [69, 202] width 80 height 13
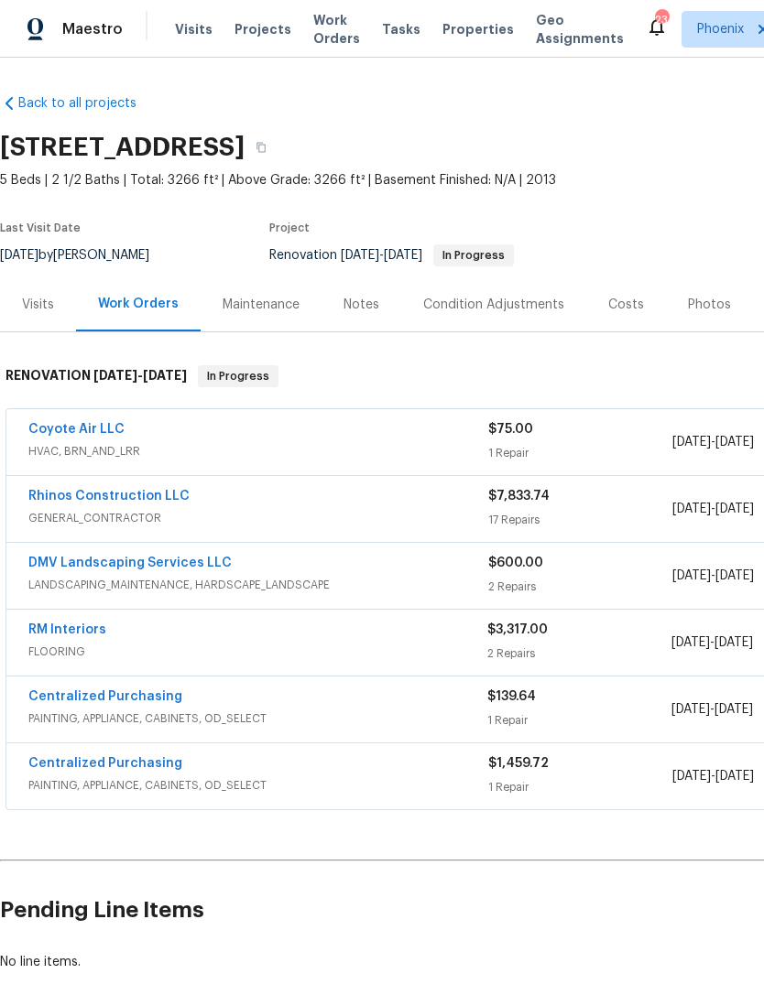
click at [352, 314] on div "Notes" at bounding box center [361, 305] width 36 height 18
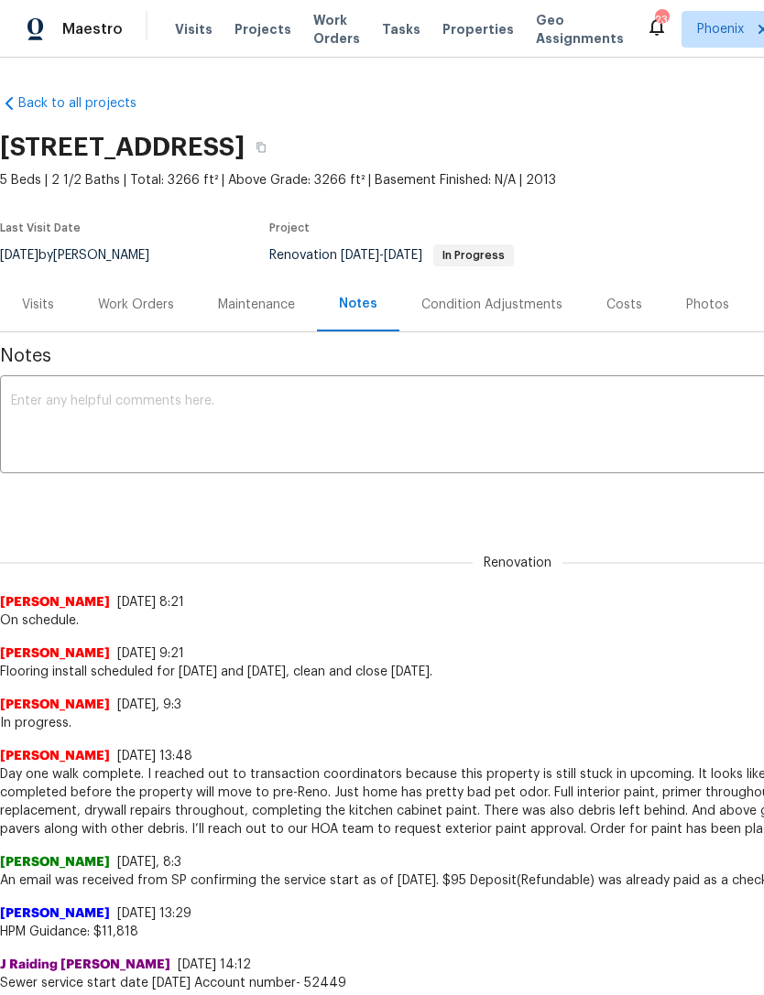
click at [293, 434] on textarea at bounding box center [517, 427] width 1013 height 64
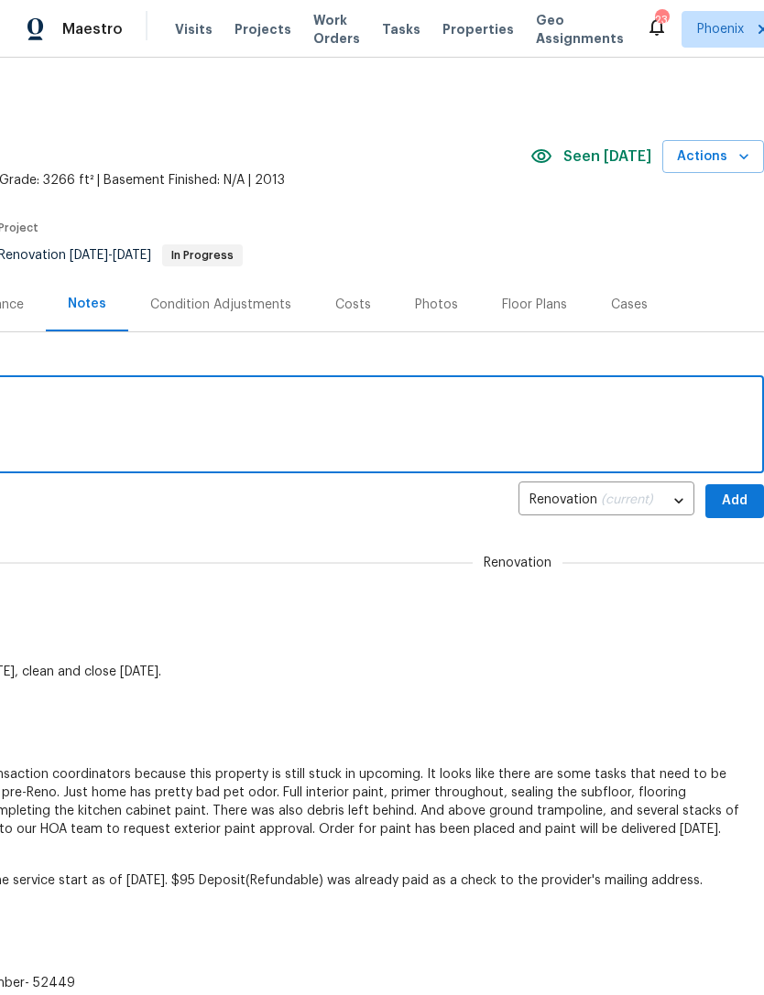
scroll to position [0, 271]
type textarea "On schedule to close Wednesday."
click at [729, 513] on span "Add" at bounding box center [734, 501] width 29 height 23
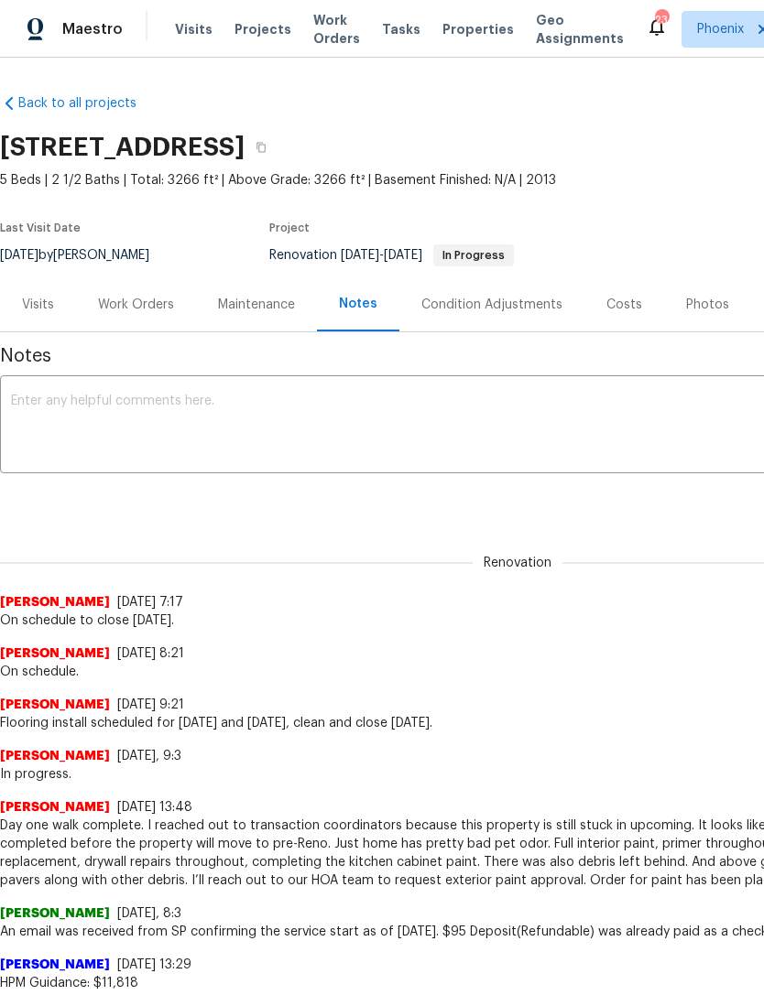
scroll to position [0, 0]
click at [159, 314] on div "Work Orders" at bounding box center [136, 305] width 76 height 18
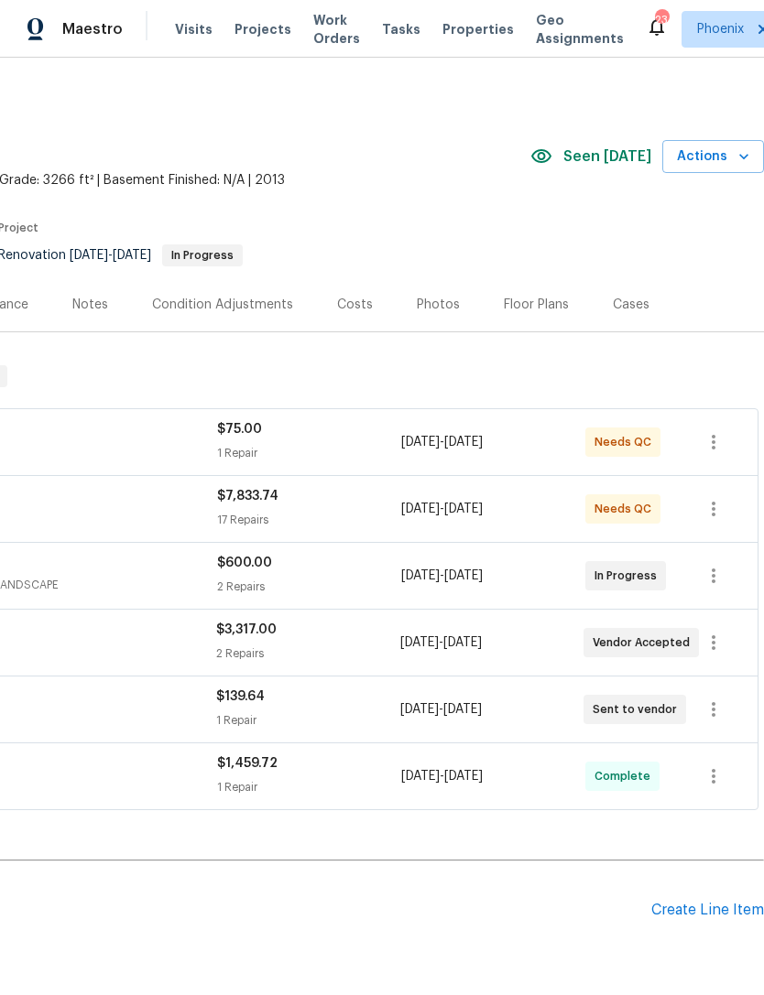
scroll to position [0, 271]
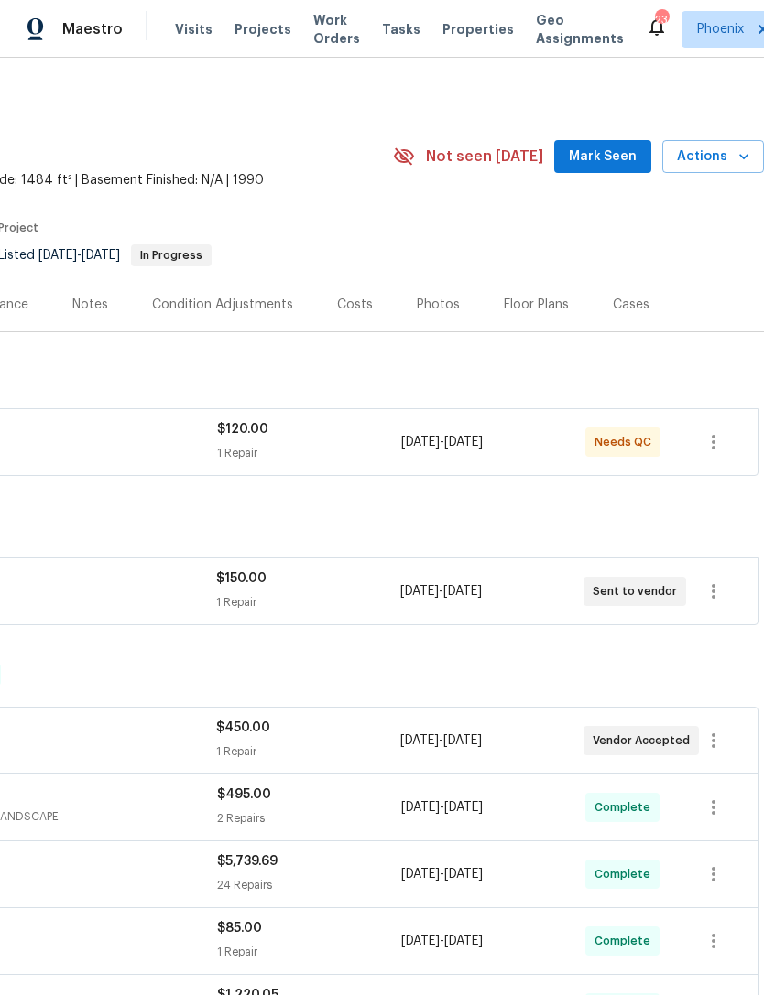
scroll to position [0, 271]
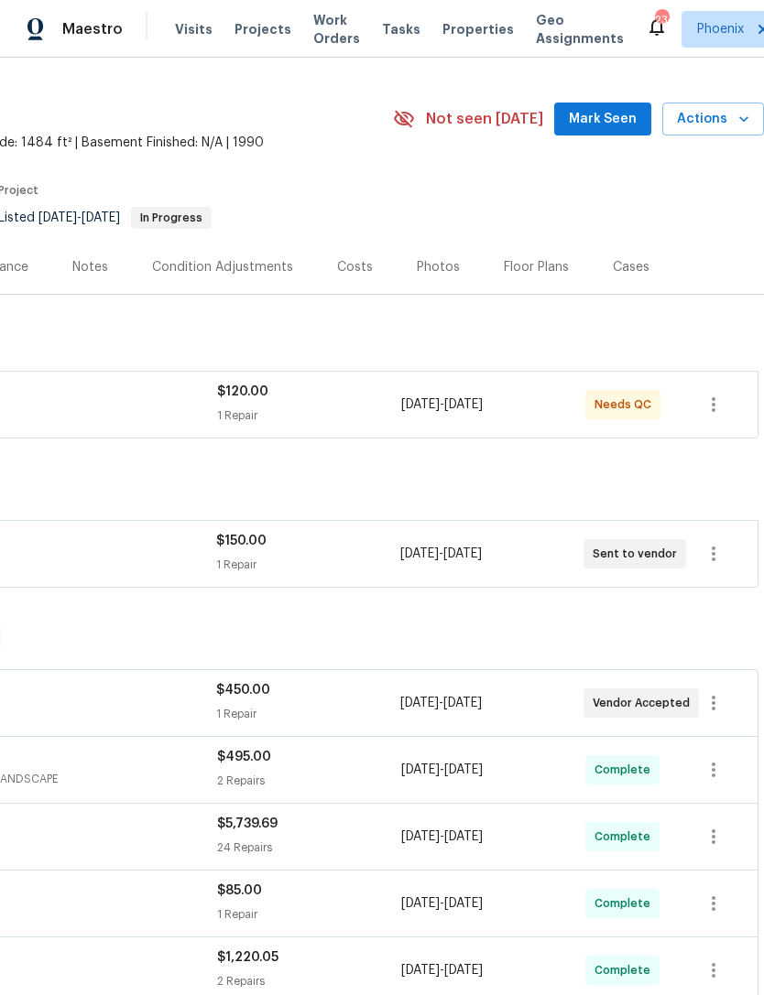
scroll to position [37, 271]
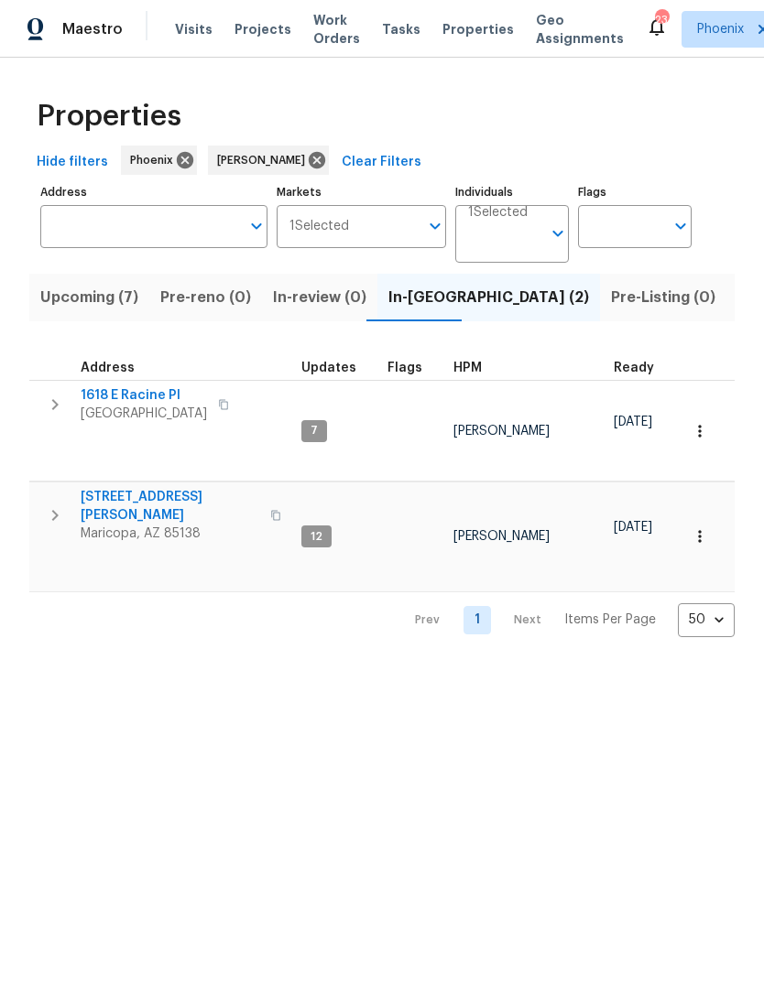
click at [93, 310] on span "Upcoming (7)" at bounding box center [89, 298] width 98 height 26
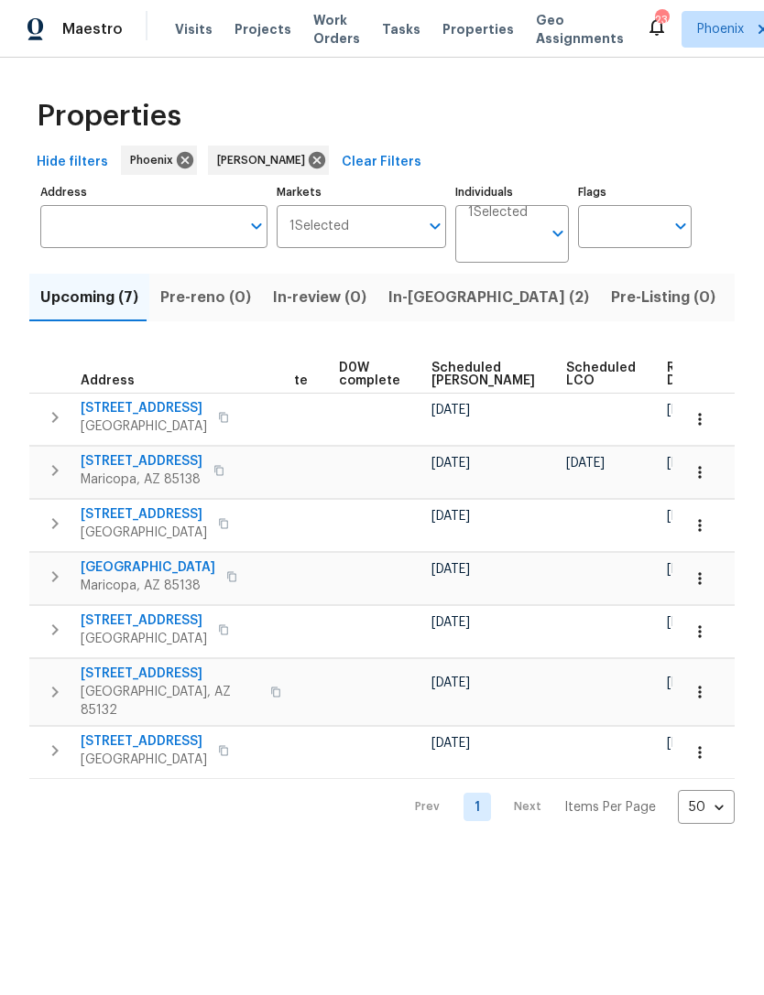
scroll to position [0, 461]
click at [667, 387] on span "Ready Date" at bounding box center [687, 375] width 40 height 26
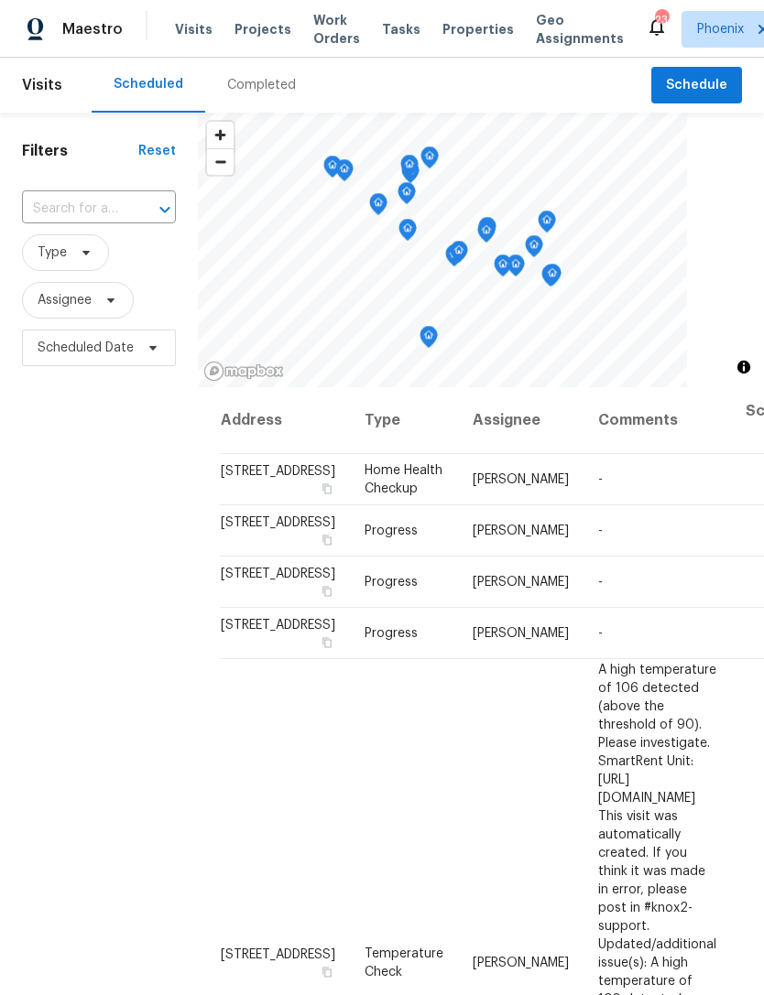
click at [322, 29] on span "Work Orders" at bounding box center [336, 29] width 47 height 37
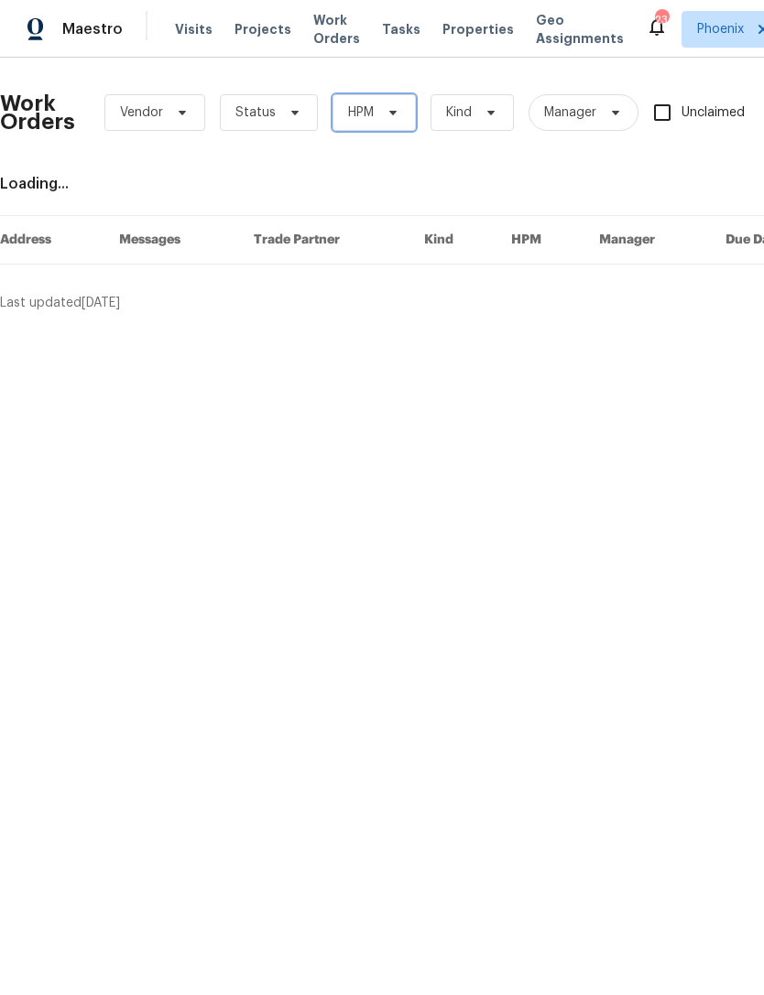
click at [389, 115] on icon at bounding box center [392, 113] width 7 height 5
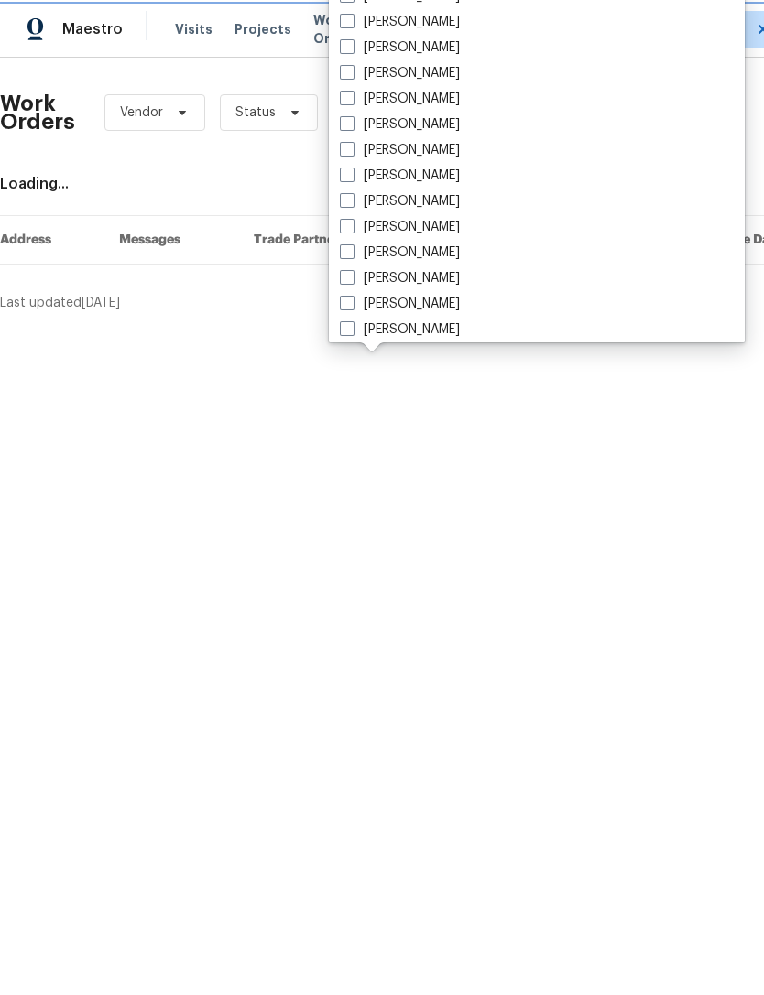
scroll to position [914, 0]
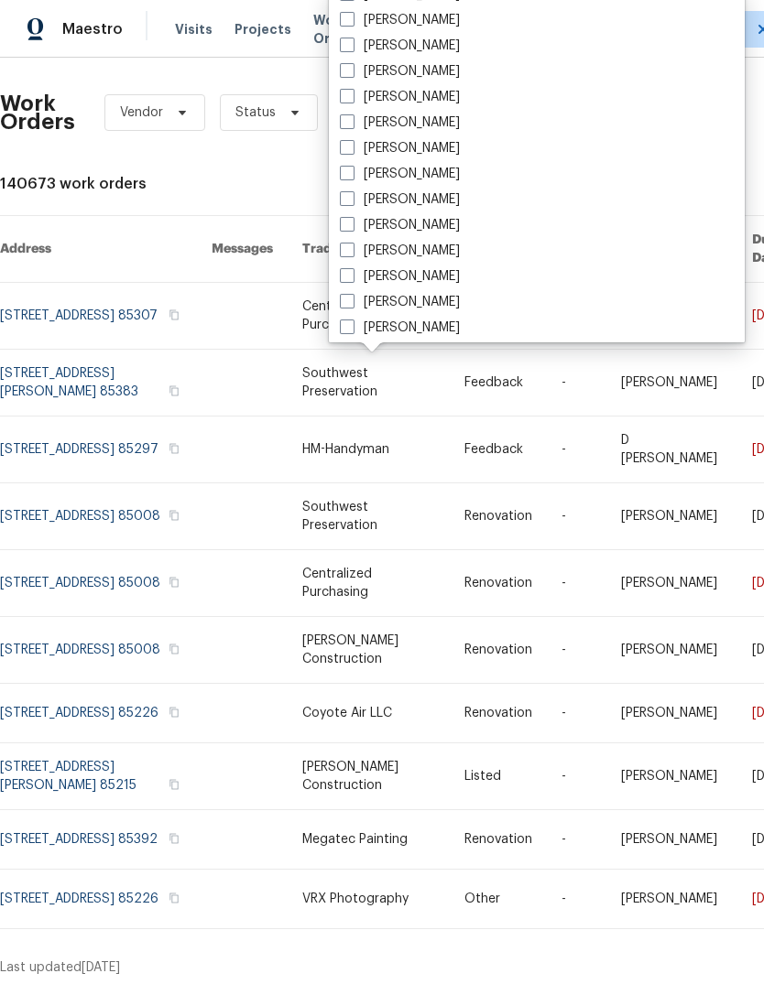
click at [460, 140] on label "[PERSON_NAME]" at bounding box center [400, 148] width 120 height 18
click at [352, 140] on input "[PERSON_NAME]" at bounding box center [346, 145] width 12 height 12
checkbox input "true"
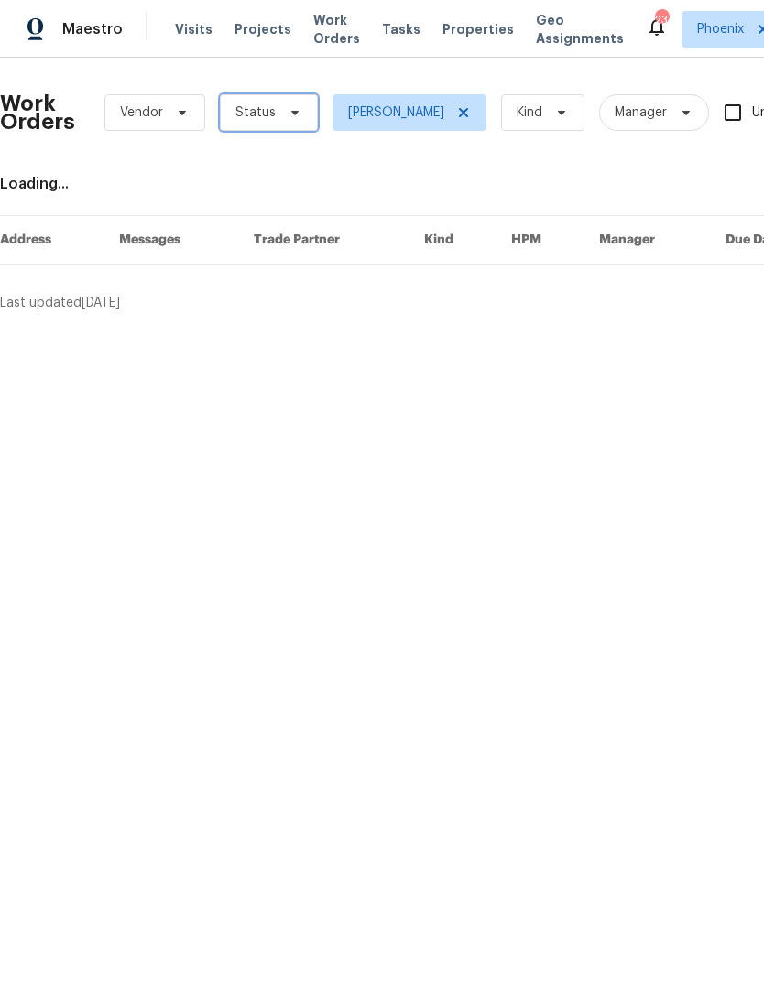
click at [277, 123] on span "Status" at bounding box center [269, 112] width 98 height 37
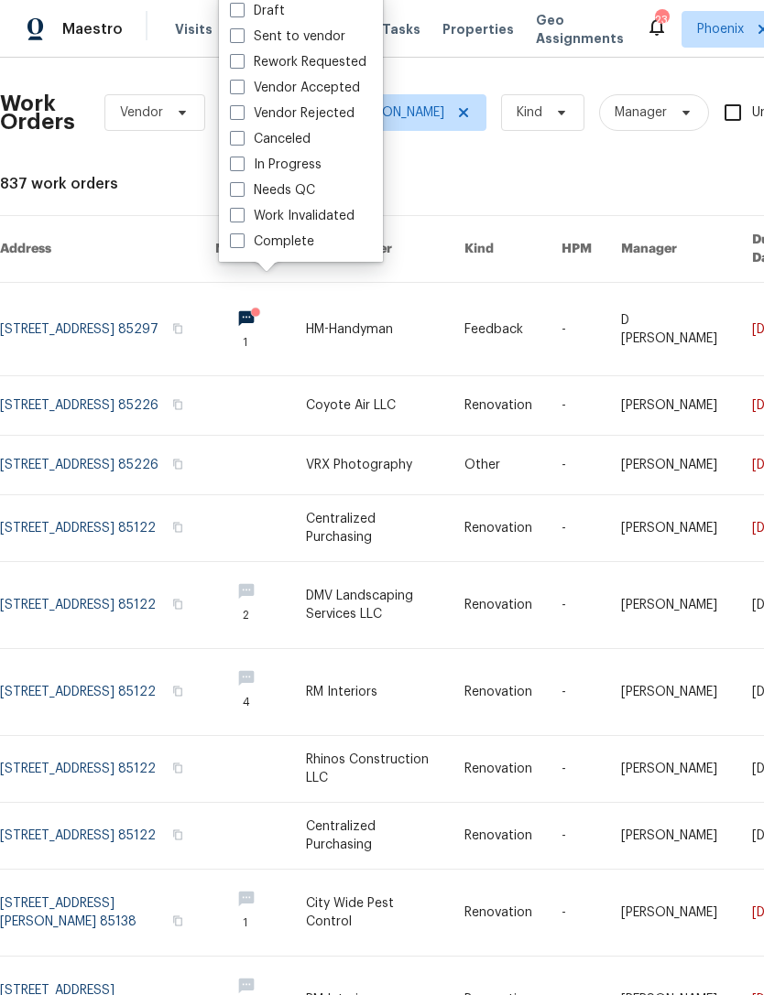
click at [309, 186] on label "Needs QC" at bounding box center [272, 190] width 85 height 18
click at [242, 186] on input "Needs QC" at bounding box center [236, 187] width 12 height 12
checkbox input "true"
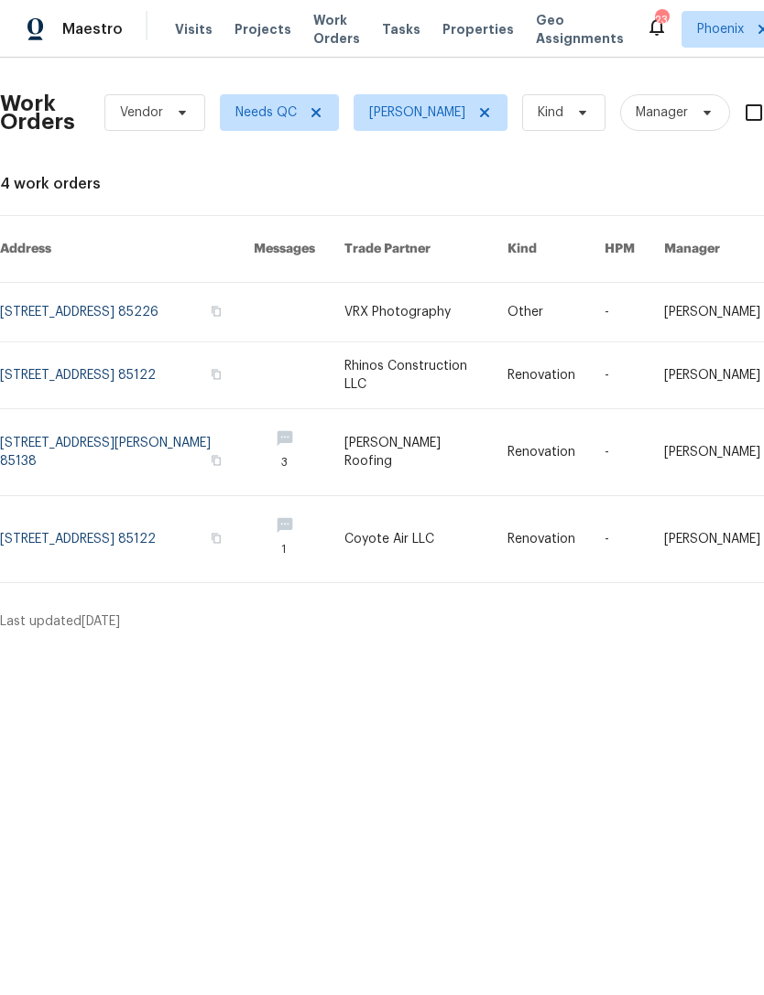
click at [118, 462] on link at bounding box center [127, 452] width 254 height 86
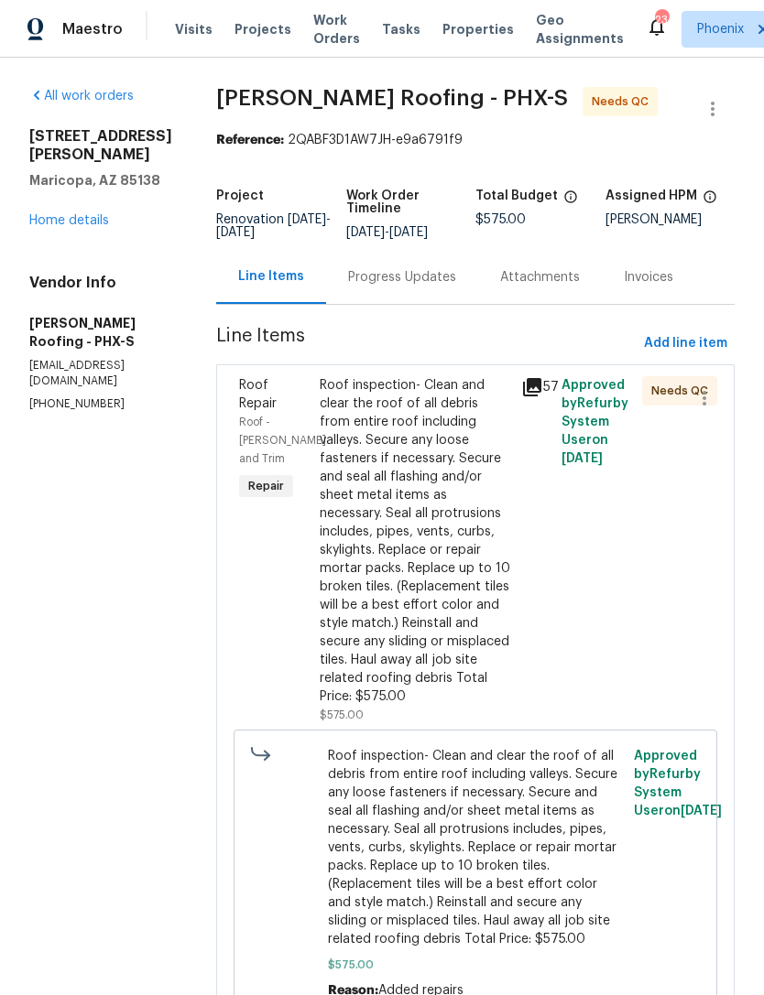
click at [282, 594] on div "Roof Repair Roof - Eaves and Trim Repair" at bounding box center [273, 550] width 81 height 359
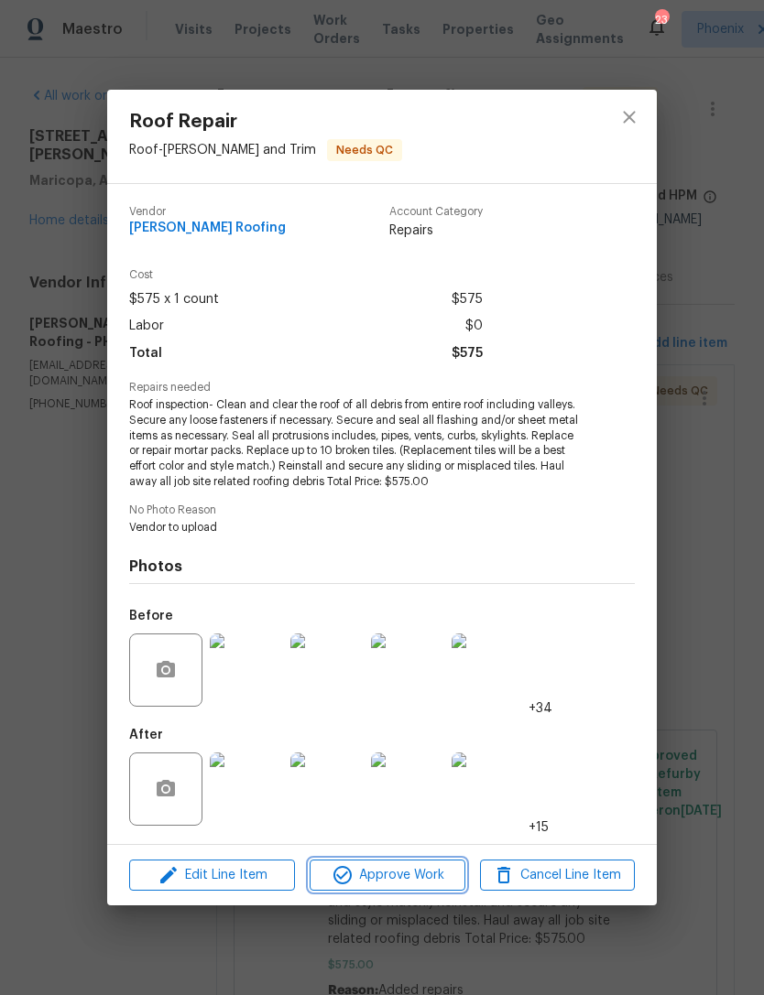
click at [381, 880] on span "Approve Work" at bounding box center [387, 875] width 144 height 23
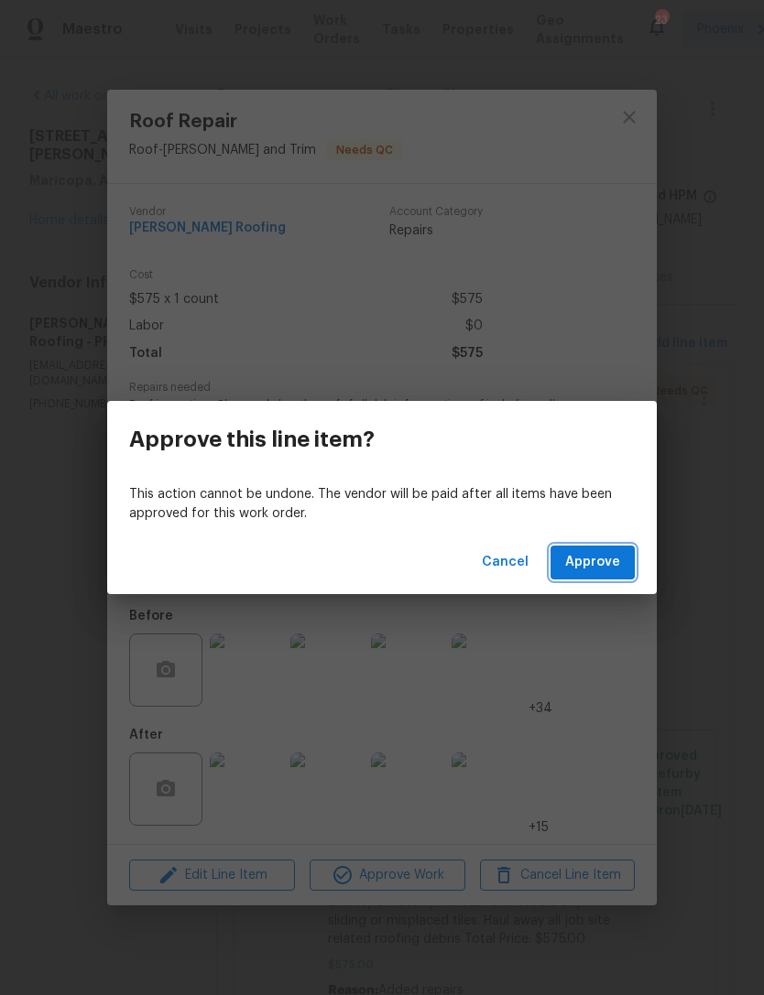
click at [601, 551] on span "Approve" at bounding box center [592, 562] width 55 height 23
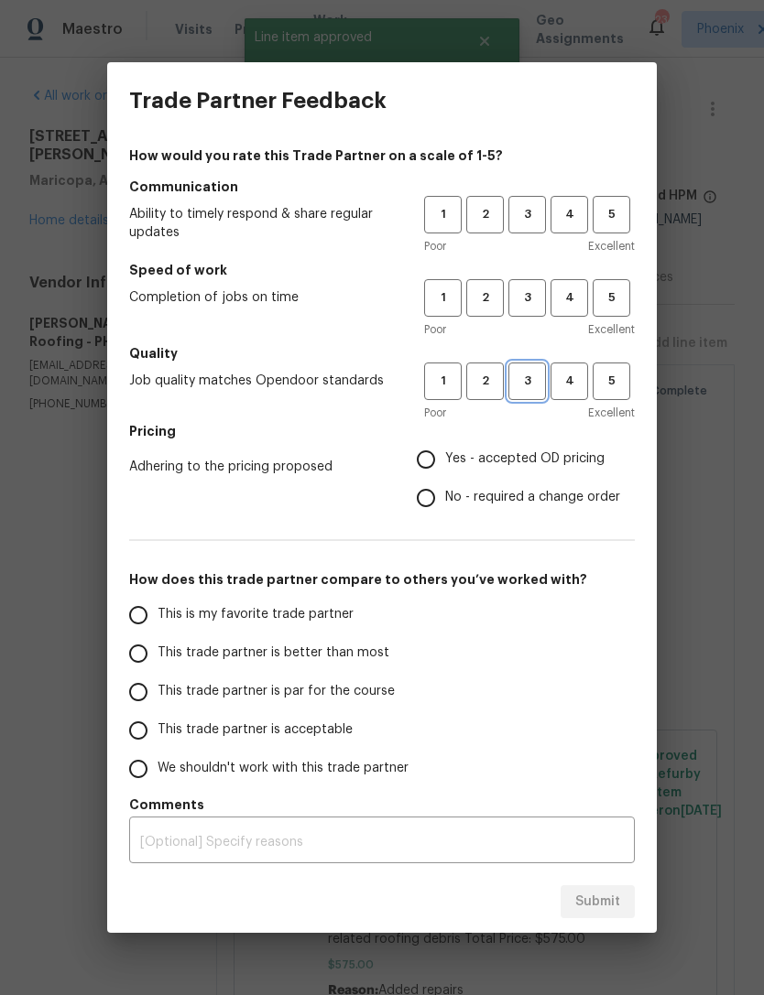
click at [525, 382] on span "3" at bounding box center [527, 381] width 34 height 21
click at [525, 298] on span "3" at bounding box center [527, 297] width 34 height 21
click at [524, 212] on span "3" at bounding box center [527, 214] width 34 height 21
click at [432, 455] on input "Yes - accepted OD pricing" at bounding box center [426, 459] width 38 height 38
radio input "true"
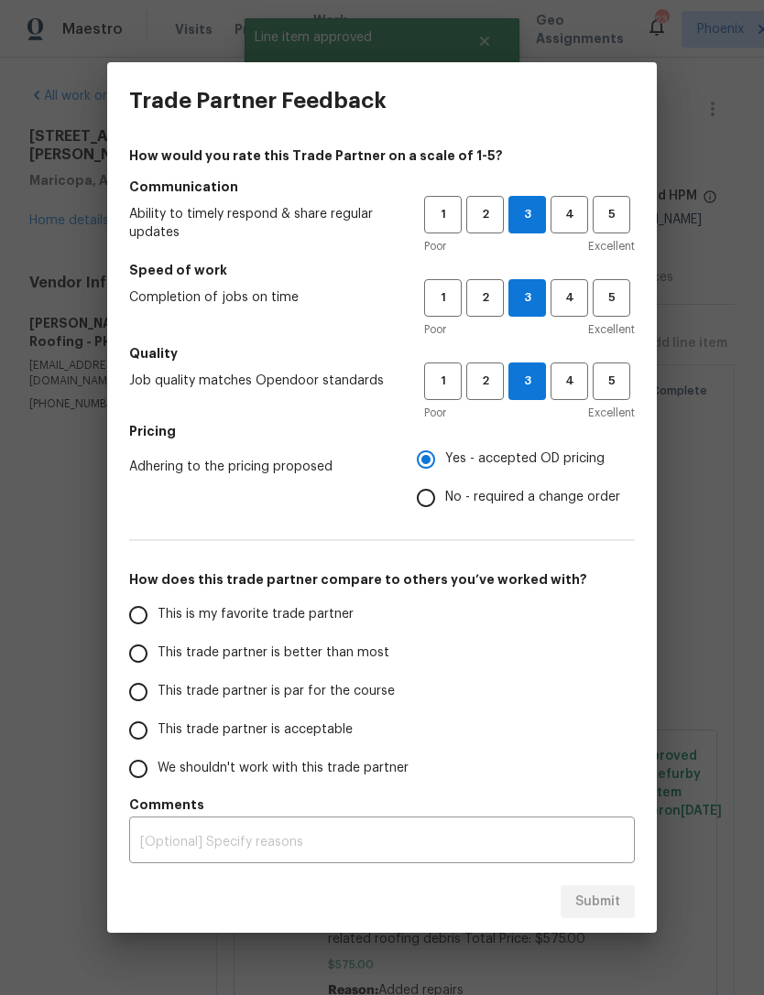
click at [148, 617] on input "This is my favorite trade partner" at bounding box center [138, 615] width 38 height 38
click at [596, 911] on span "Submit" at bounding box center [597, 902] width 45 height 23
radio input "true"
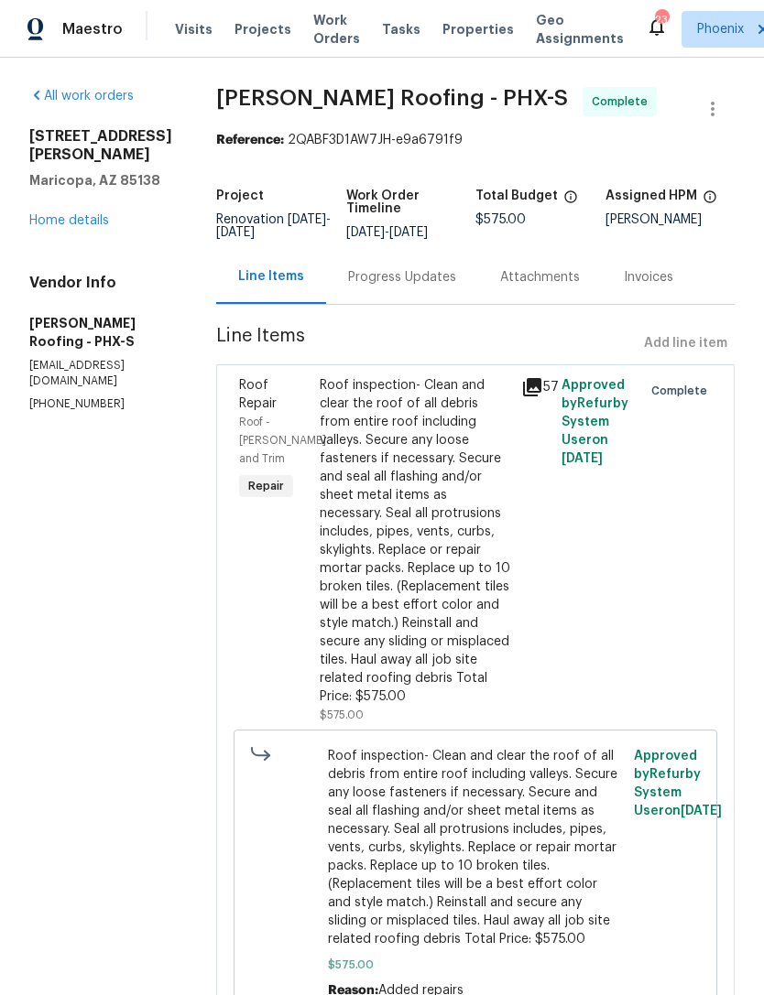
click at [92, 218] on link "Home details" at bounding box center [69, 220] width 80 height 13
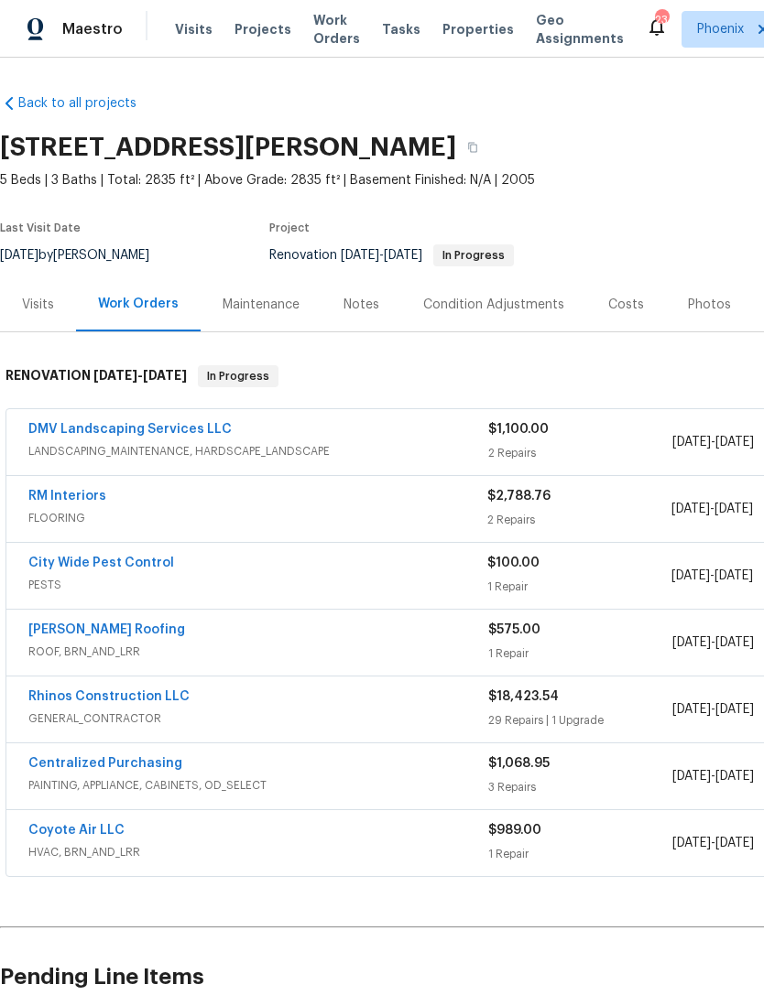
click at [313, 35] on span "Work Orders" at bounding box center [336, 29] width 47 height 37
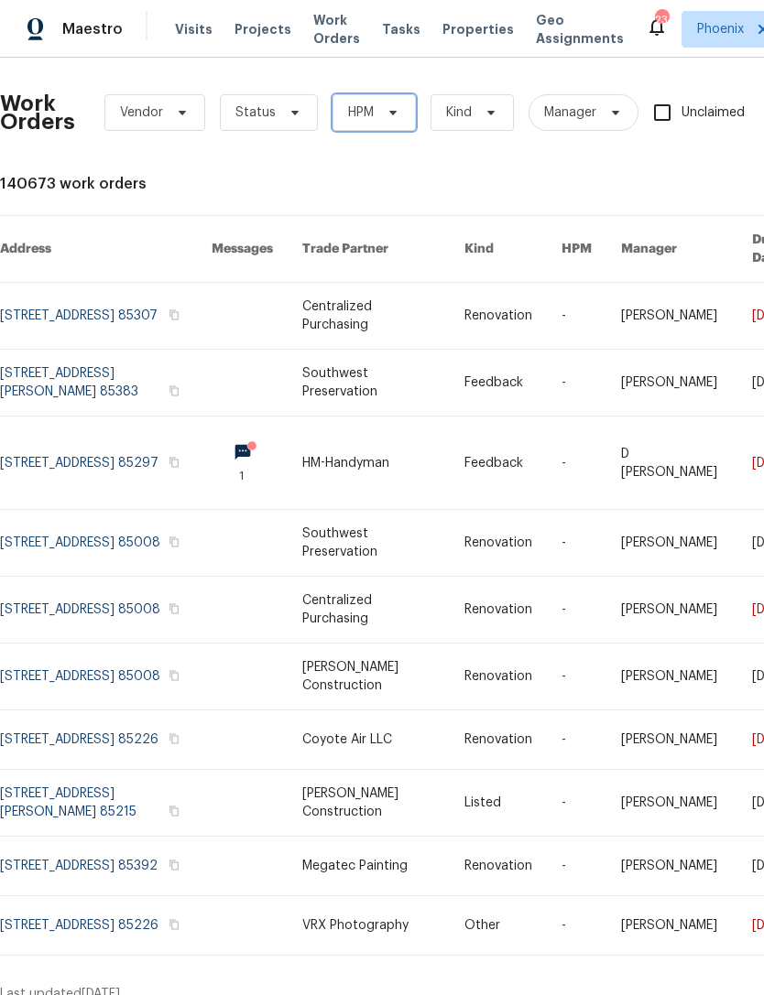
click at [385, 120] on icon at bounding box center [392, 112] width 15 height 15
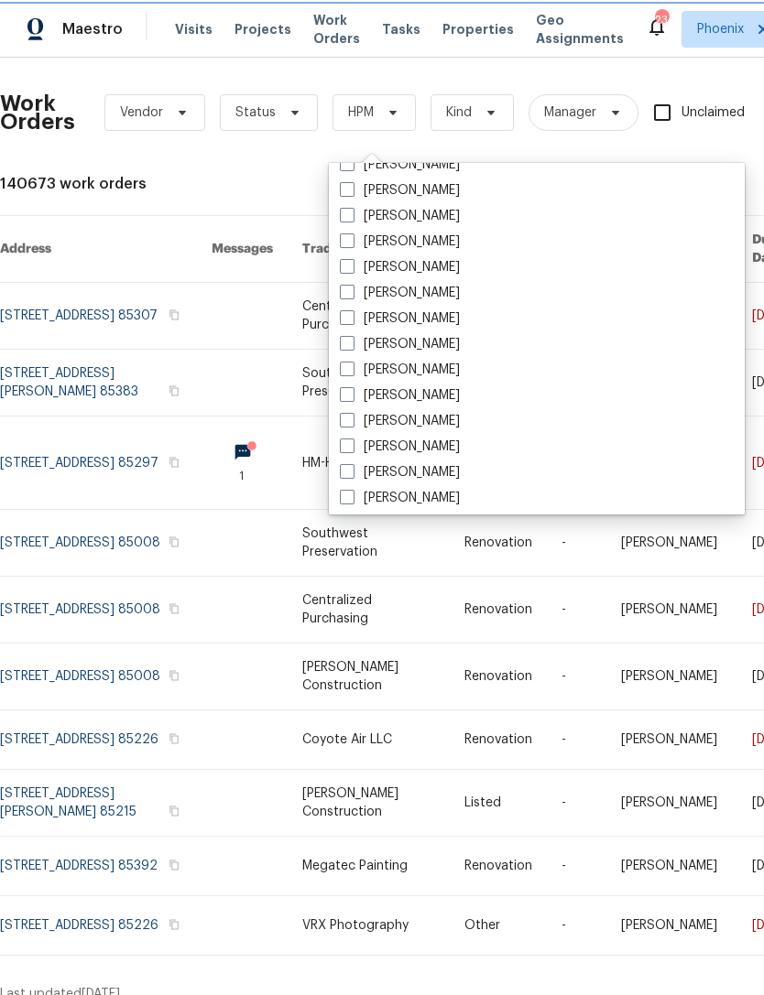
scroll to position [850, 0]
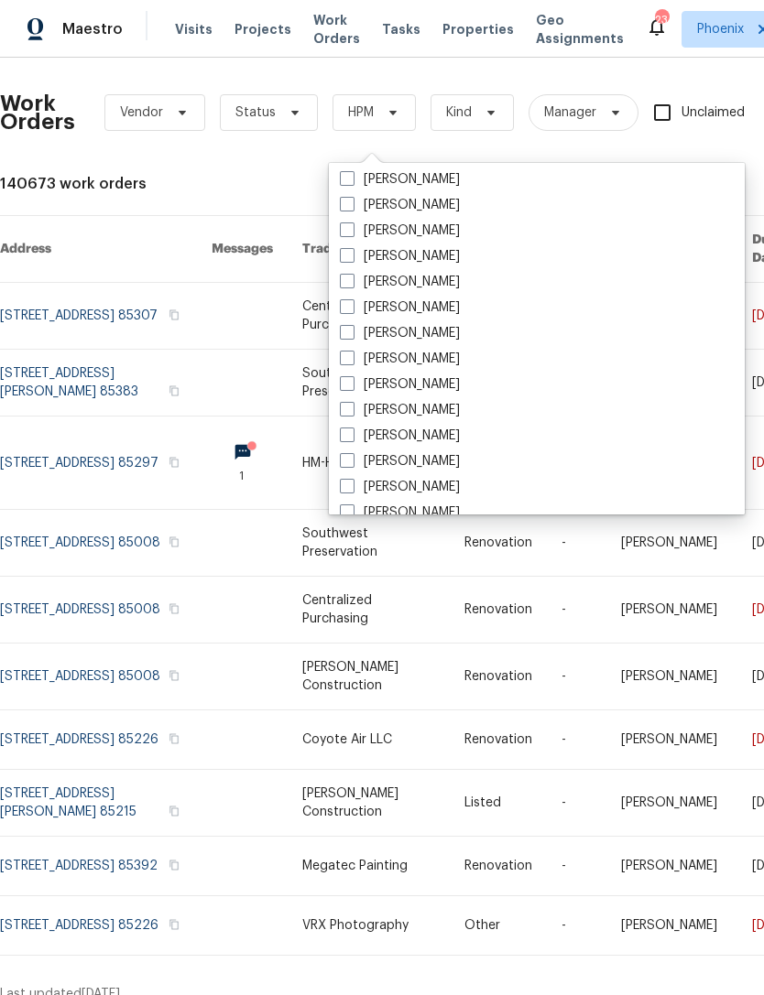
click at [460, 386] on label "[PERSON_NAME]" at bounding box center [400, 384] width 120 height 18
click at [352, 386] on input "[PERSON_NAME]" at bounding box center [346, 381] width 12 height 12
checkbox input "true"
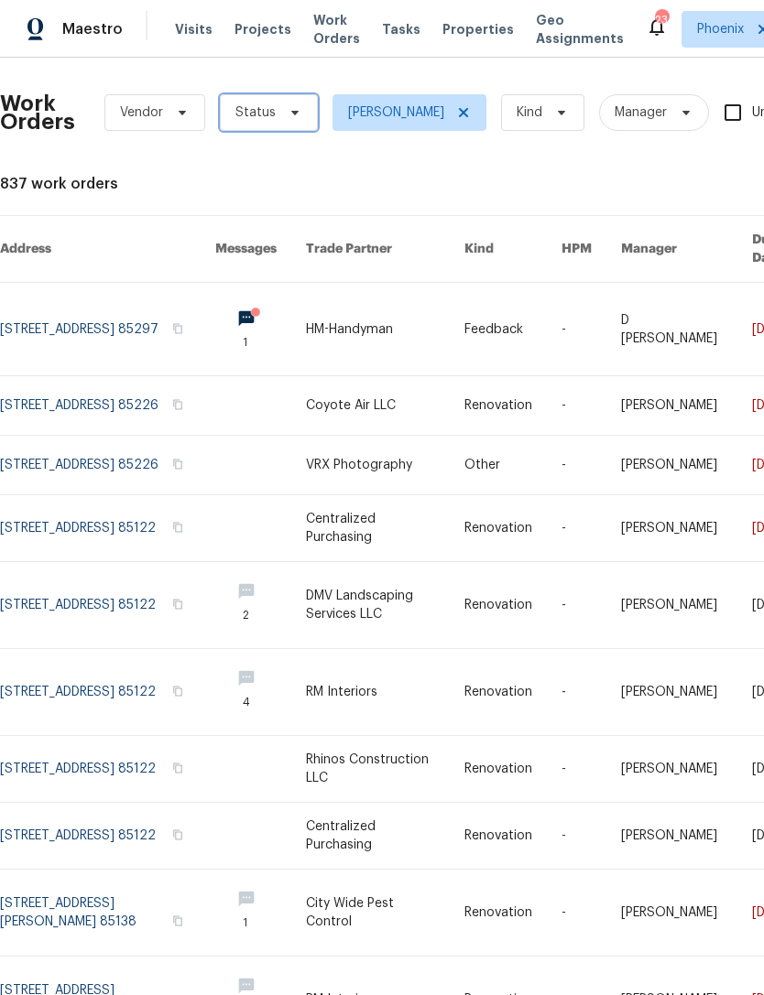
click at [276, 114] on span "Status" at bounding box center [269, 112] width 98 height 37
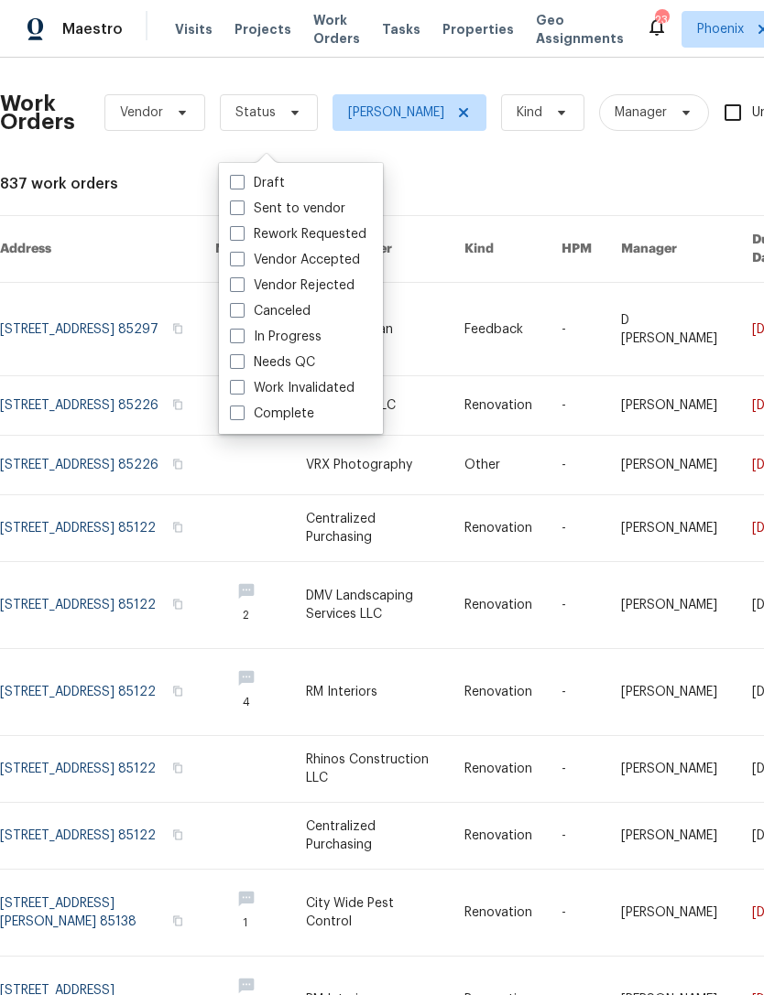
click at [309, 364] on label "Needs QC" at bounding box center [272, 362] width 85 height 18
click at [242, 364] on input "Needs QC" at bounding box center [236, 359] width 12 height 12
checkbox input "true"
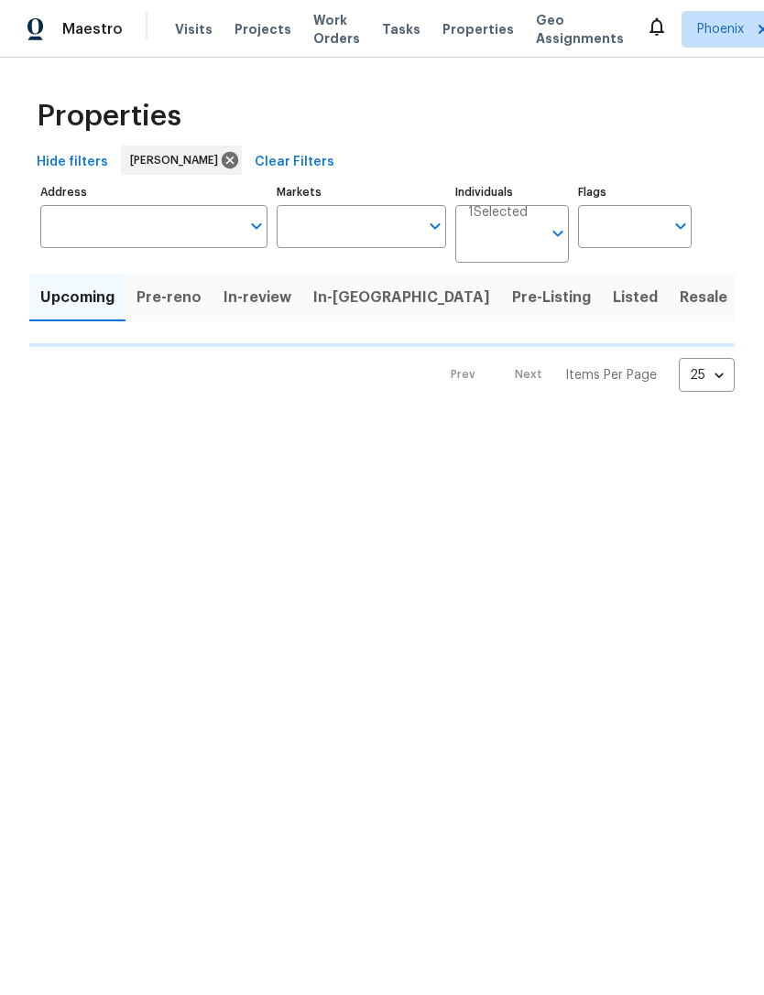
type input "50"
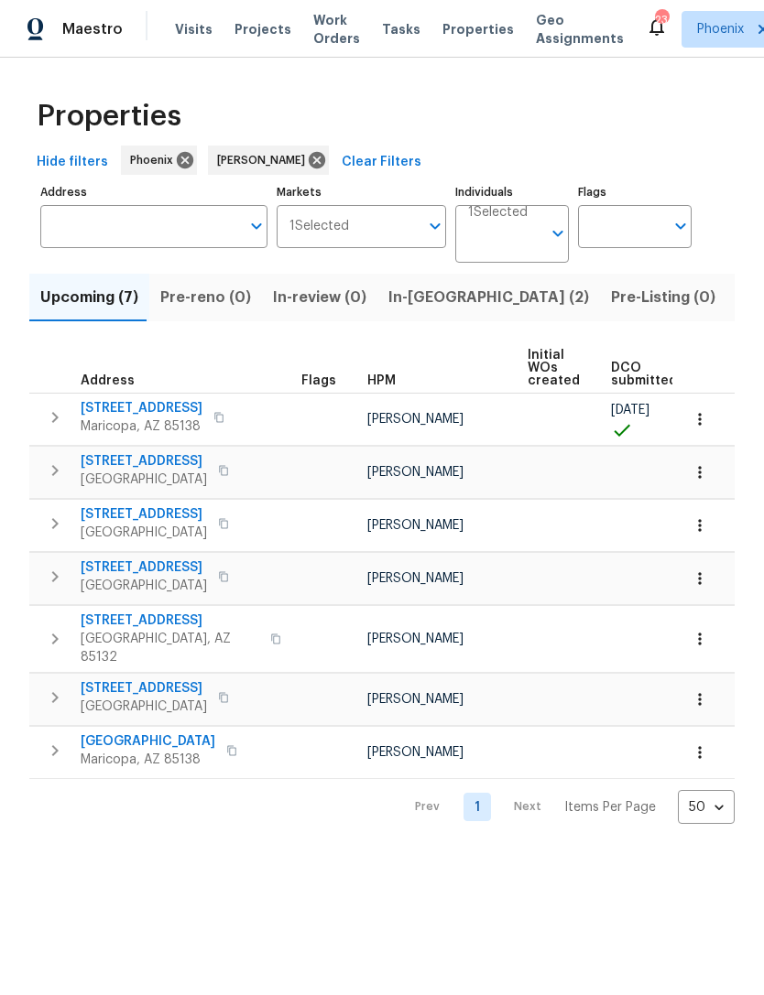
click at [737, 310] on span "Listed (16)" at bounding box center [775, 298] width 76 height 26
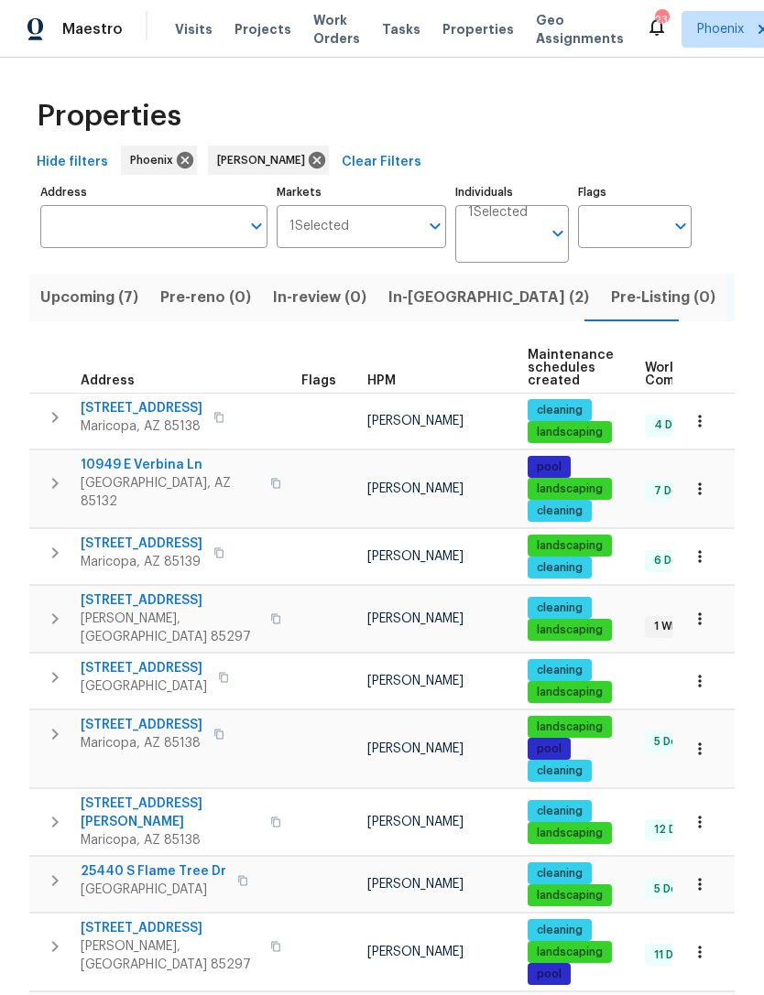
scroll to position [30, 0]
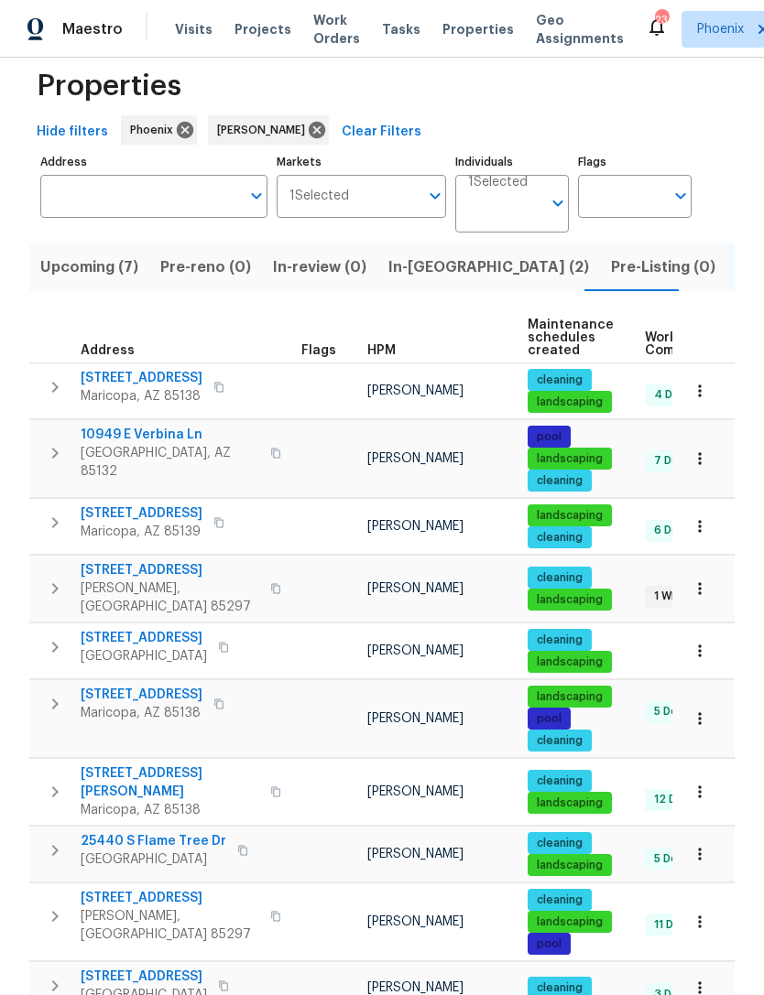
click at [384, 834] on td "[PERSON_NAME]" at bounding box center [440, 855] width 160 height 56
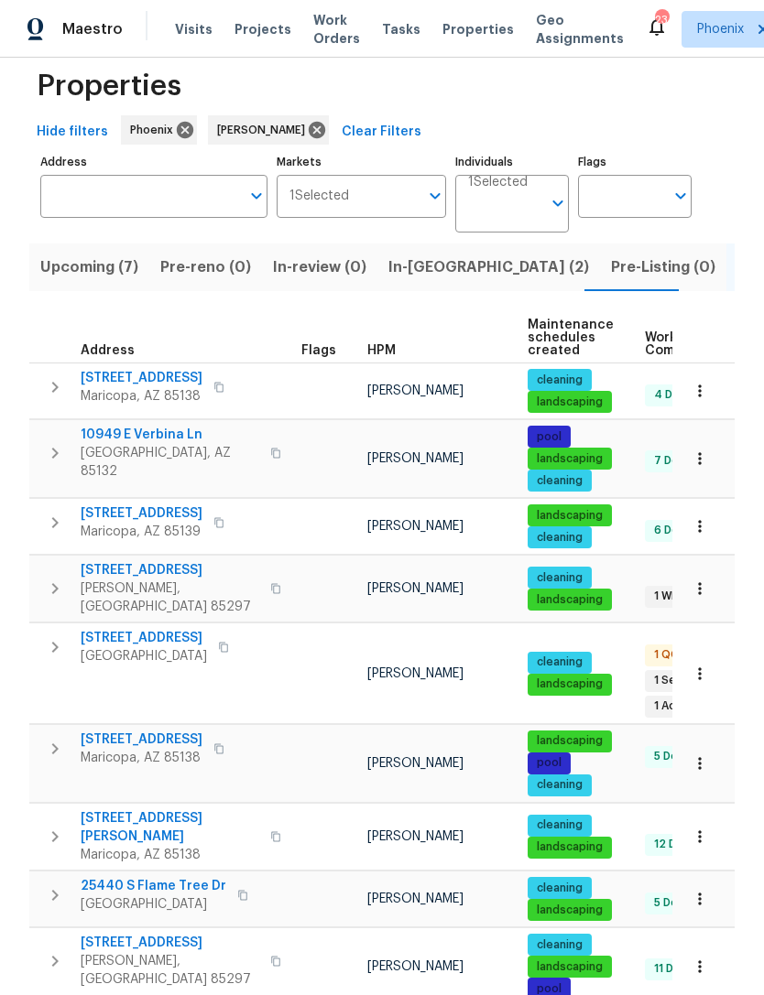
click at [136, 580] on span "[STREET_ADDRESS]" at bounding box center [170, 570] width 179 height 18
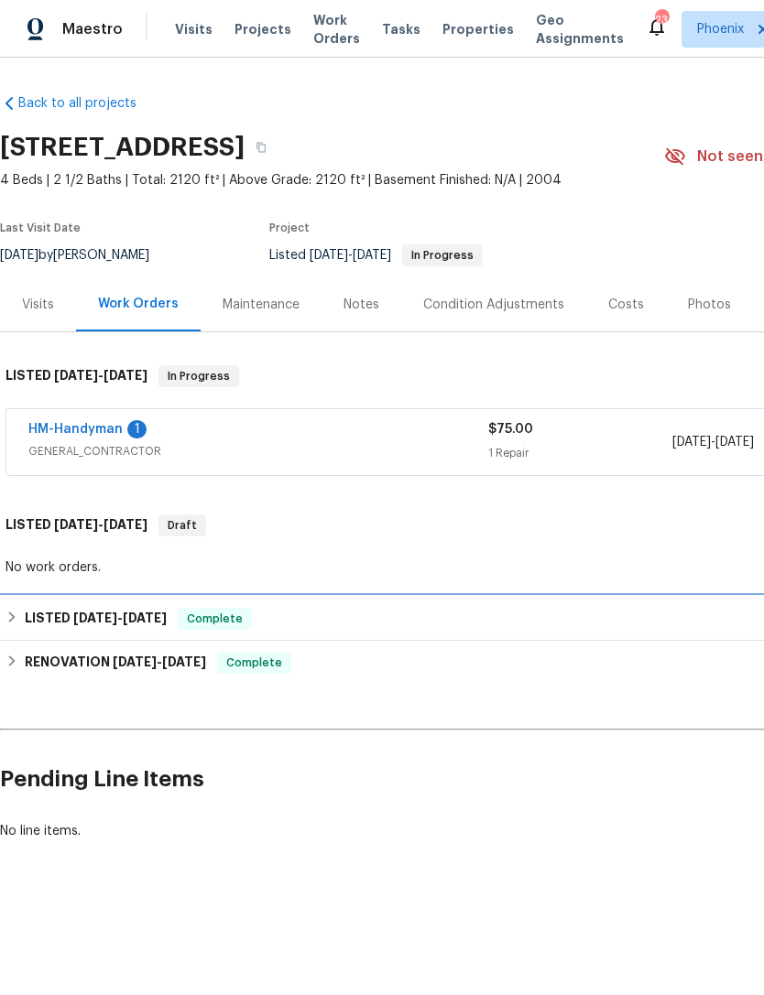
click at [115, 624] on span "[DATE]" at bounding box center [95, 618] width 44 height 13
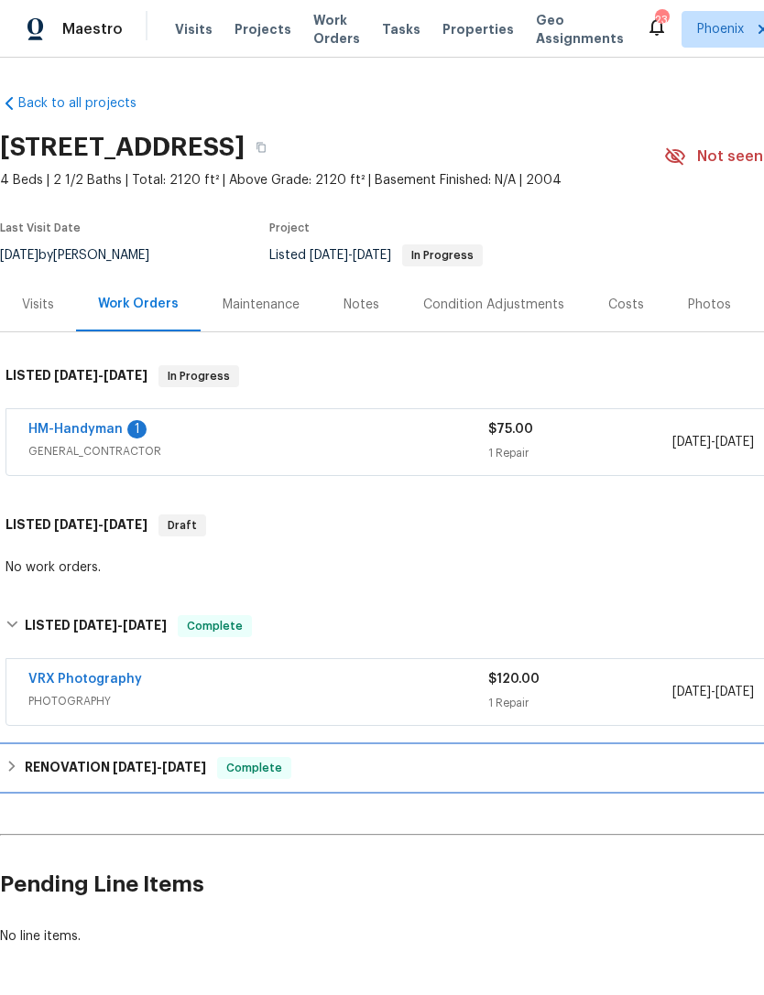
click at [176, 774] on span "[DATE]" at bounding box center [184, 767] width 44 height 13
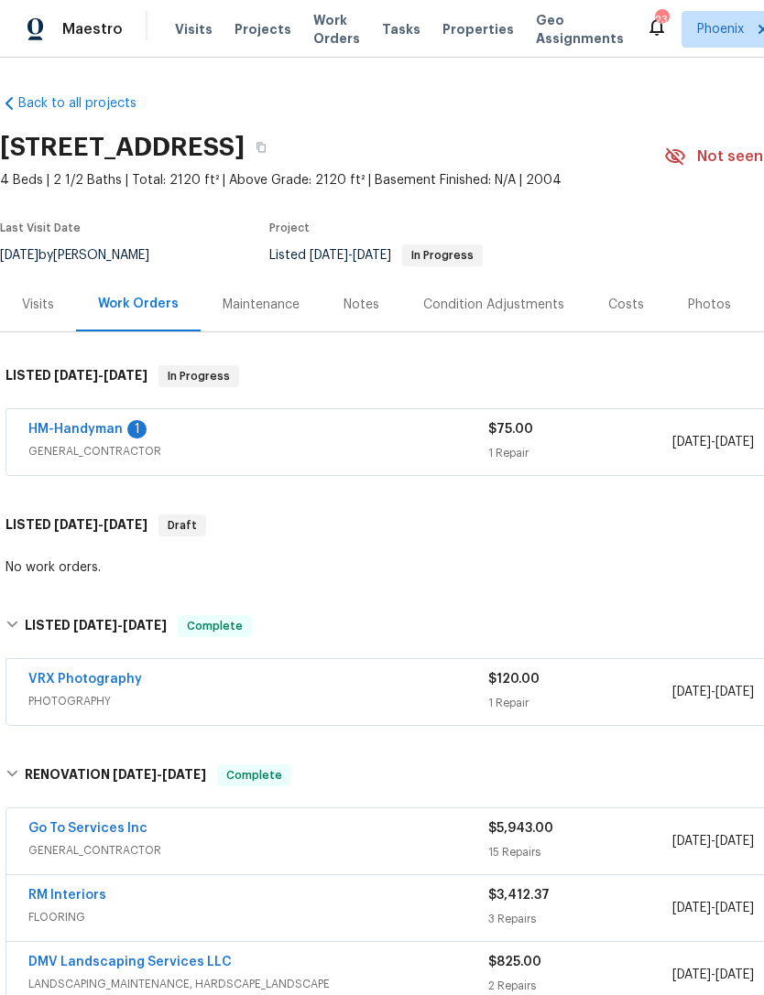
click at [700, 314] on div "Photos" at bounding box center [709, 305] width 43 height 18
